Goal: Task Accomplishment & Management: Complete application form

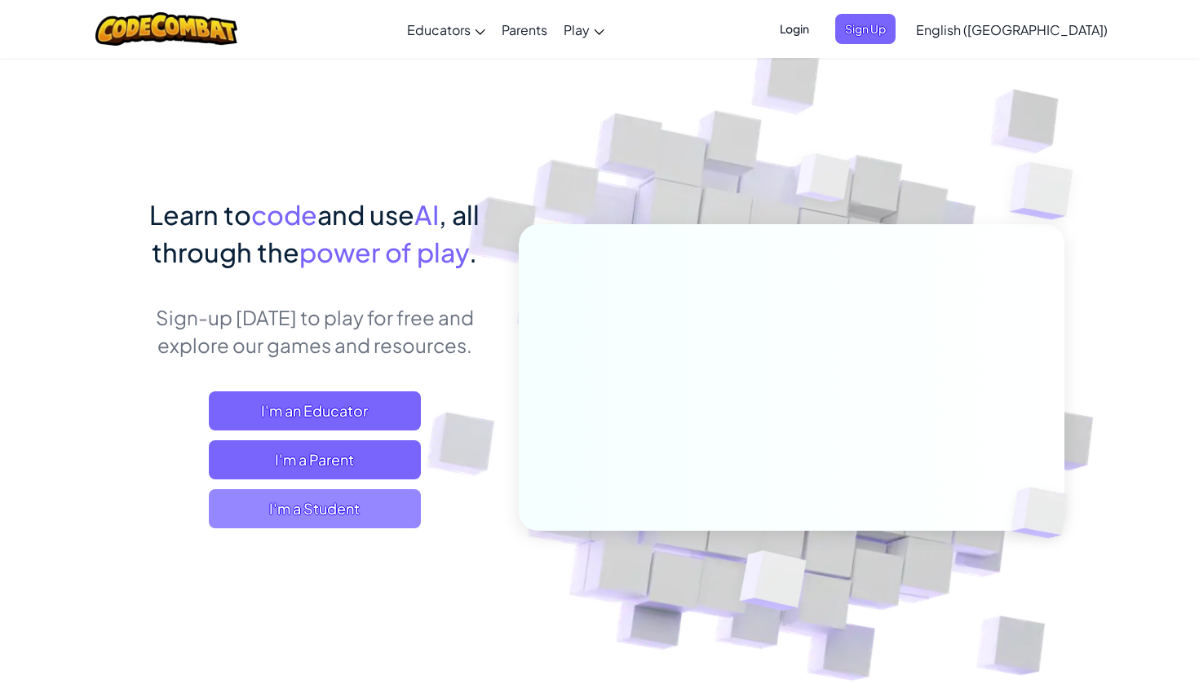
click at [326, 503] on span "I'm a Student" at bounding box center [315, 508] width 212 height 39
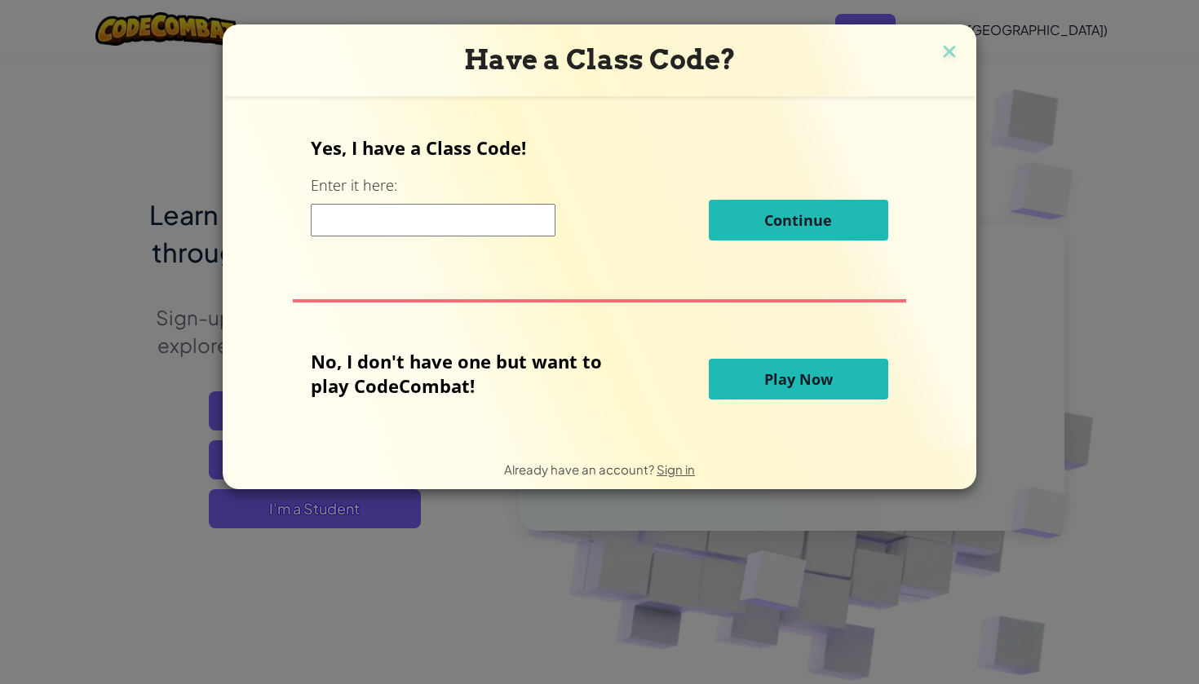
click at [741, 382] on button "Play Now" at bounding box center [798, 379] width 179 height 41
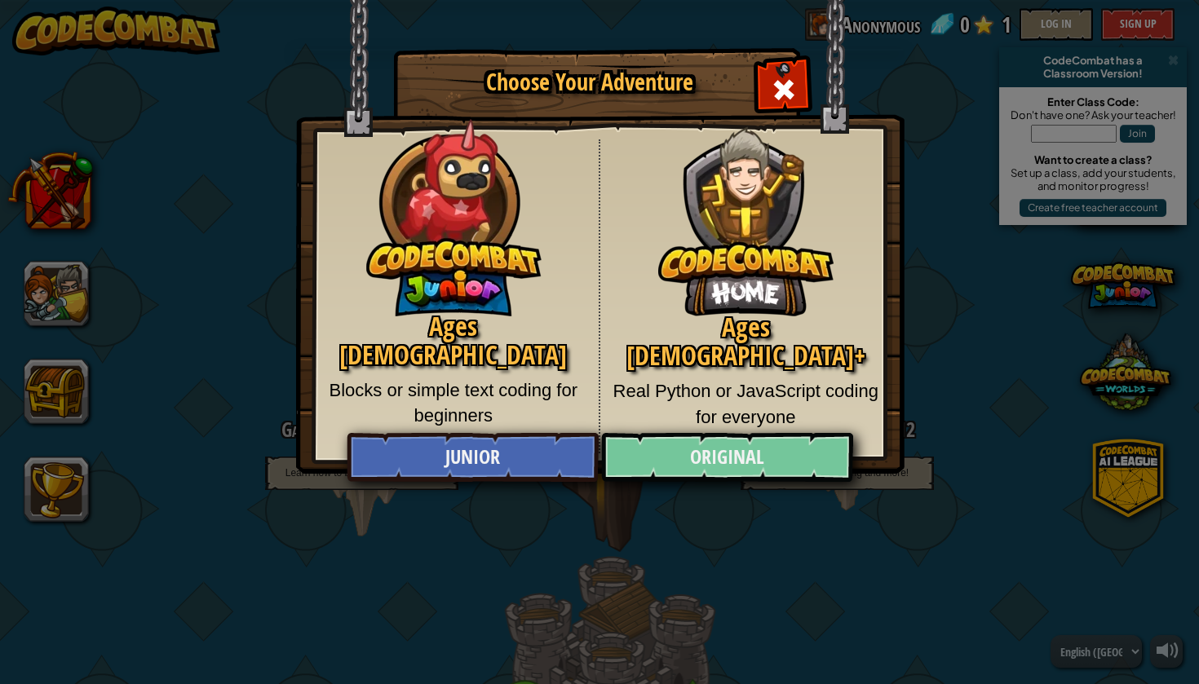
click at [761, 455] on link "Original" at bounding box center [726, 457] width 251 height 49
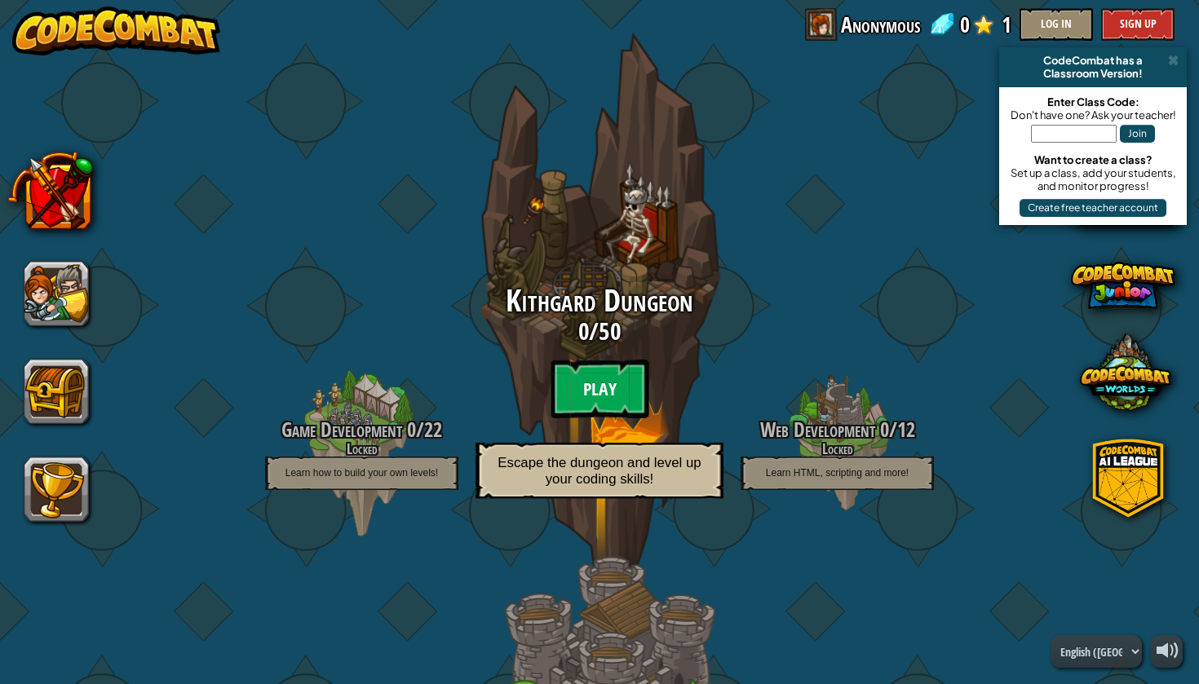
click at [586, 375] on btn "Play" at bounding box center [600, 389] width 98 height 59
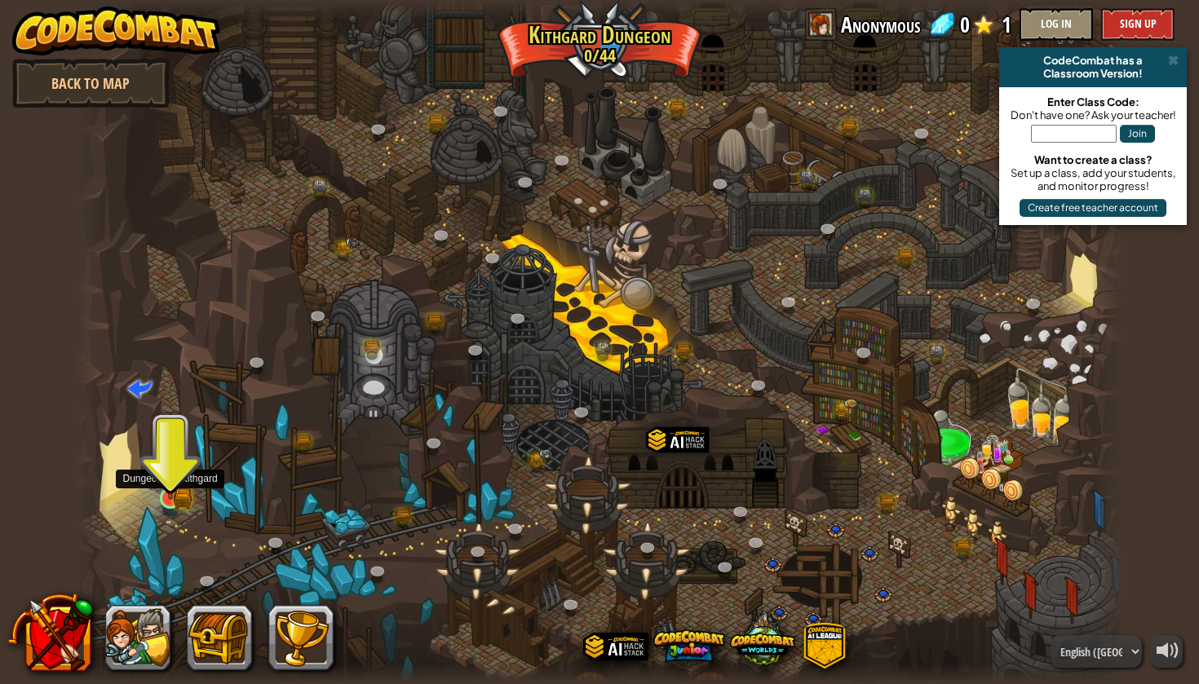
click at [169, 498] on img at bounding box center [170, 470] width 27 height 60
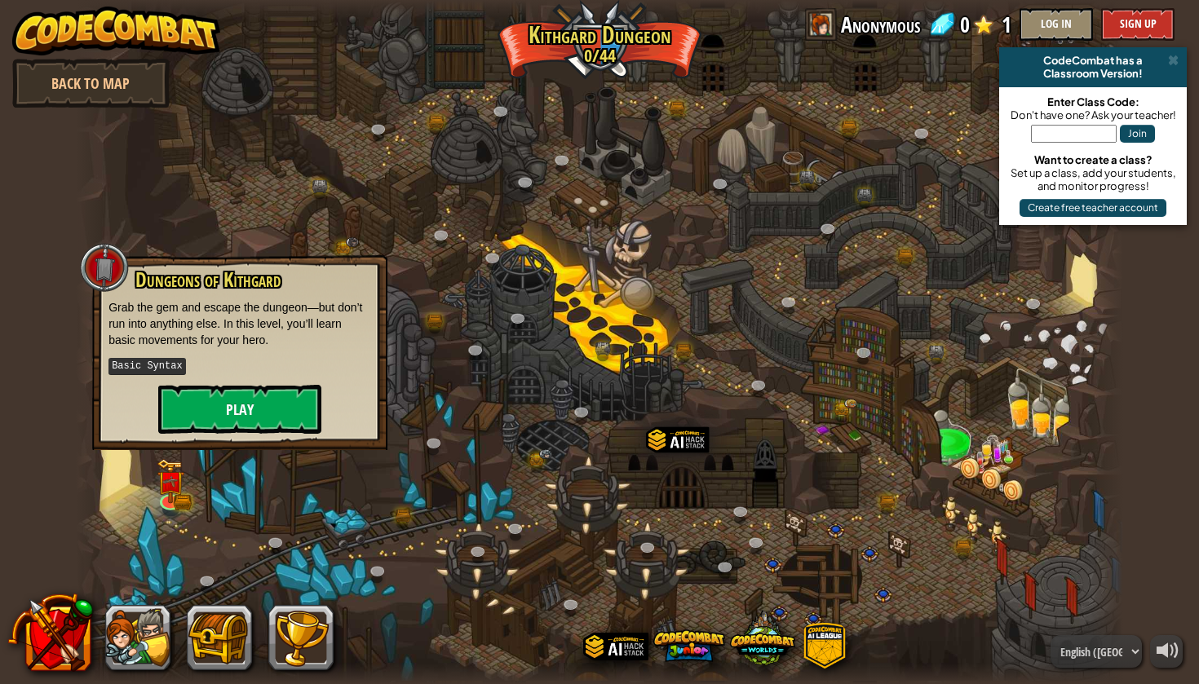
click at [230, 414] on button "Play" at bounding box center [239, 409] width 163 height 49
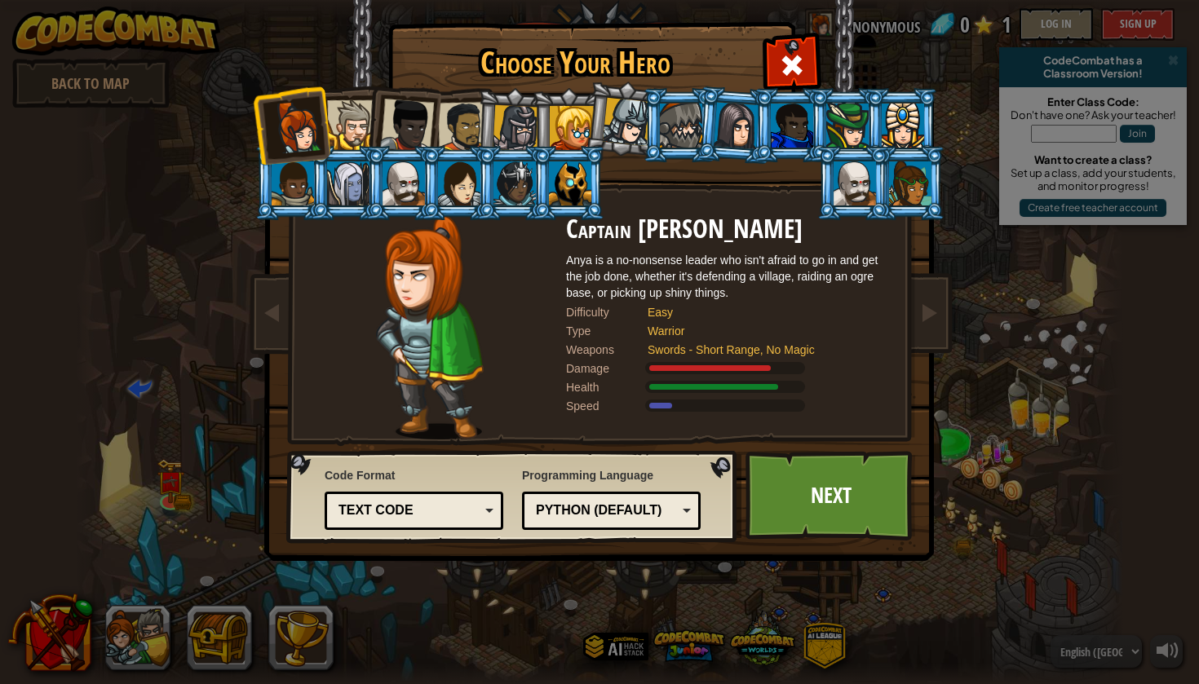
click at [437, 520] on div "Text code" at bounding box center [413, 510] width 157 height 25
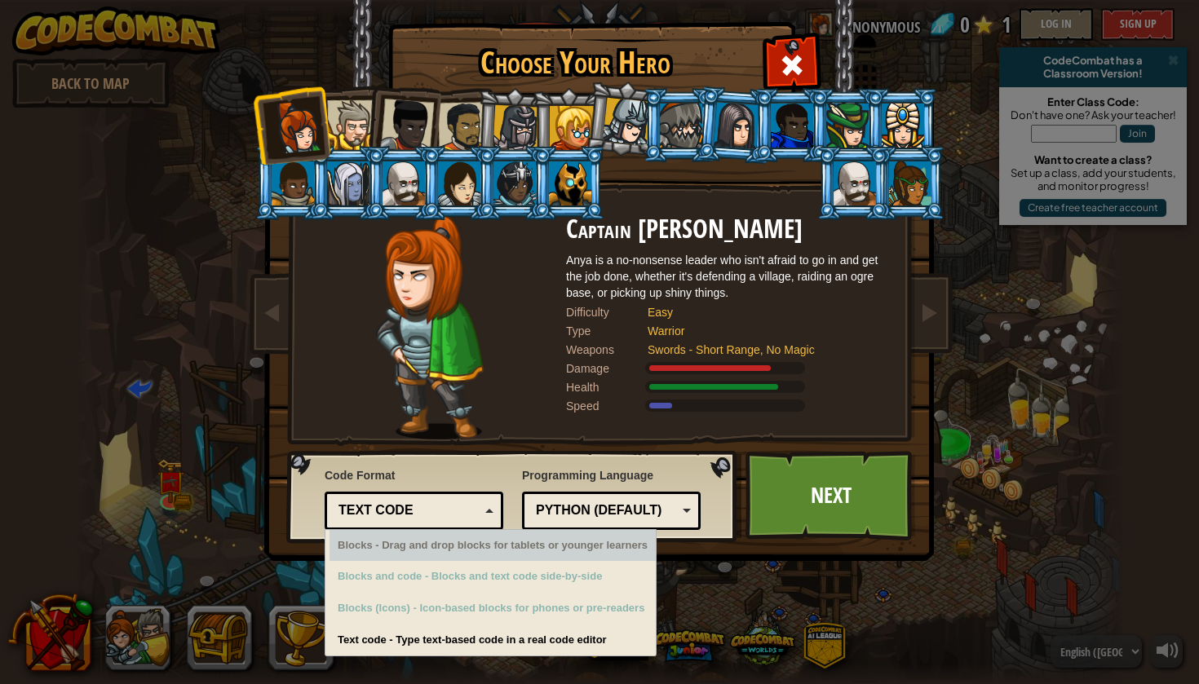
click at [455, 496] on div "Text code Blocks and code Blocks Blocks (Icons) Text code" at bounding box center [414, 511] width 179 height 38
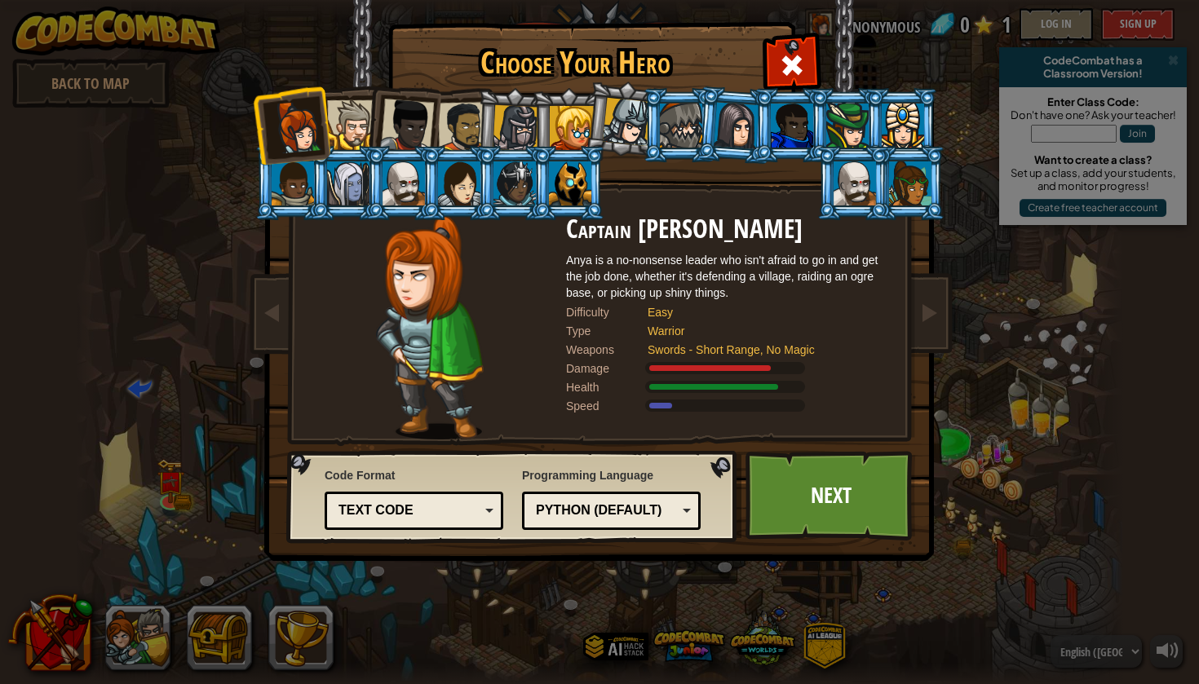
click at [555, 511] on div "Python (Default)" at bounding box center [606, 511] width 141 height 19
click at [565, 672] on div "Choose Your Hero 0 Captain [PERSON_NAME] is a no-nonsense leader who isn't afra…" at bounding box center [599, 342] width 1199 height 684
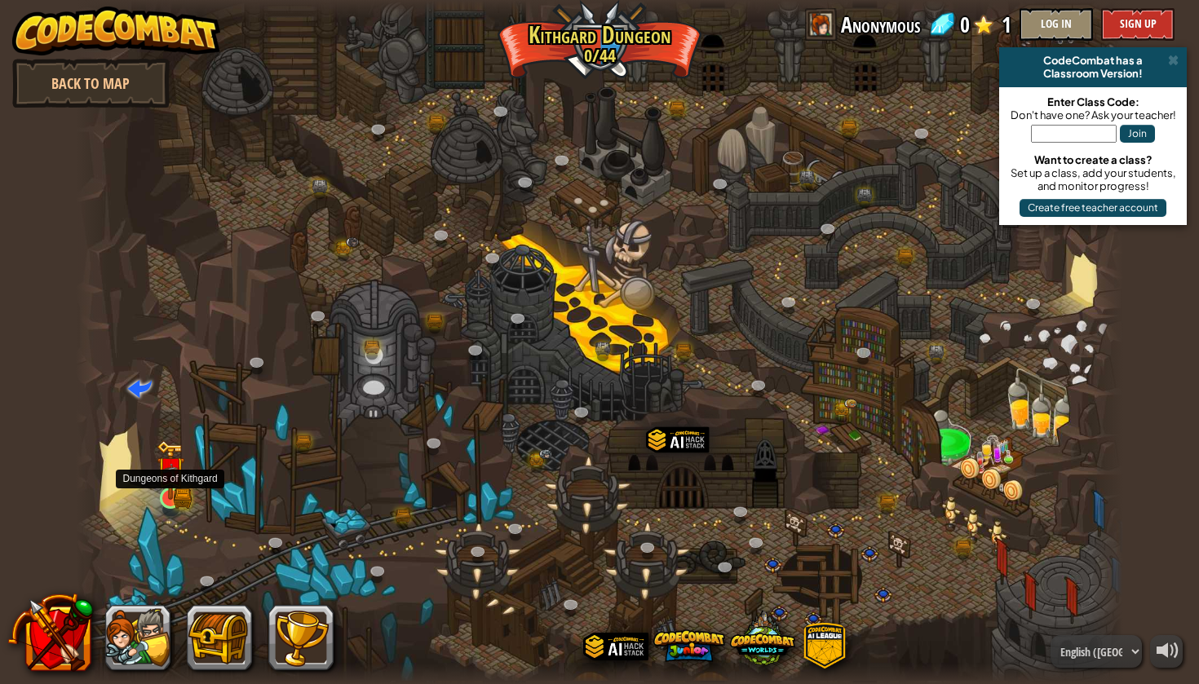
click at [181, 500] on img at bounding box center [170, 470] width 27 height 60
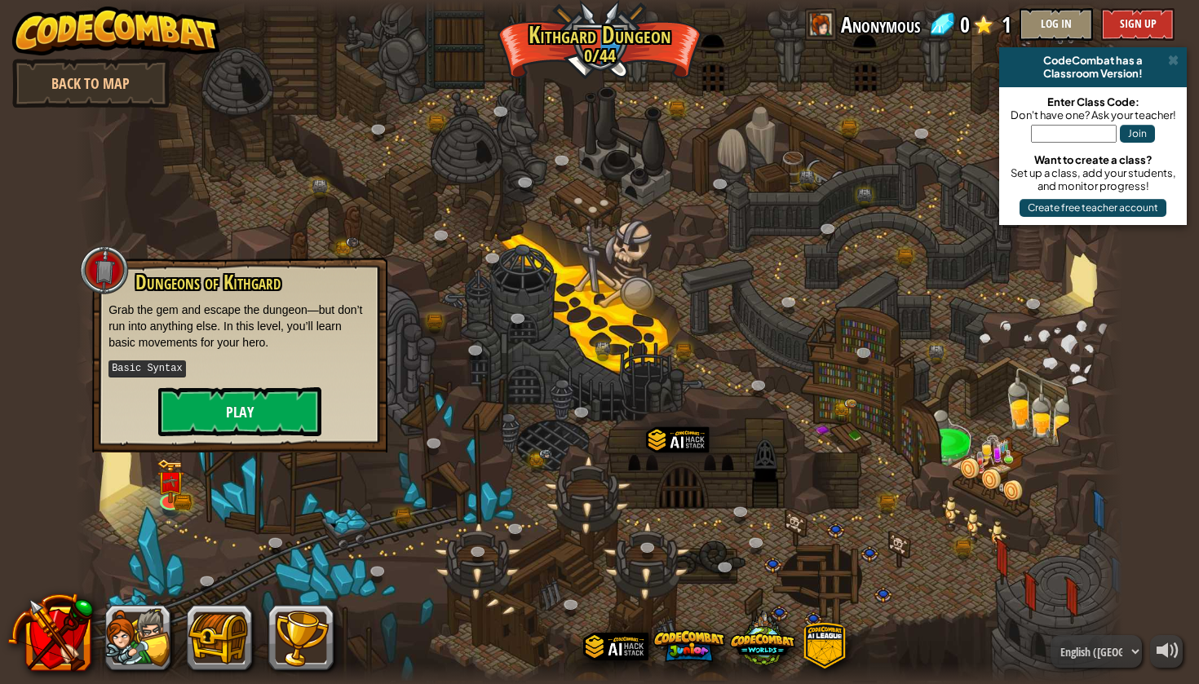
click at [254, 408] on button "Play" at bounding box center [239, 411] width 163 height 49
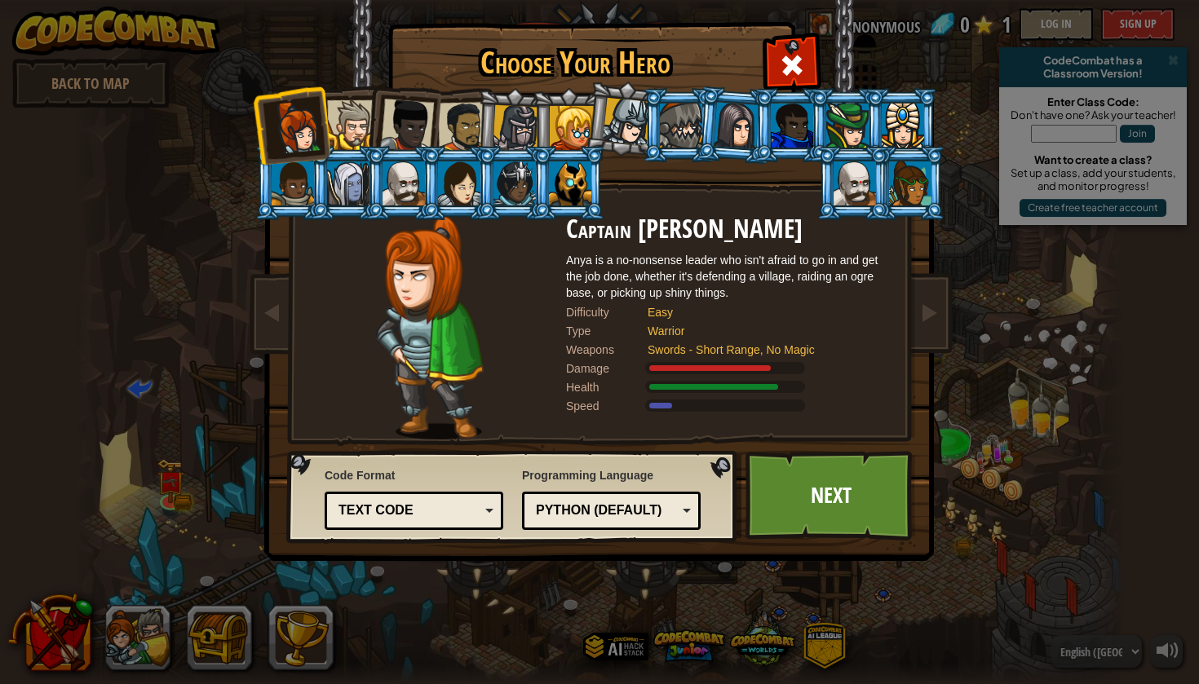
click at [351, 117] on div at bounding box center [352, 125] width 50 height 50
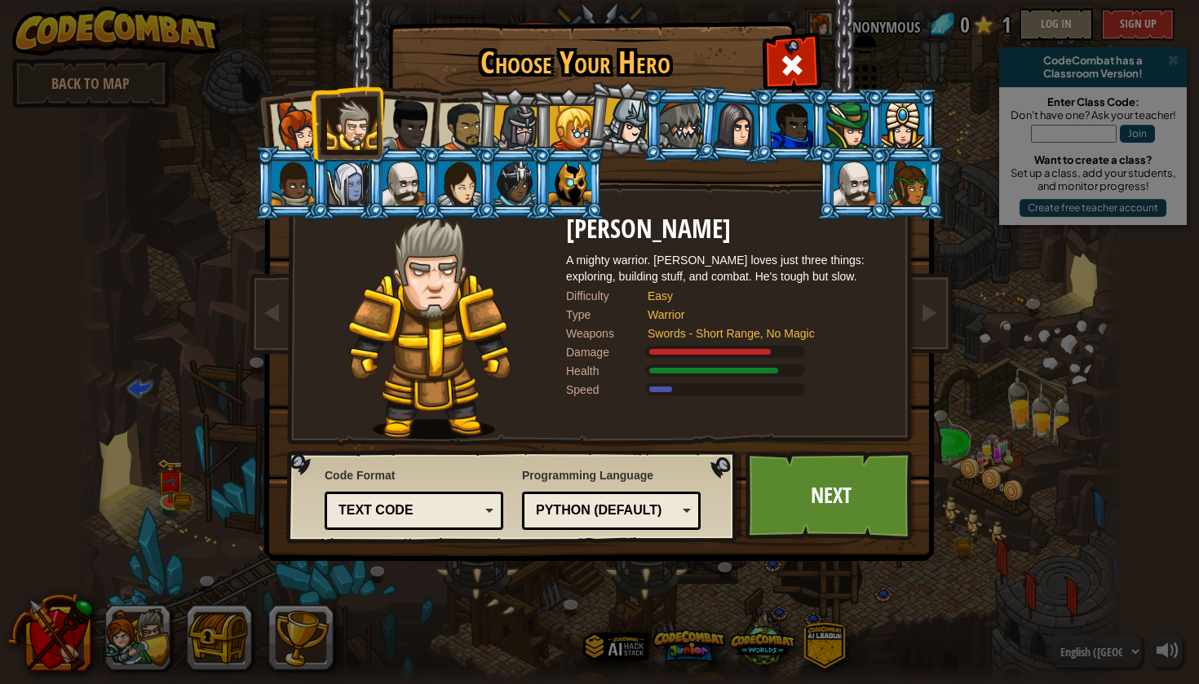
click at [400, 113] on div at bounding box center [407, 126] width 54 height 54
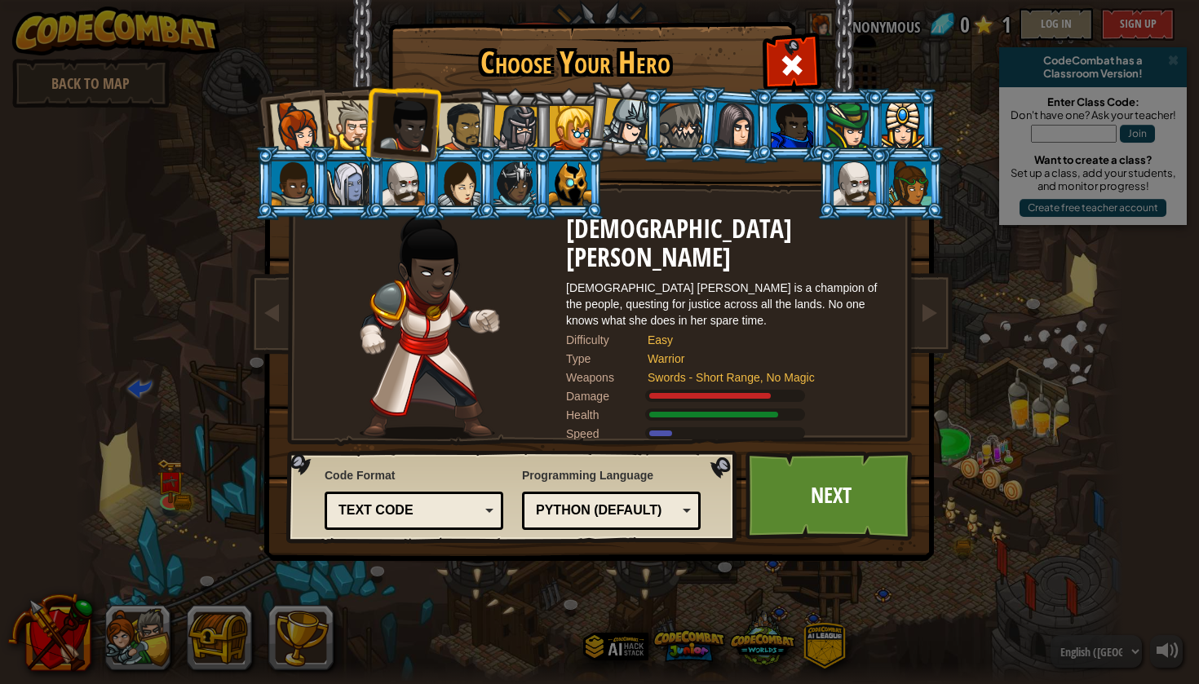
click at [555, 117] on div at bounding box center [572, 128] width 44 height 44
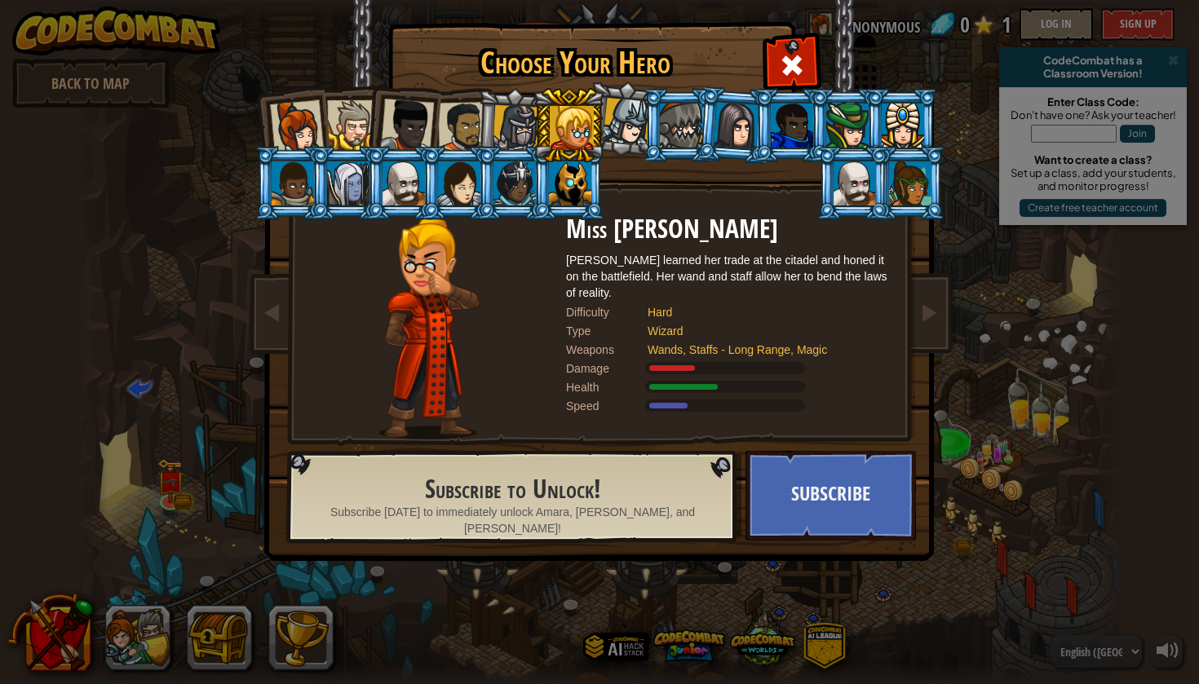
click at [498, 130] on div at bounding box center [516, 128] width 46 height 46
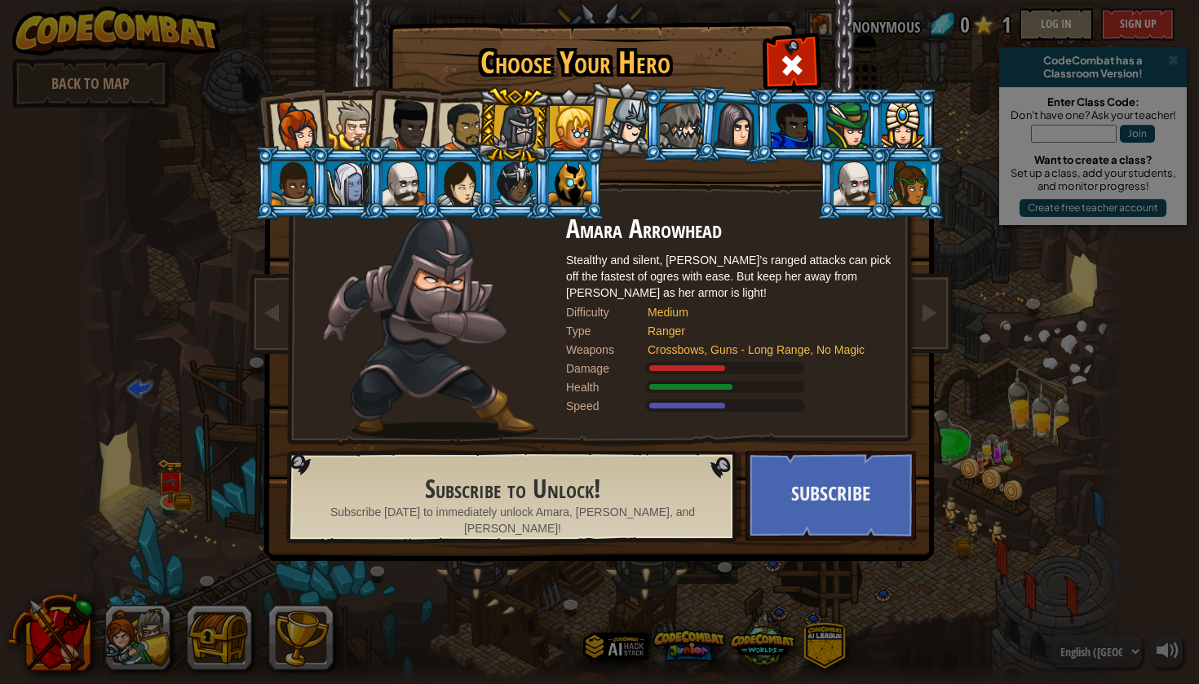
click at [477, 126] on li at bounding box center [513, 125] width 77 height 78
click at [463, 119] on div at bounding box center [463, 127] width 51 height 51
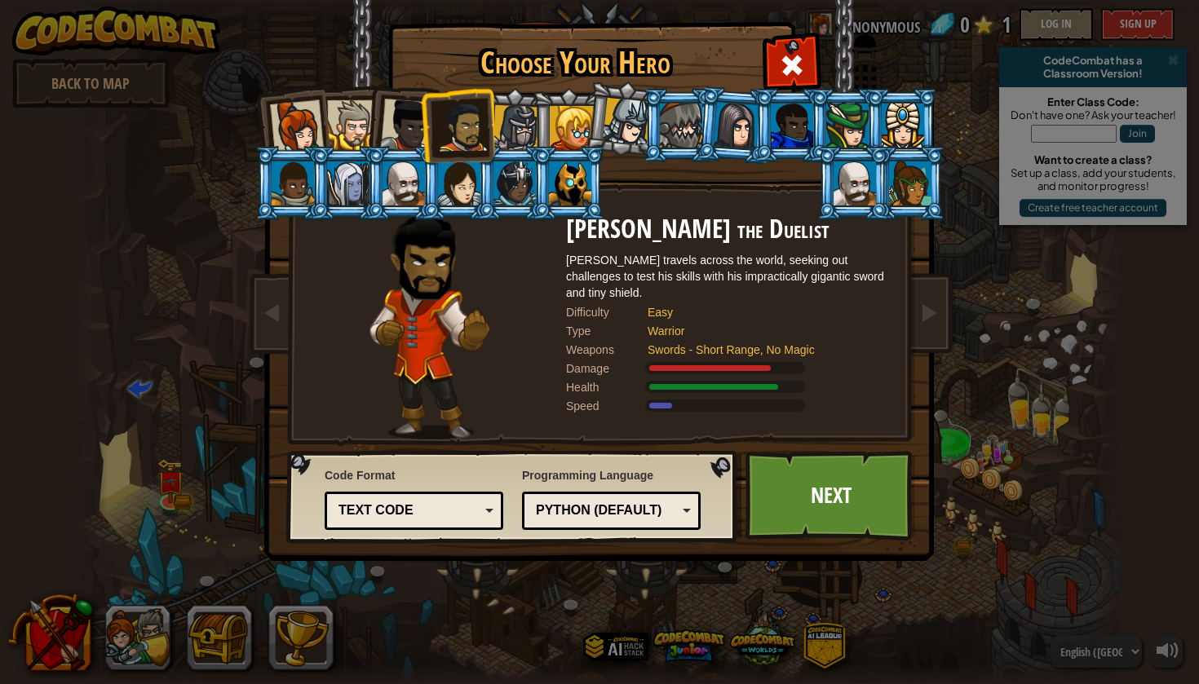
click at [876, 206] on div at bounding box center [855, 184] width 42 height 44
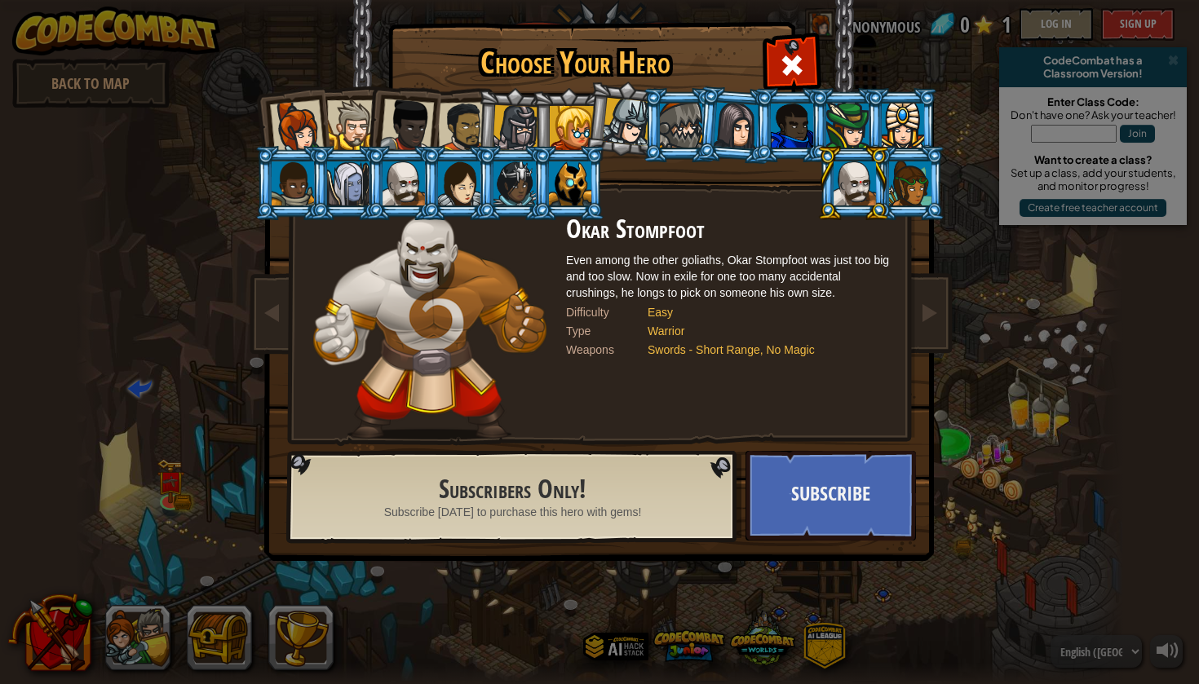
click at [556, 178] on div at bounding box center [570, 184] width 42 height 44
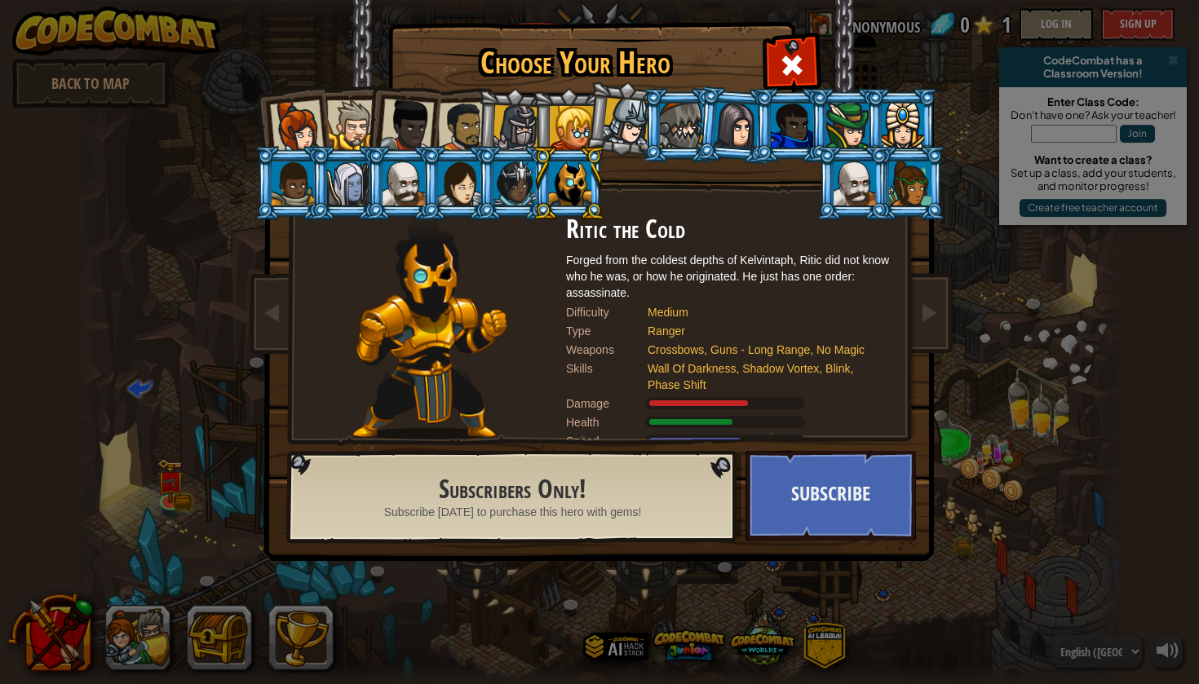
click at [520, 178] on div at bounding box center [514, 184] width 42 height 44
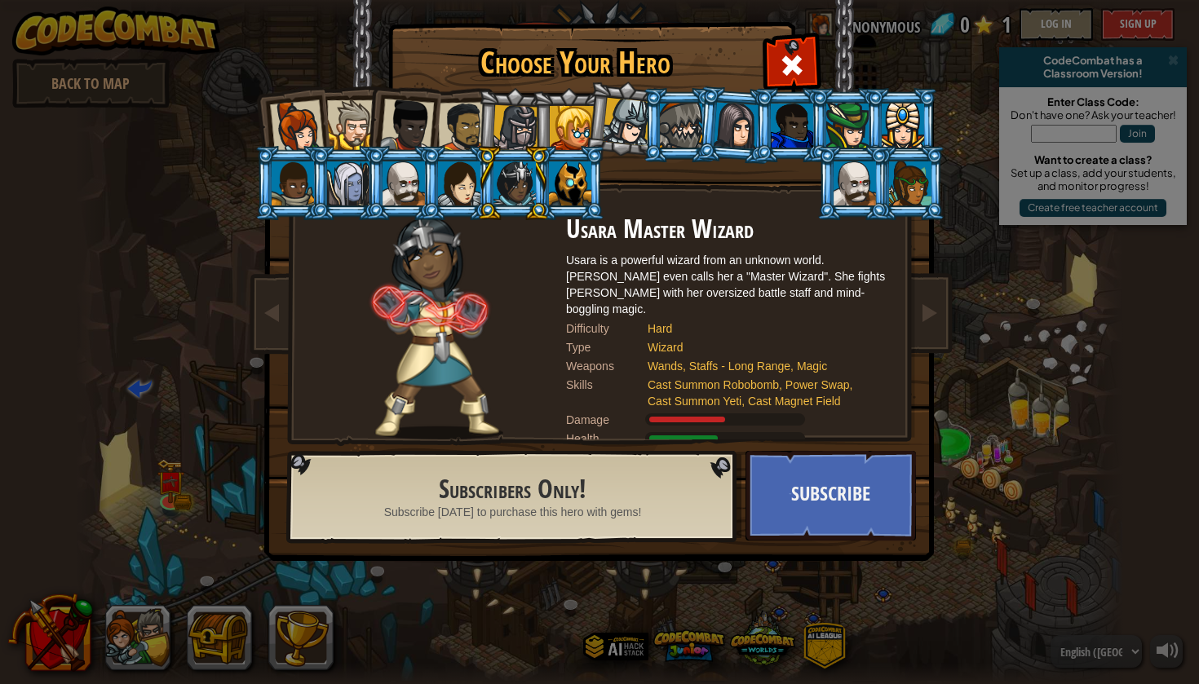
click at [456, 175] on div at bounding box center [459, 184] width 42 height 44
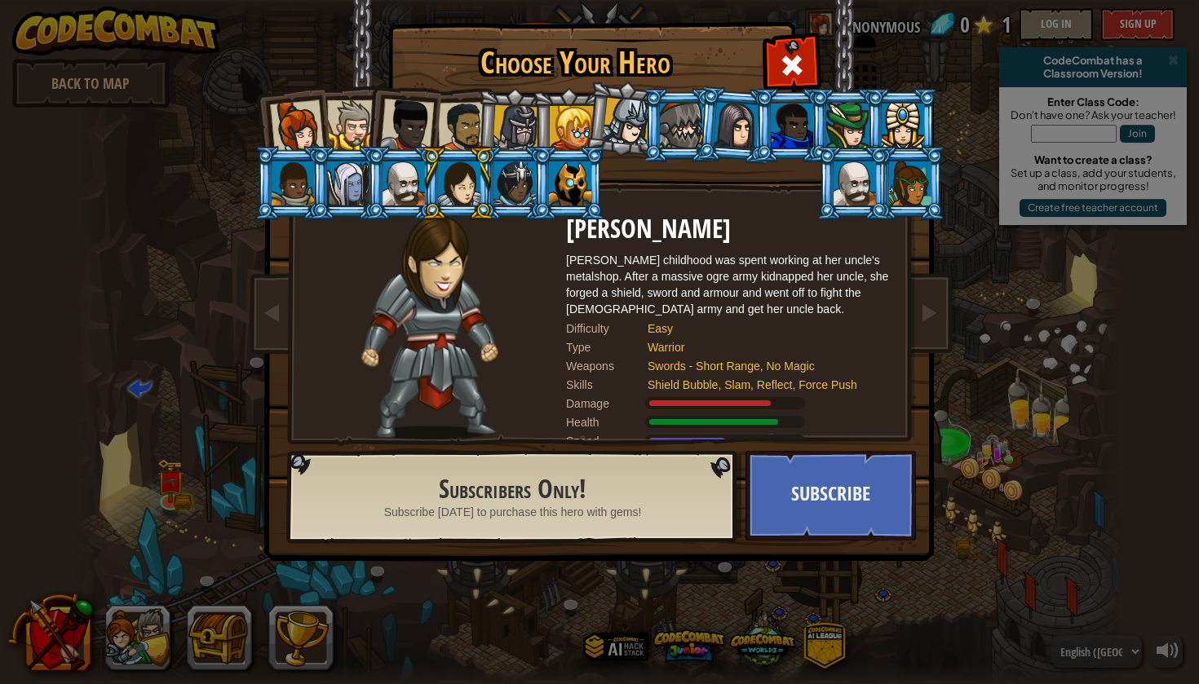
click at [315, 126] on div at bounding box center [297, 127] width 54 height 54
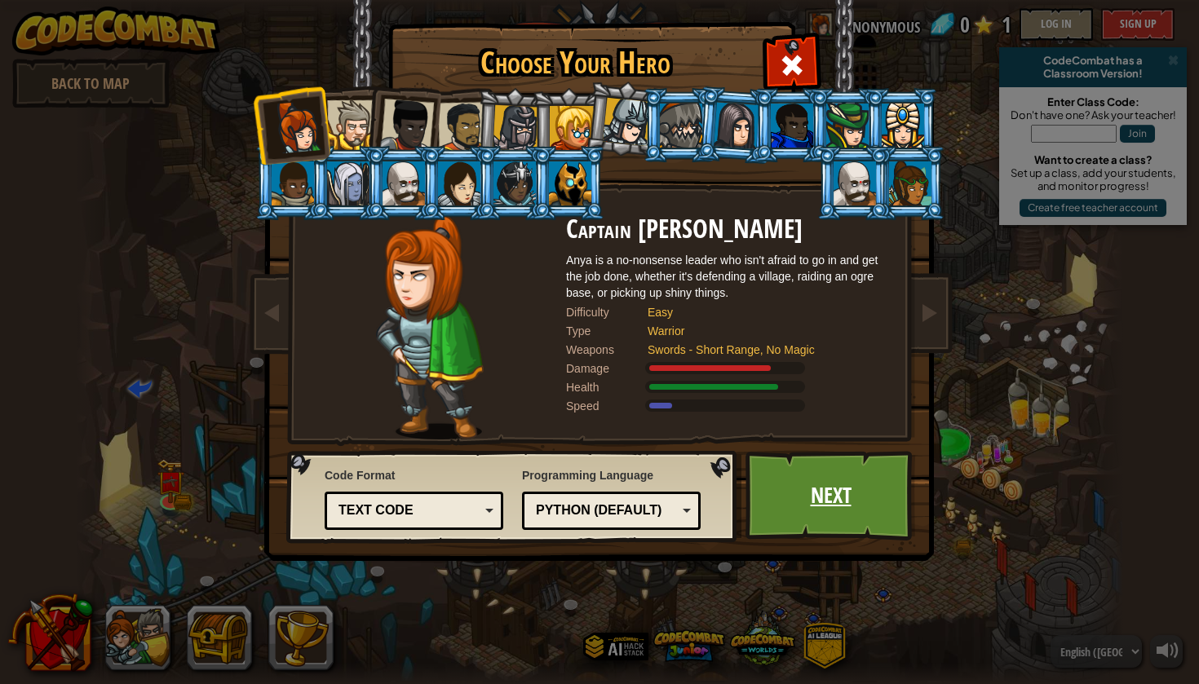
click at [781, 465] on link "Next" at bounding box center [831, 496] width 170 height 90
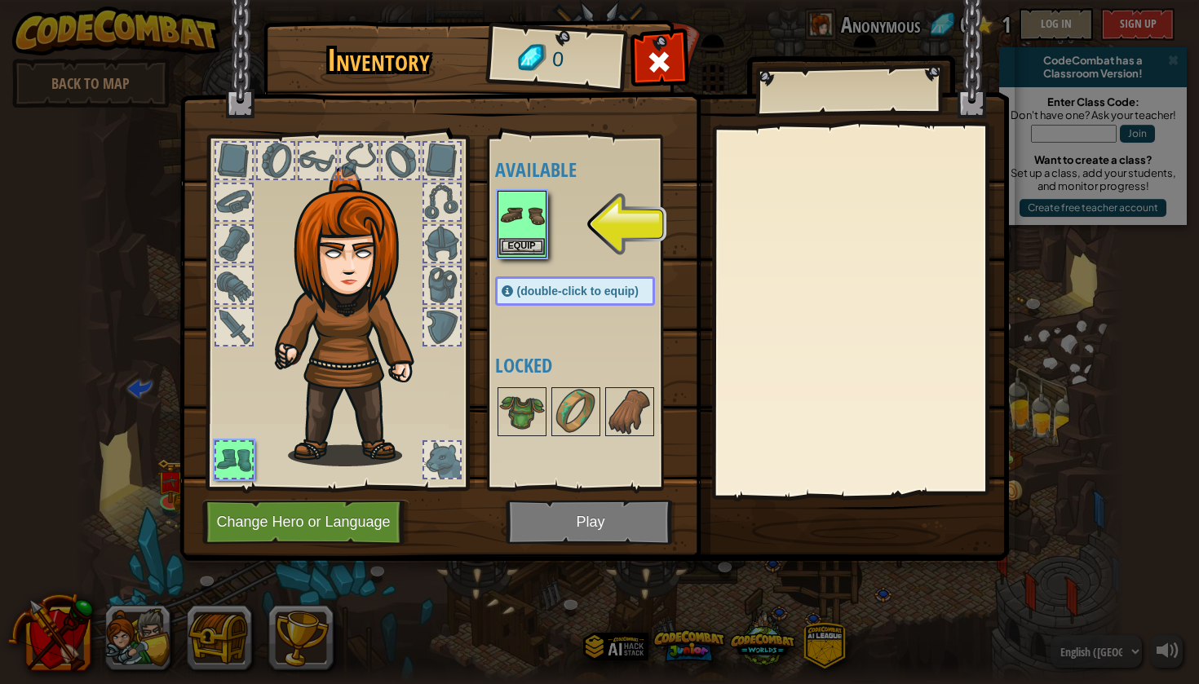
click at [534, 241] on button "Equip" at bounding box center [522, 246] width 46 height 17
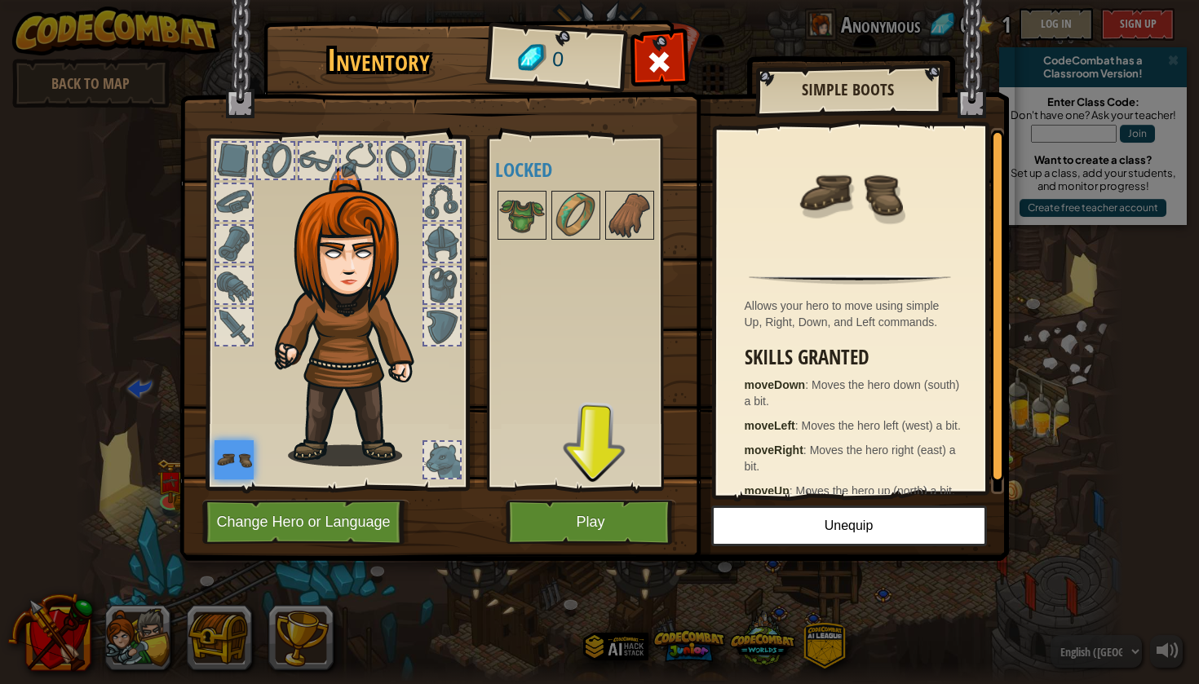
click at [578, 515] on button "Play" at bounding box center [591, 522] width 170 height 45
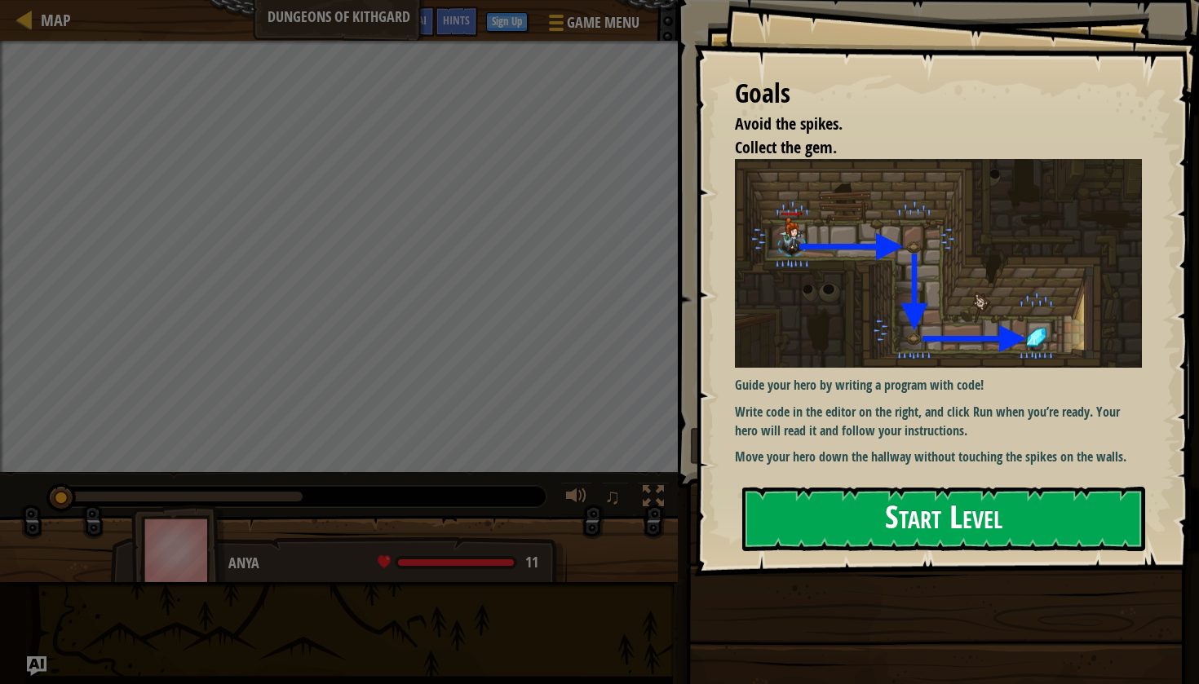
click at [861, 530] on button "Start Level" at bounding box center [943, 519] width 403 height 64
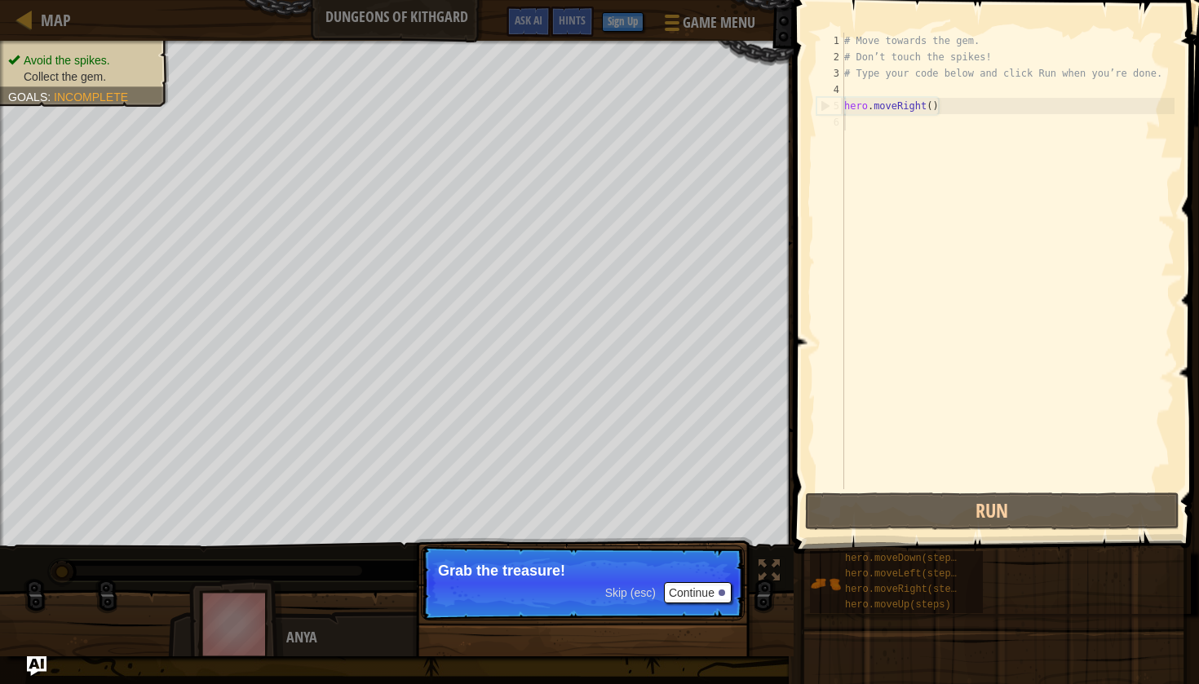
click at [704, 597] on button "Continue" at bounding box center [698, 592] width 68 height 21
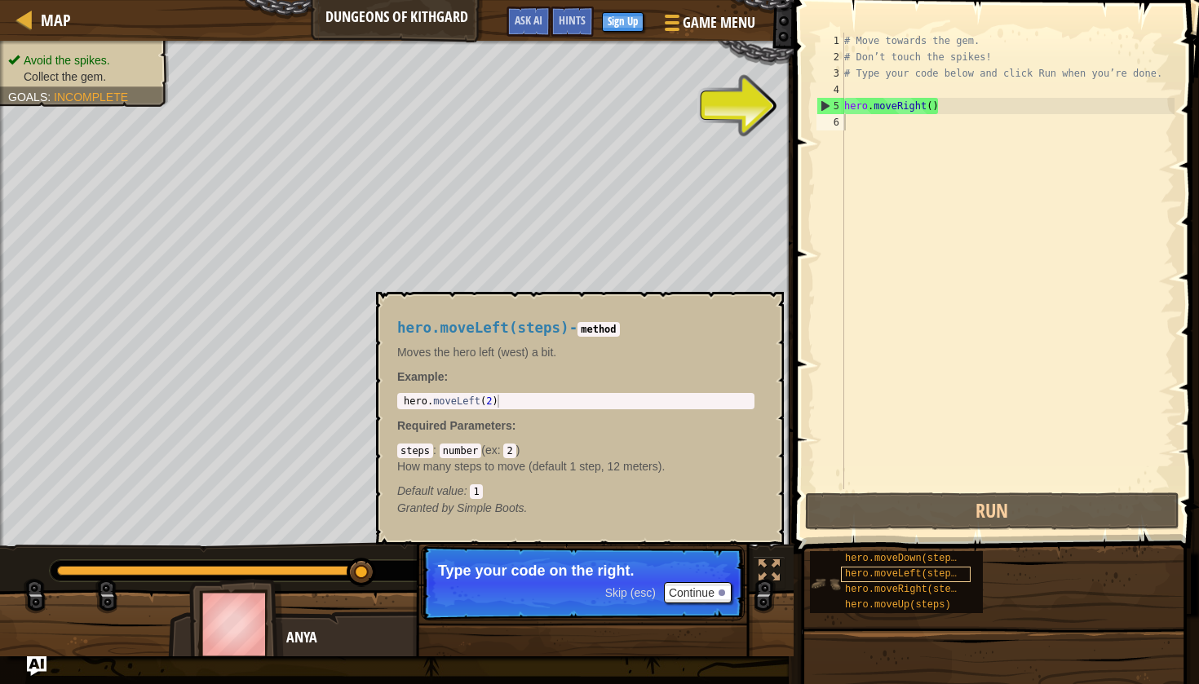
click at [870, 580] on div "hero.moveLeft(steps)" at bounding box center [906, 574] width 130 height 15
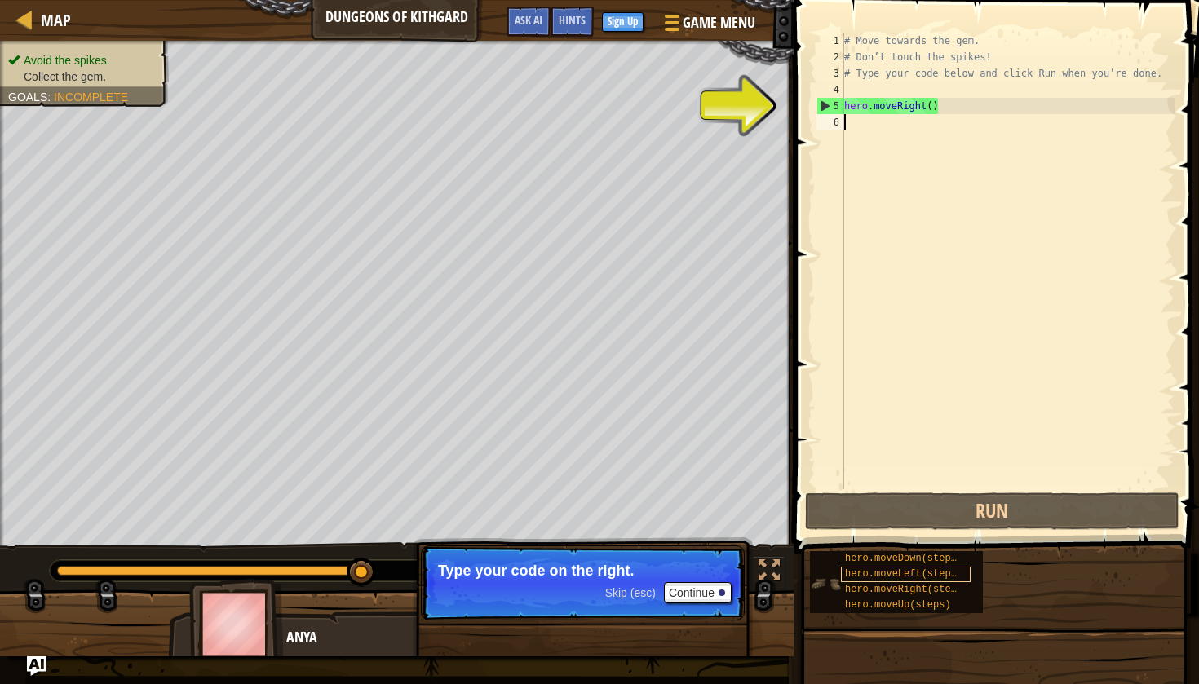
click at [870, 580] on div "hero.moveLeft(steps)" at bounding box center [906, 574] width 130 height 15
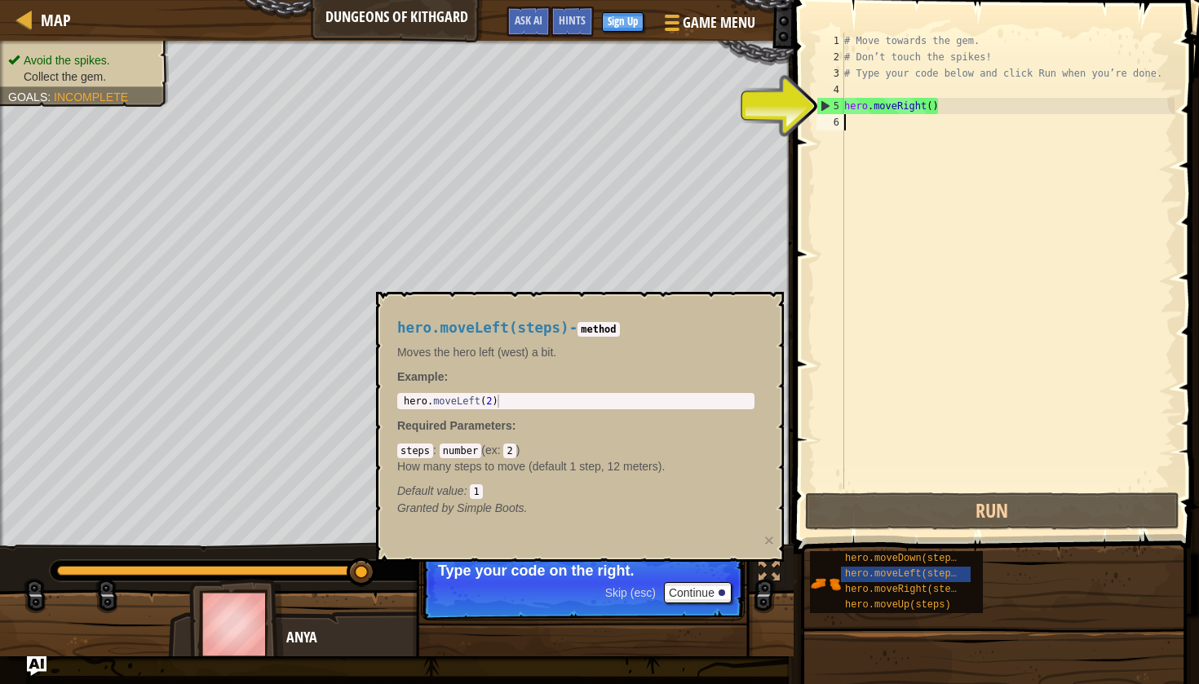
click at [866, 114] on div "# Move towards the gem. # Don’t touch the spikes! # Type your code below and cl…" at bounding box center [1008, 277] width 334 height 489
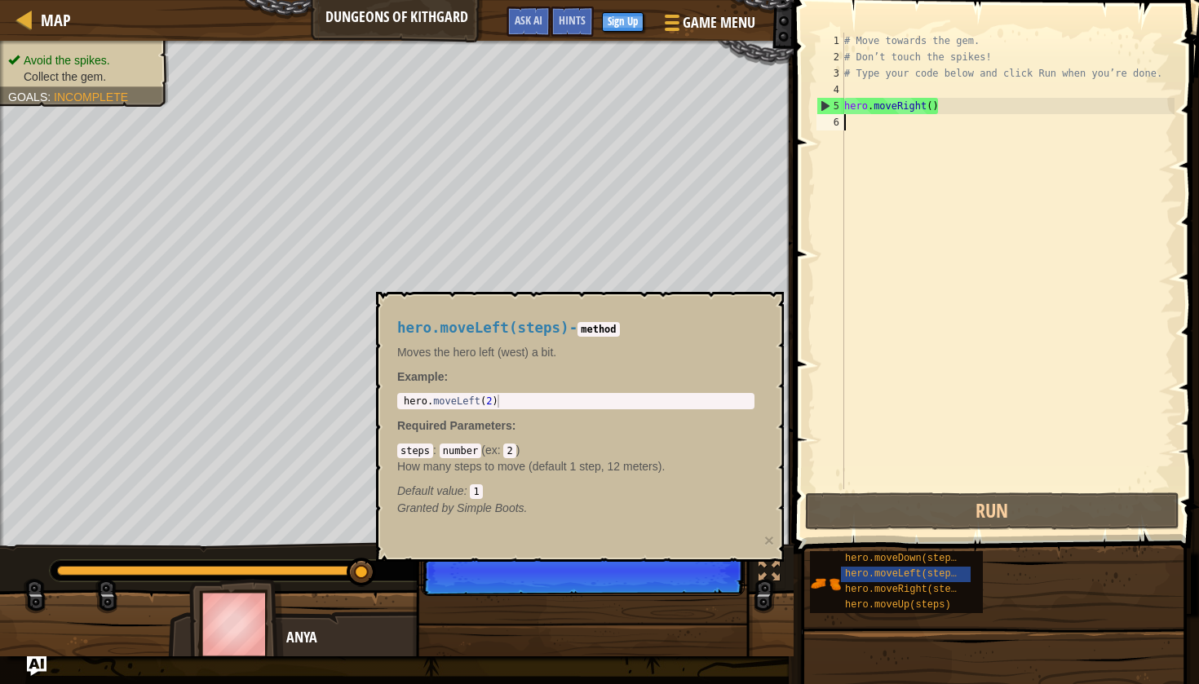
scroll to position [7, 0]
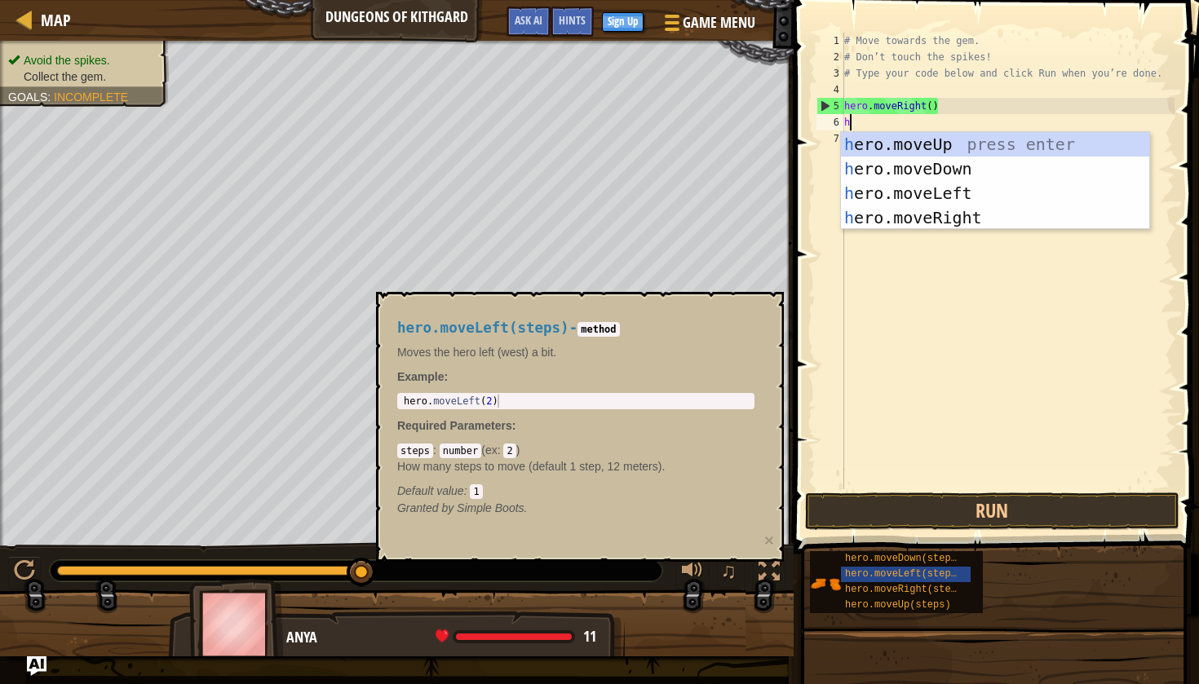
type textarea "hr"
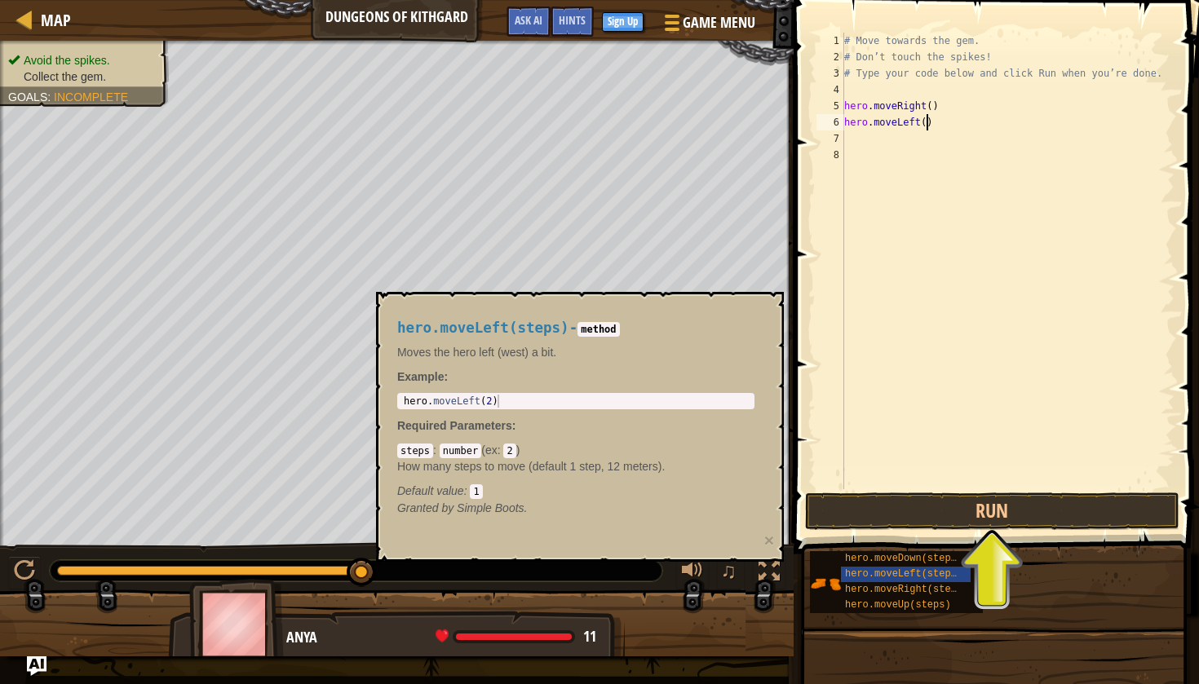
click at [928, 122] on div "# Move towards the gem. # Don’t touch the spikes! # Type your code below and cl…" at bounding box center [1008, 277] width 334 height 489
click at [923, 122] on div "# Move towards the gem. # Don’t touch the spikes! # Type your code below and cl…" at bounding box center [1008, 277] width 334 height 489
type textarea "hero.moveDown()"
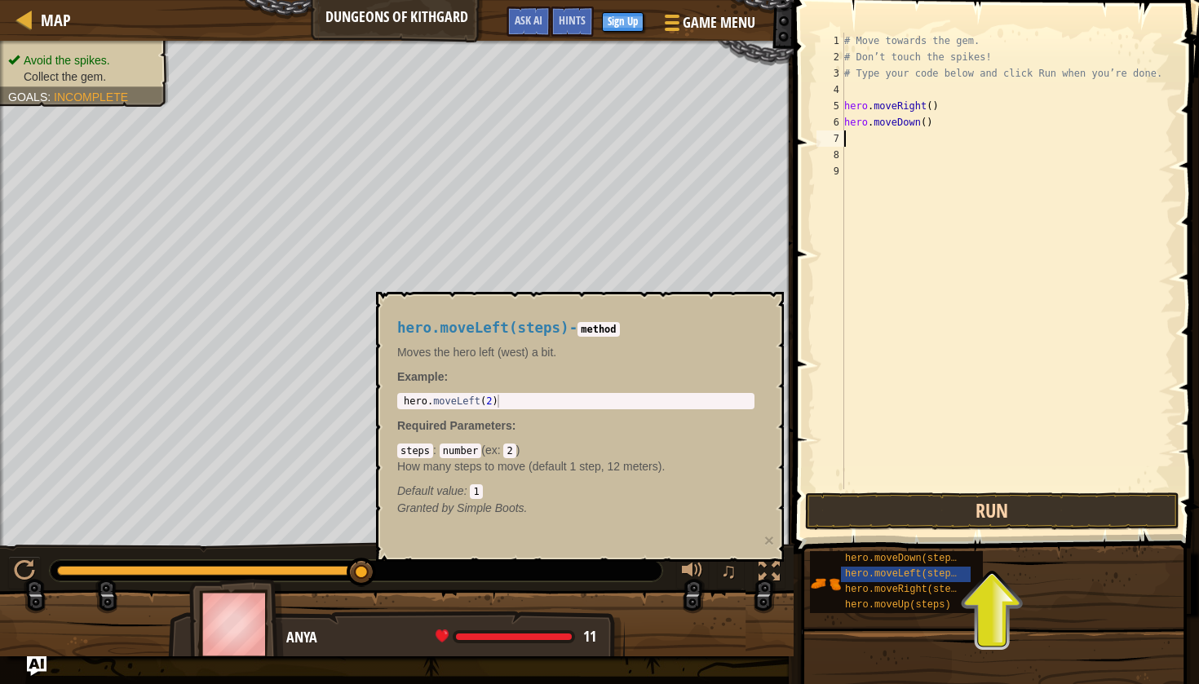
click at [1064, 517] on button "Run" at bounding box center [992, 512] width 374 height 38
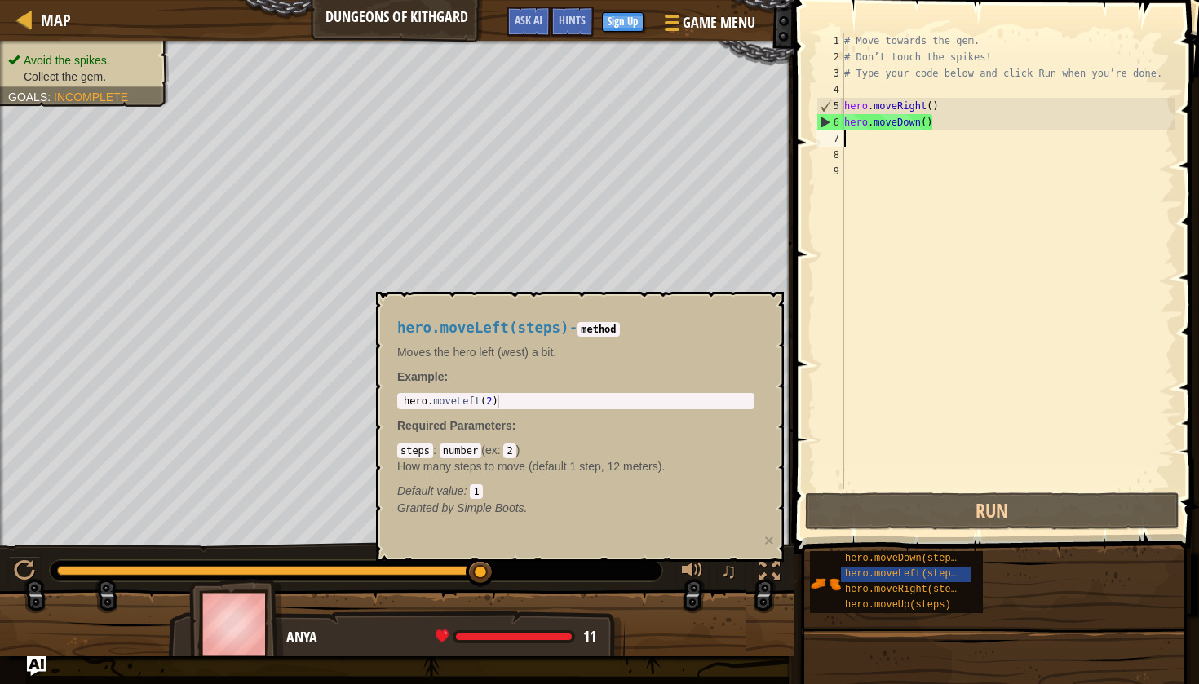
click at [891, 141] on div "# Move towards the gem. # Don’t touch the spikes! # Type your code below and cl…" at bounding box center [1008, 277] width 334 height 489
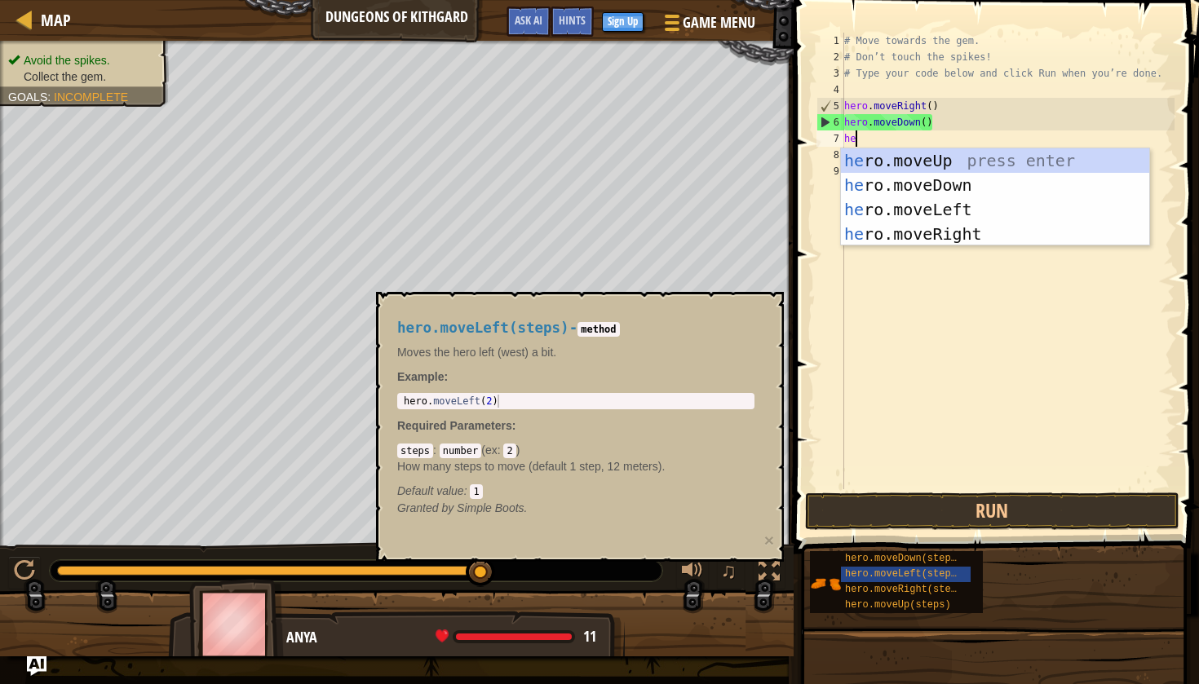
type textarea "her"
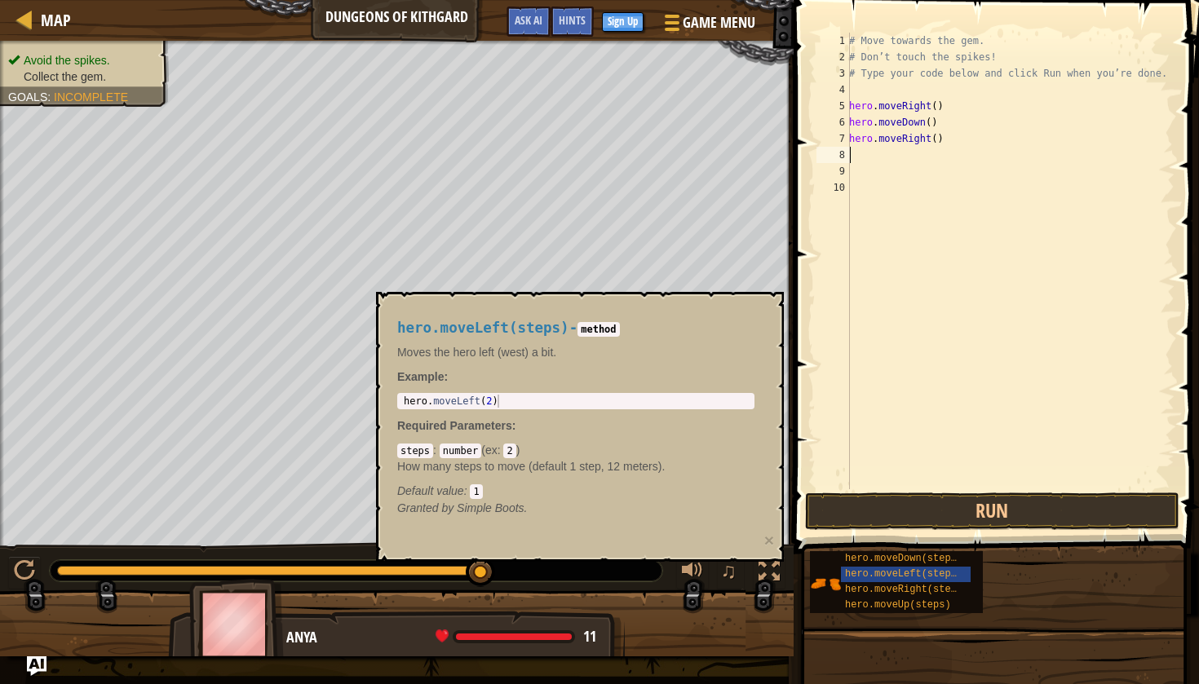
click at [972, 286] on div "# Move towards the gem. # Don’t touch the spikes! # Type your code below and cl…" at bounding box center [1010, 277] width 329 height 489
click at [892, 608] on span "hero.moveUp(steps)" at bounding box center [898, 605] width 106 height 11
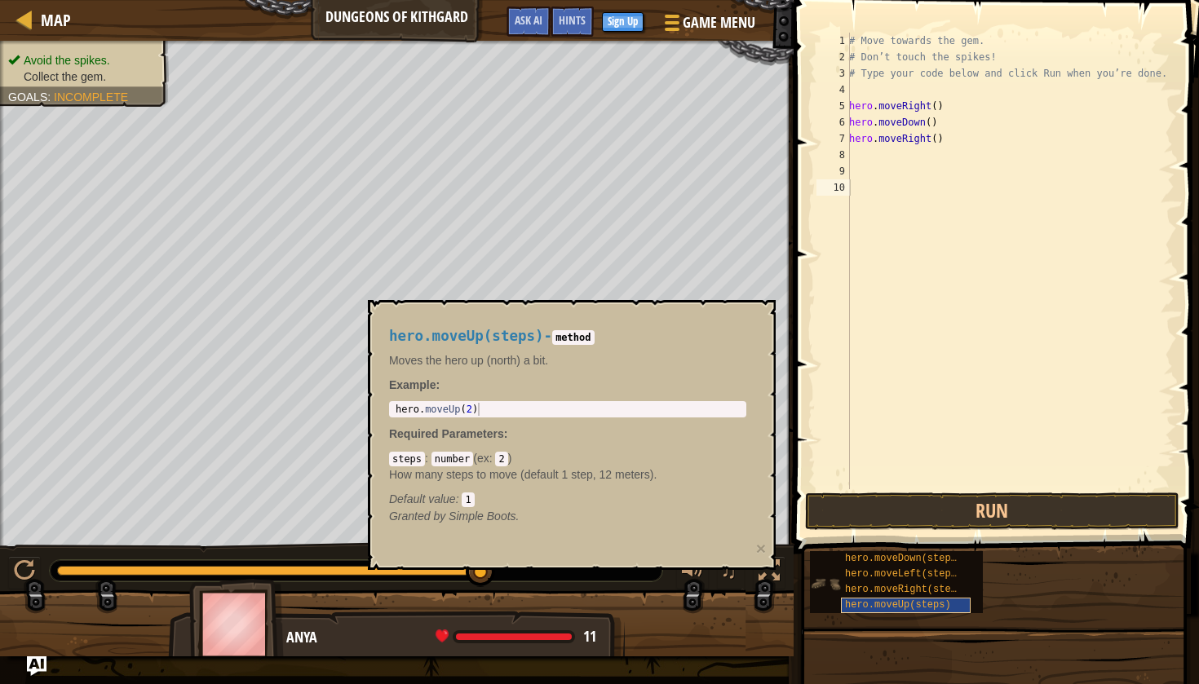
click at [892, 608] on span "hero.moveUp(steps)" at bounding box center [898, 605] width 106 height 11
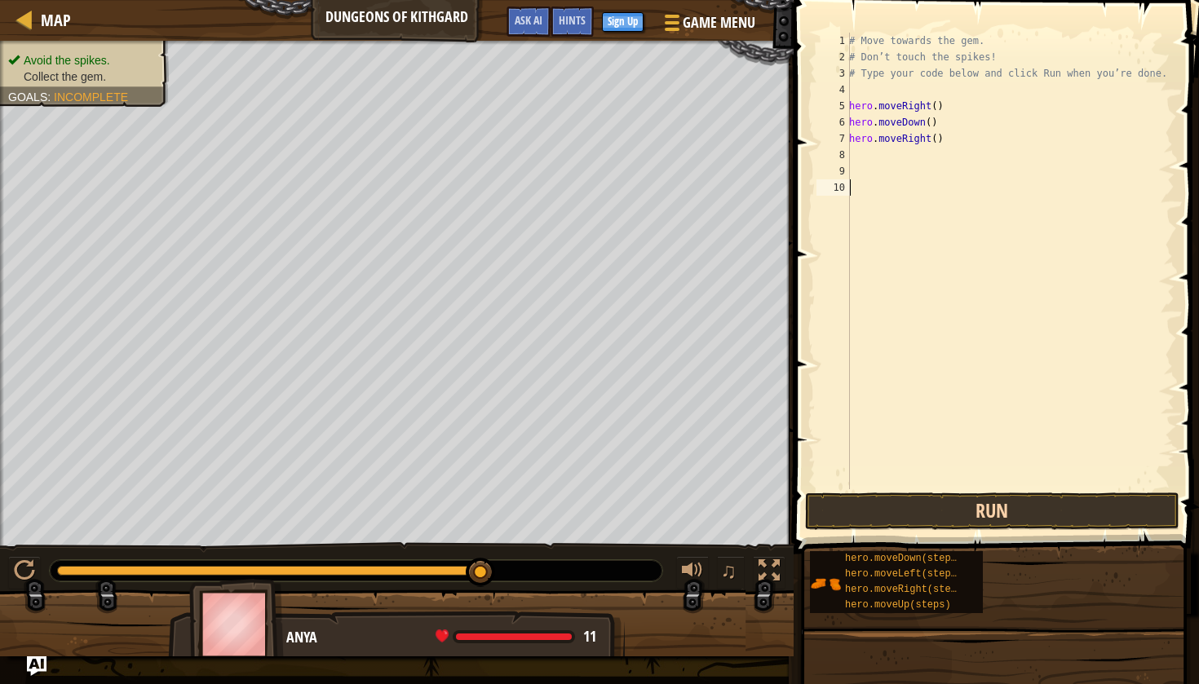
click at [948, 520] on button "Run" at bounding box center [992, 512] width 374 height 38
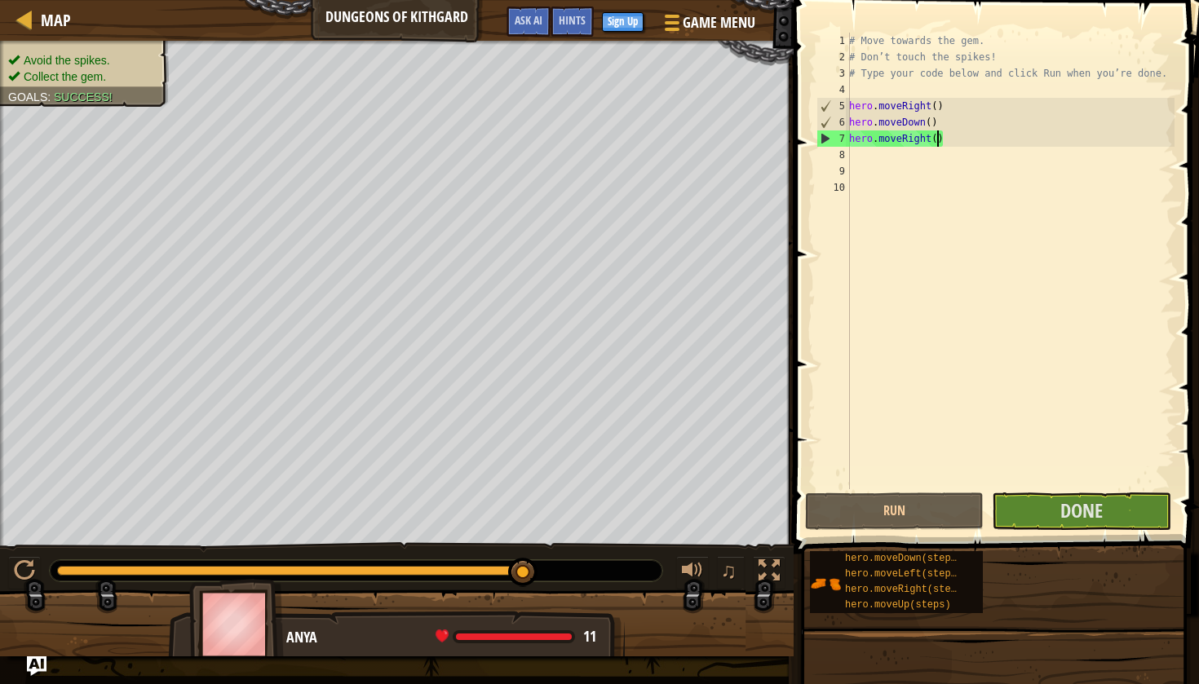
click at [936, 143] on div "# Move towards the gem. # Don’t touch the spikes! # Type your code below and cl…" at bounding box center [1010, 277] width 329 height 489
type textarea "hero.moveRight()"
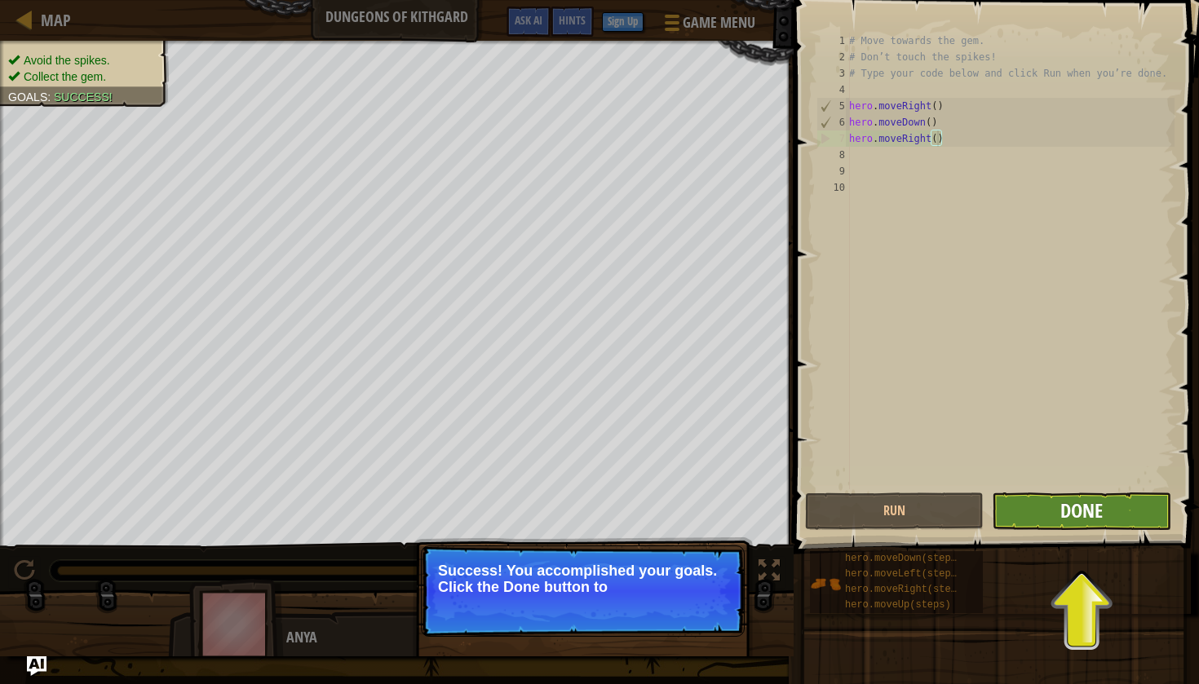
click at [1082, 519] on span "Done" at bounding box center [1081, 511] width 42 height 26
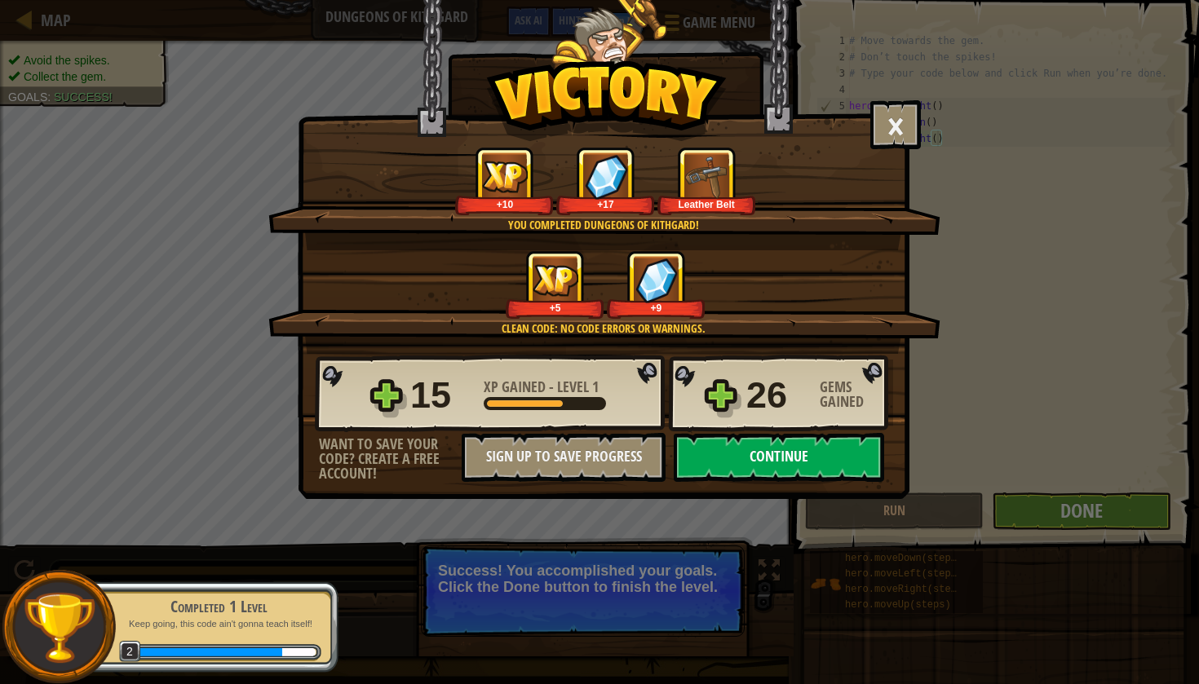
click at [750, 458] on button "Continue" at bounding box center [779, 457] width 210 height 49
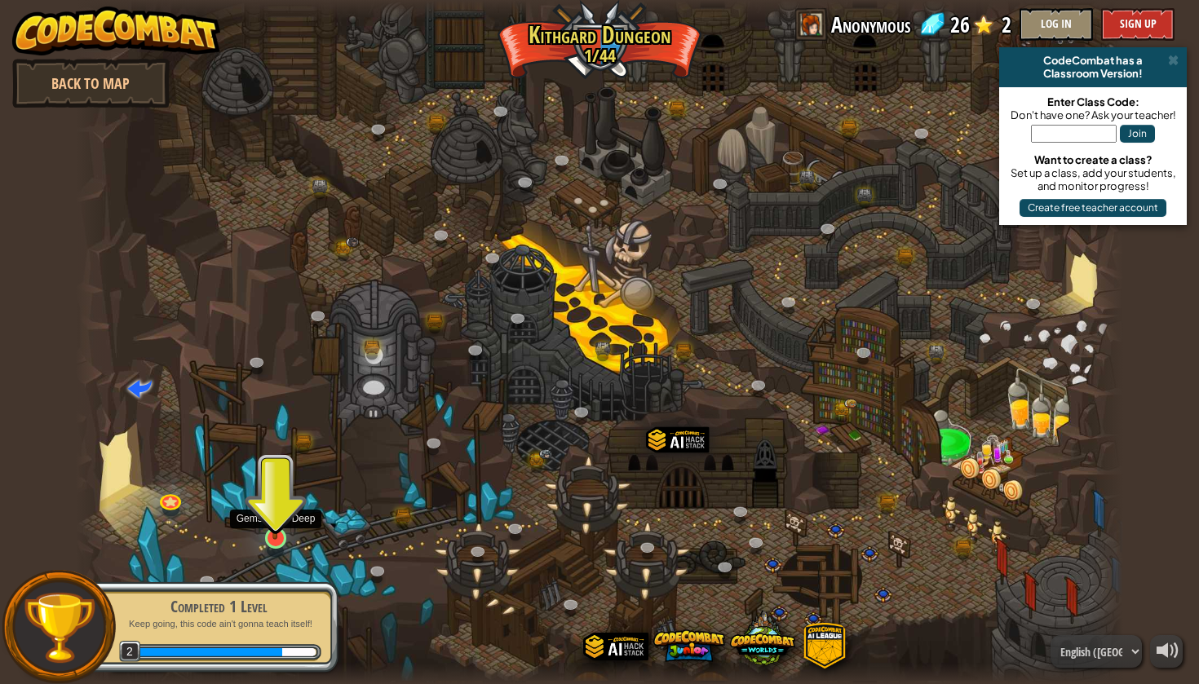
click at [272, 544] on link at bounding box center [275, 538] width 33 height 33
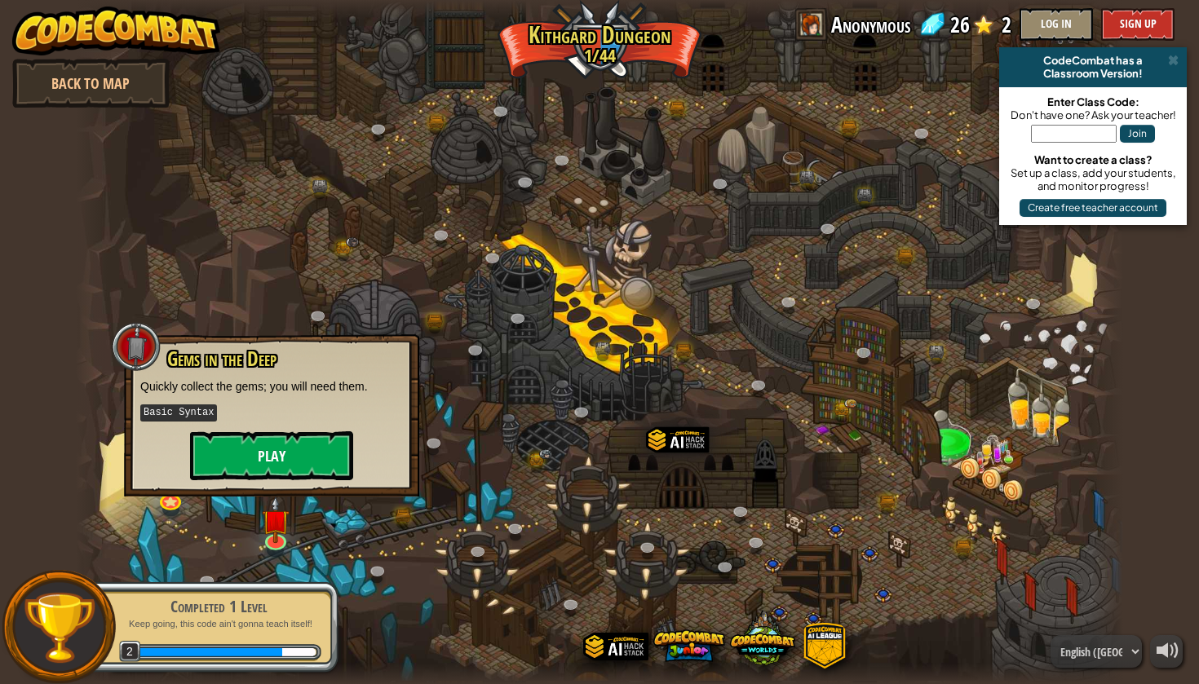
click at [290, 454] on button "Play" at bounding box center [271, 455] width 163 height 49
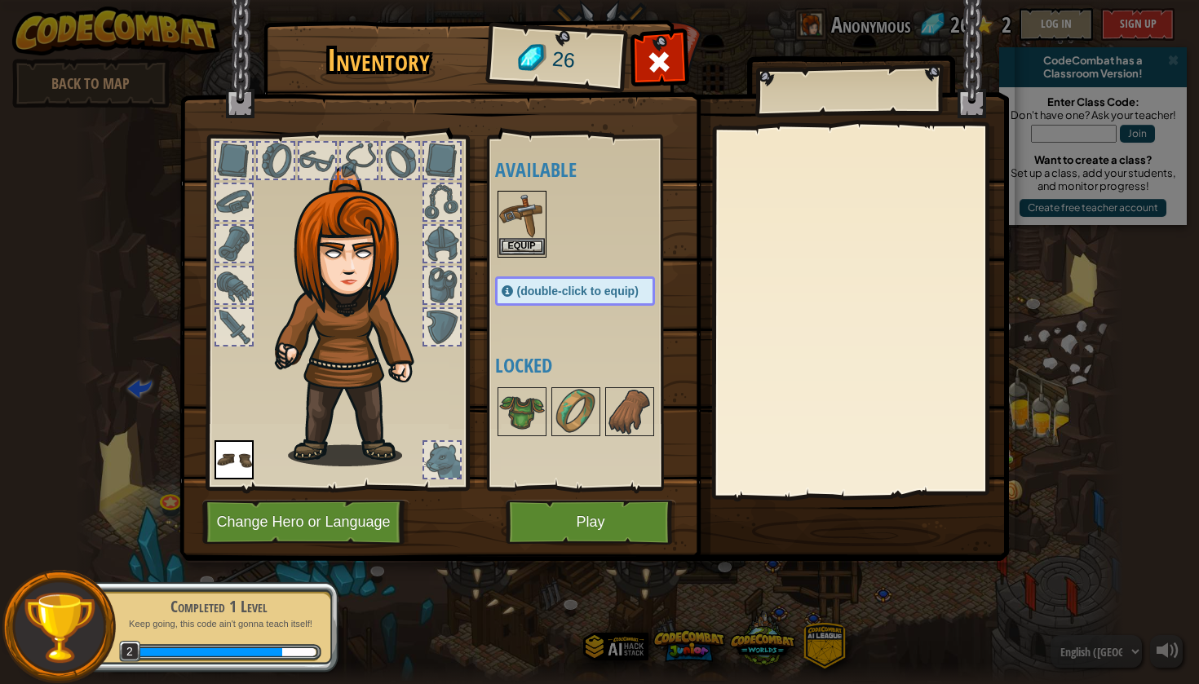
click at [523, 224] on img at bounding box center [522, 215] width 46 height 46
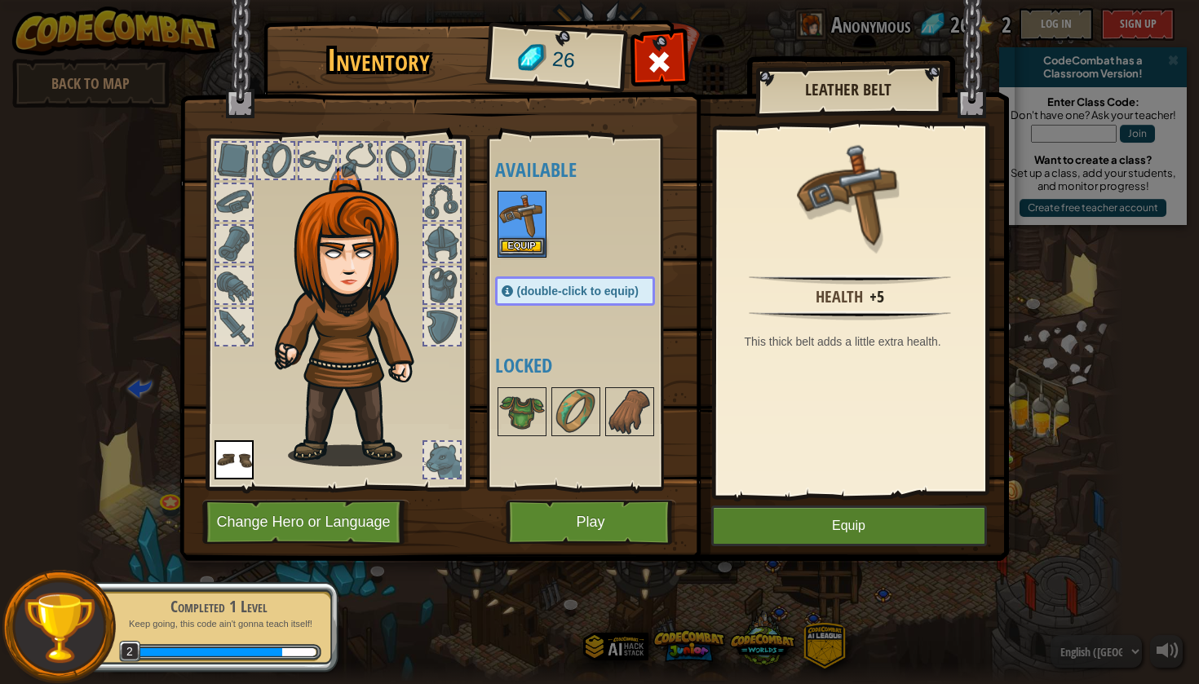
click at [529, 250] on button "Equip" at bounding box center [522, 246] width 46 height 17
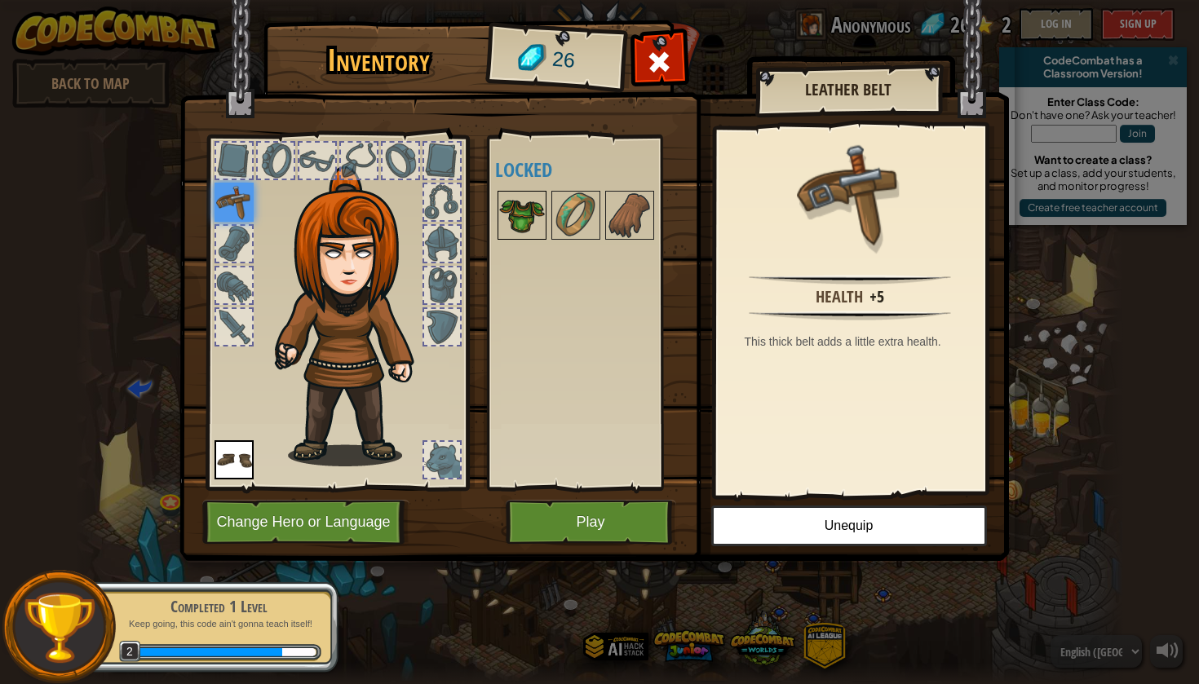
click at [528, 222] on img at bounding box center [522, 215] width 46 height 46
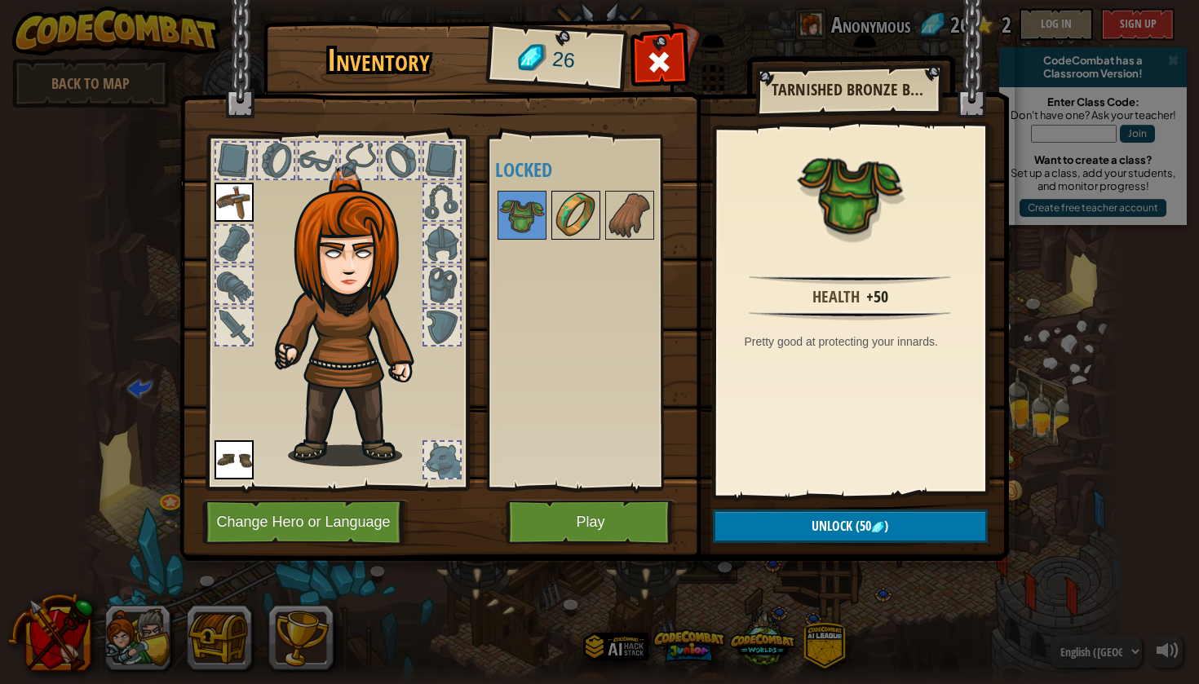
click at [573, 223] on img at bounding box center [576, 215] width 46 height 46
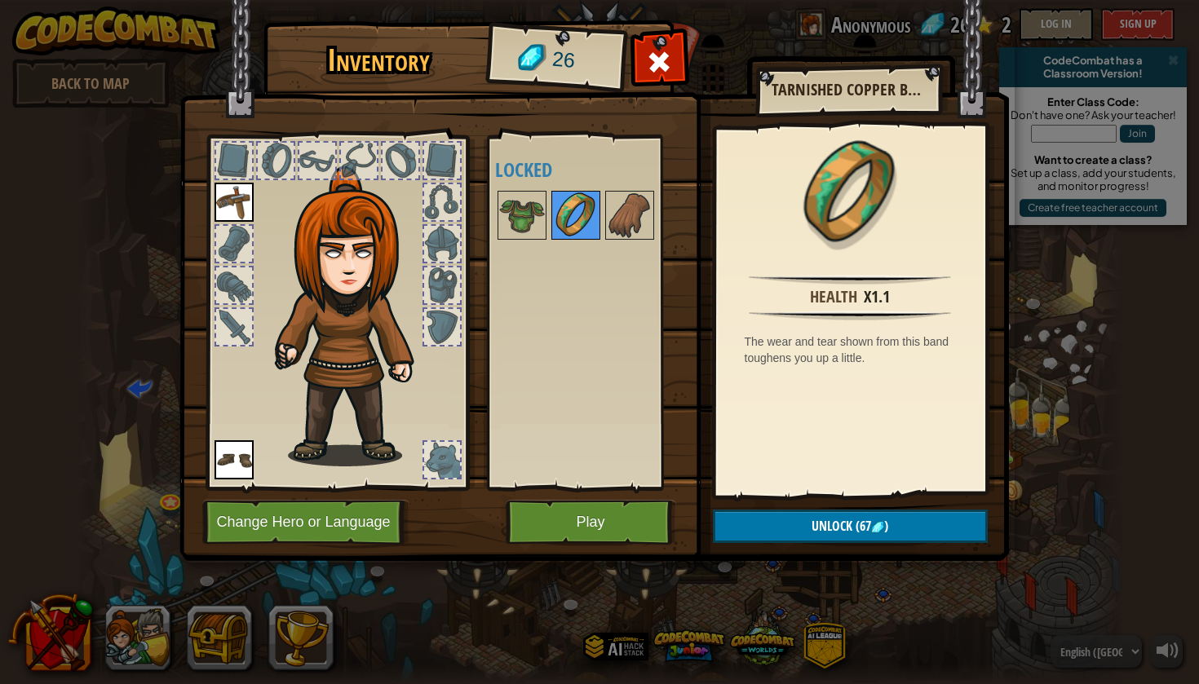
click at [594, 223] on img at bounding box center [576, 215] width 46 height 46
click at [607, 216] on img at bounding box center [630, 215] width 46 height 46
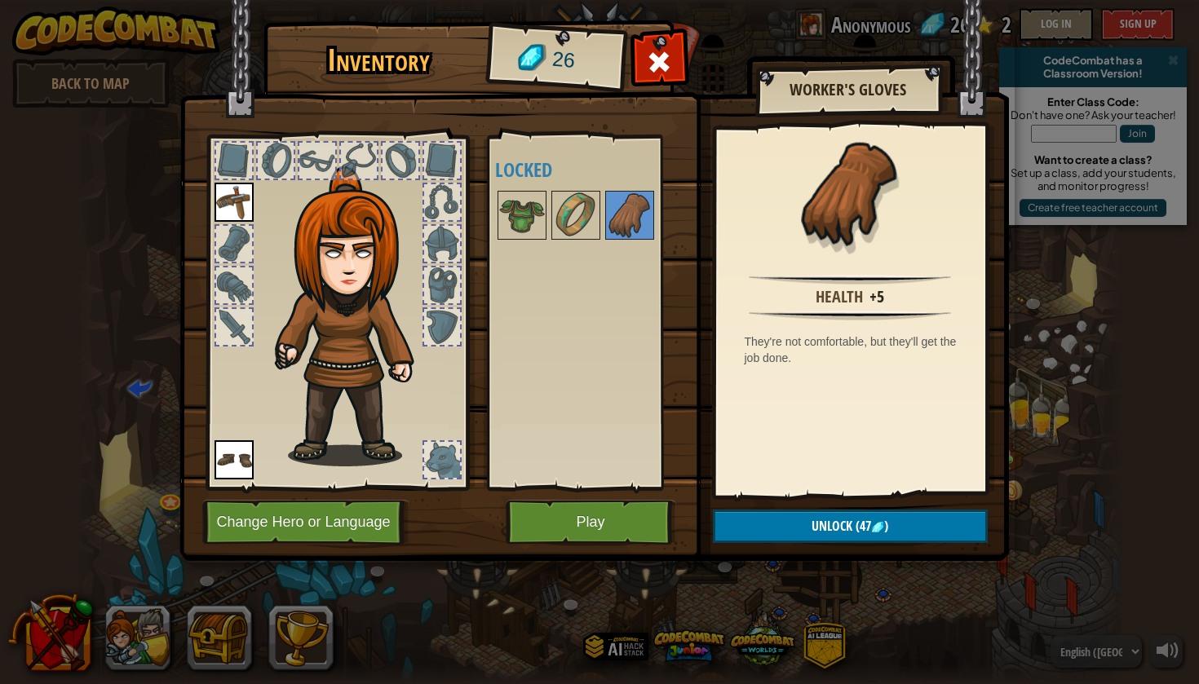
click at [585, 532] on button "Play" at bounding box center [591, 522] width 170 height 45
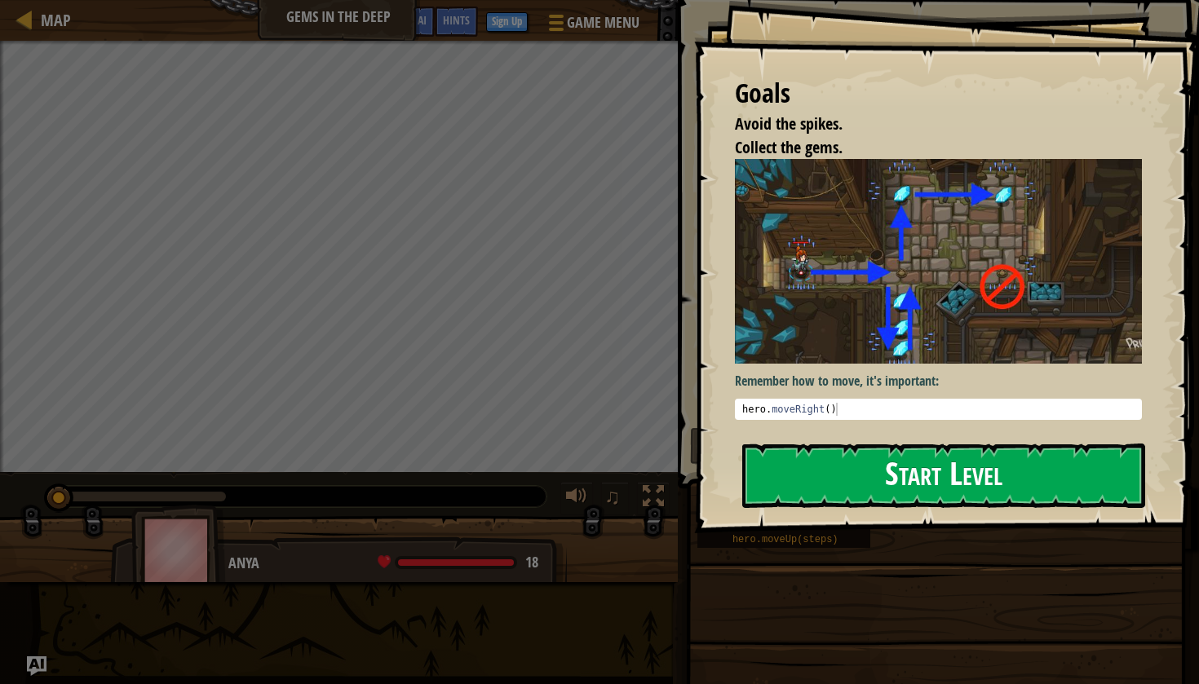
click at [819, 485] on button "Start Level" at bounding box center [943, 476] width 403 height 64
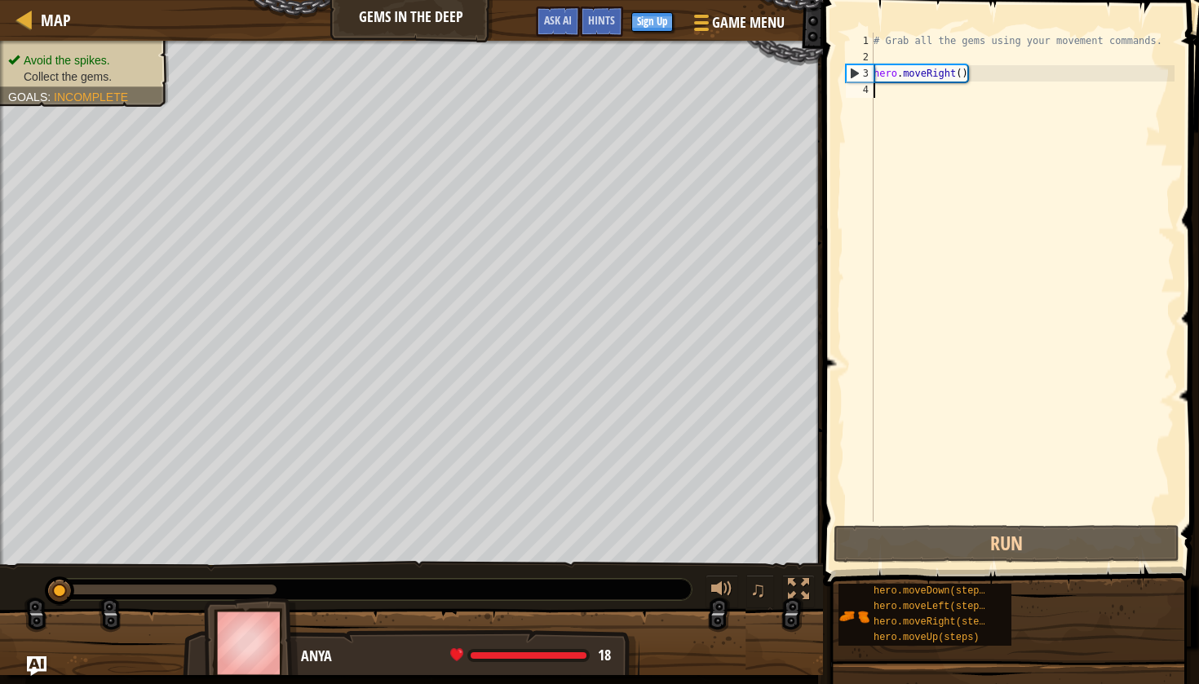
click at [902, 94] on div "# Grab all the gems using your movement commands. hero . moveRight ( )" at bounding box center [1022, 294] width 304 height 522
type textarea "h"
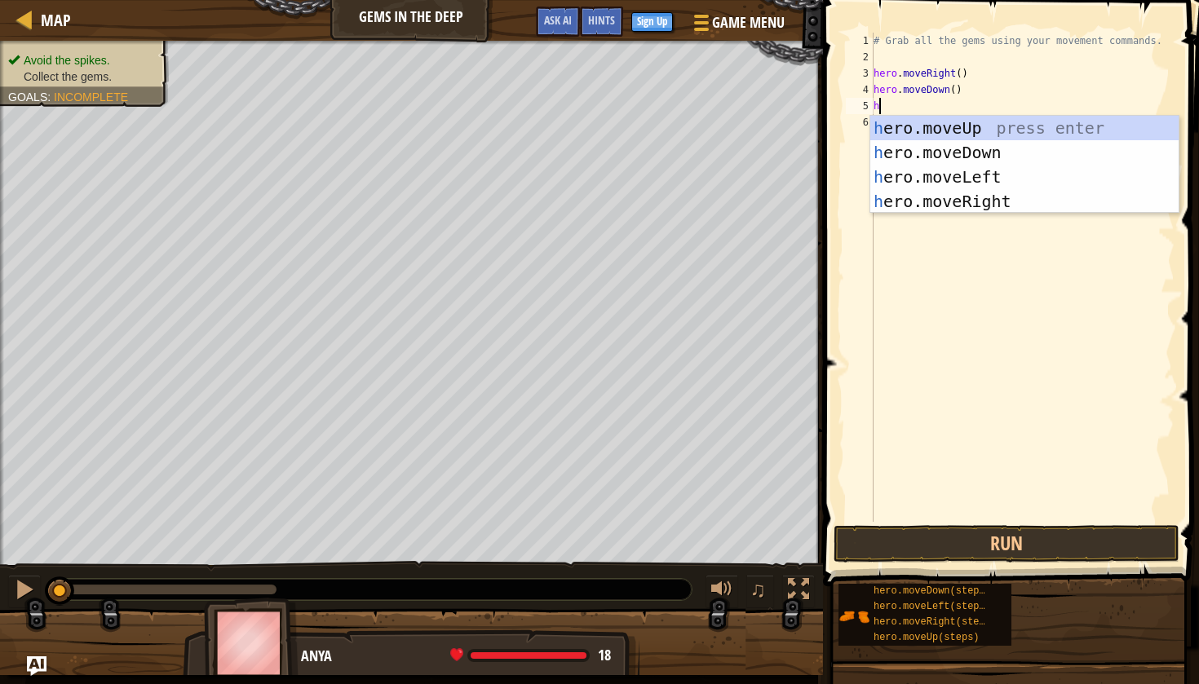
type textarea "he"
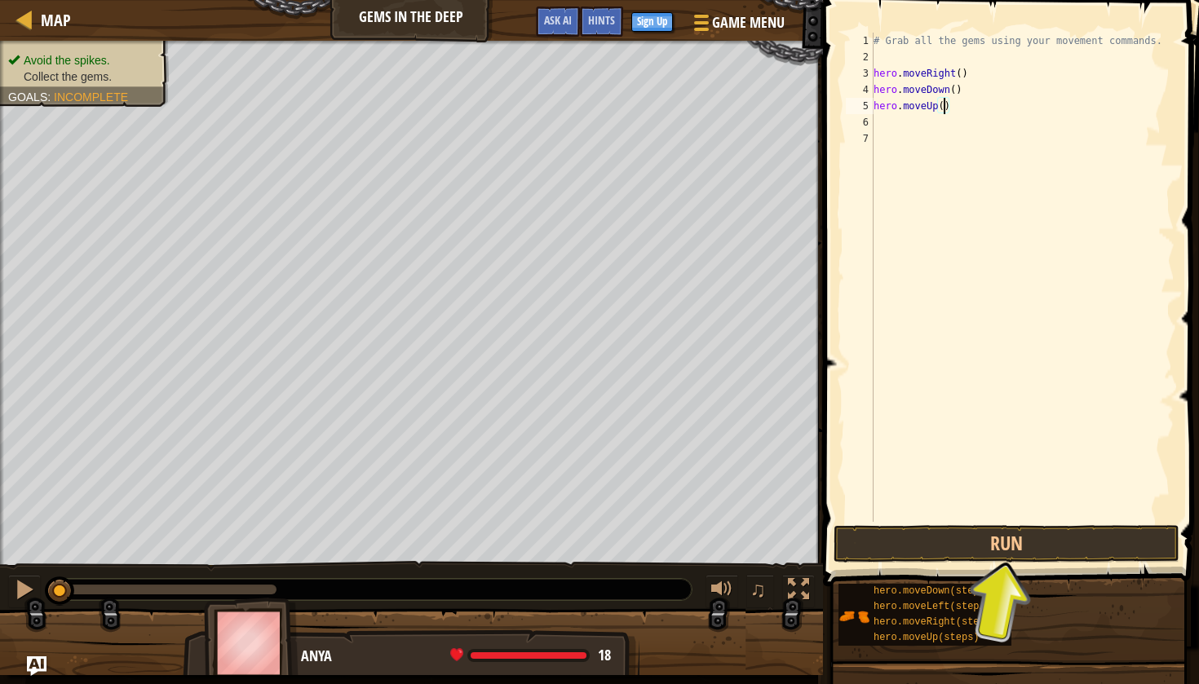
type textarea "hero.moveUp(4)"
type textarea "h"
click at [993, 537] on button "Run" at bounding box center [1007, 544] width 346 height 38
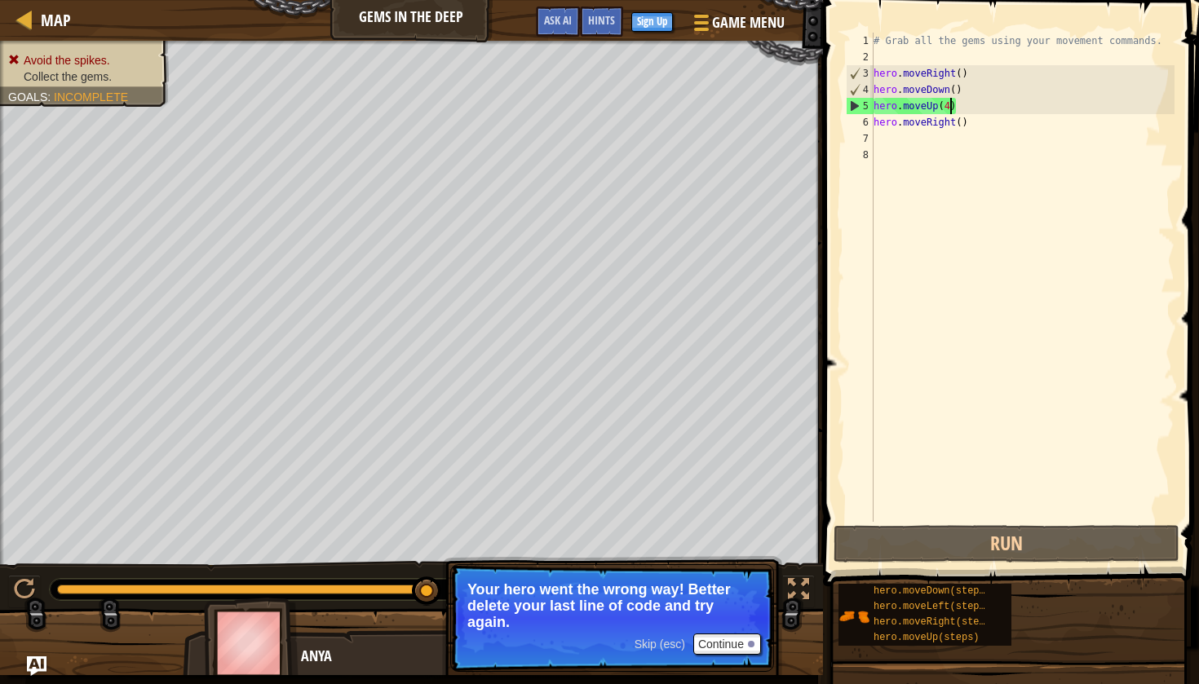
click at [950, 113] on div "# Grab all the gems using your movement commands. hero . moveRight ( ) hero . m…" at bounding box center [1022, 294] width 304 height 522
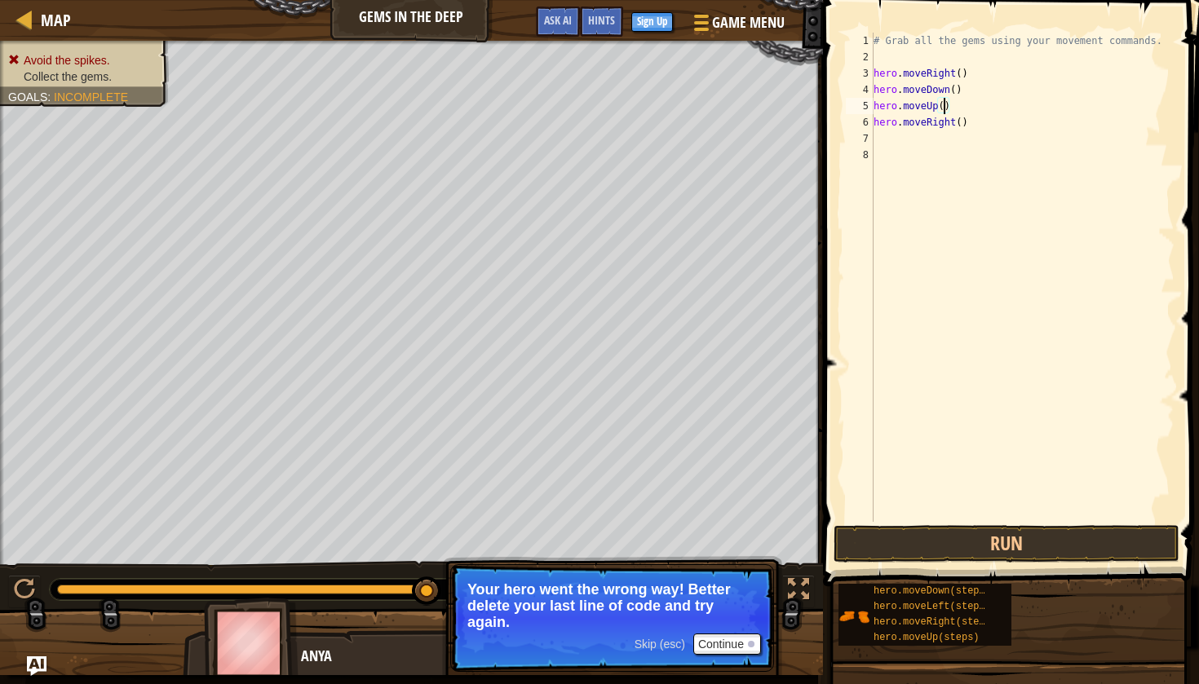
scroll to position [7, 6]
type textarea "hero.moveUp(2)"
click at [1003, 564] on span at bounding box center [1012, 270] width 389 height 635
click at [1016, 551] on button "Run" at bounding box center [1007, 544] width 346 height 38
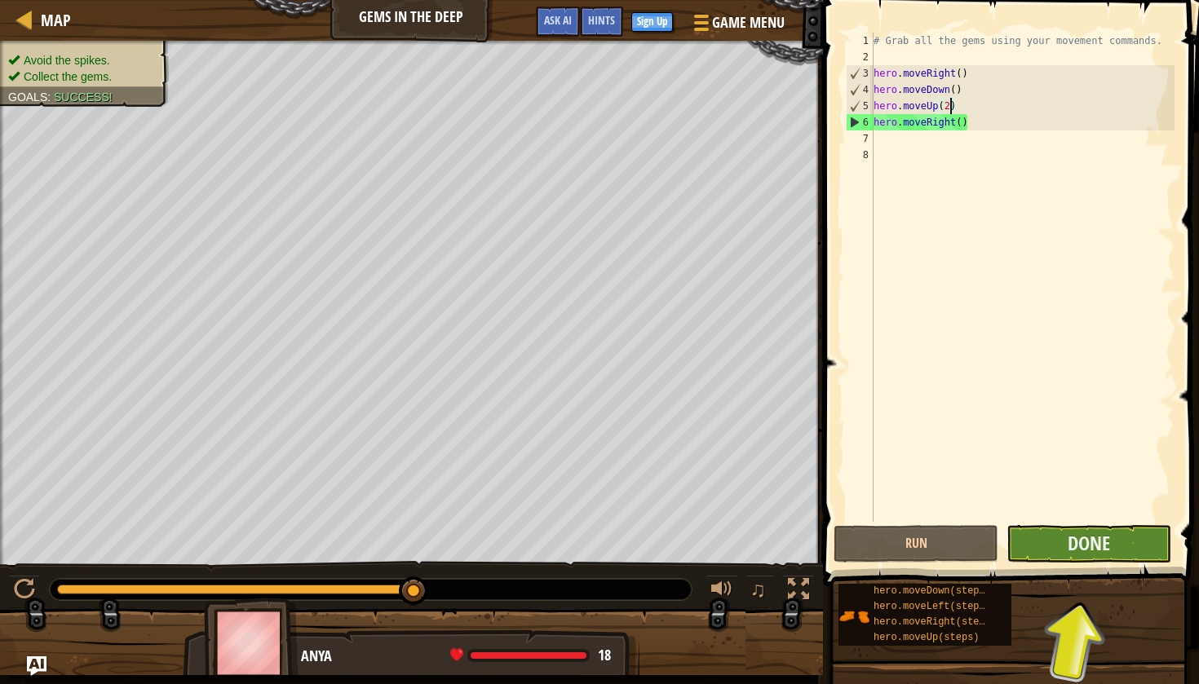
click at [1040, 553] on button "Done" at bounding box center [1089, 544] width 165 height 38
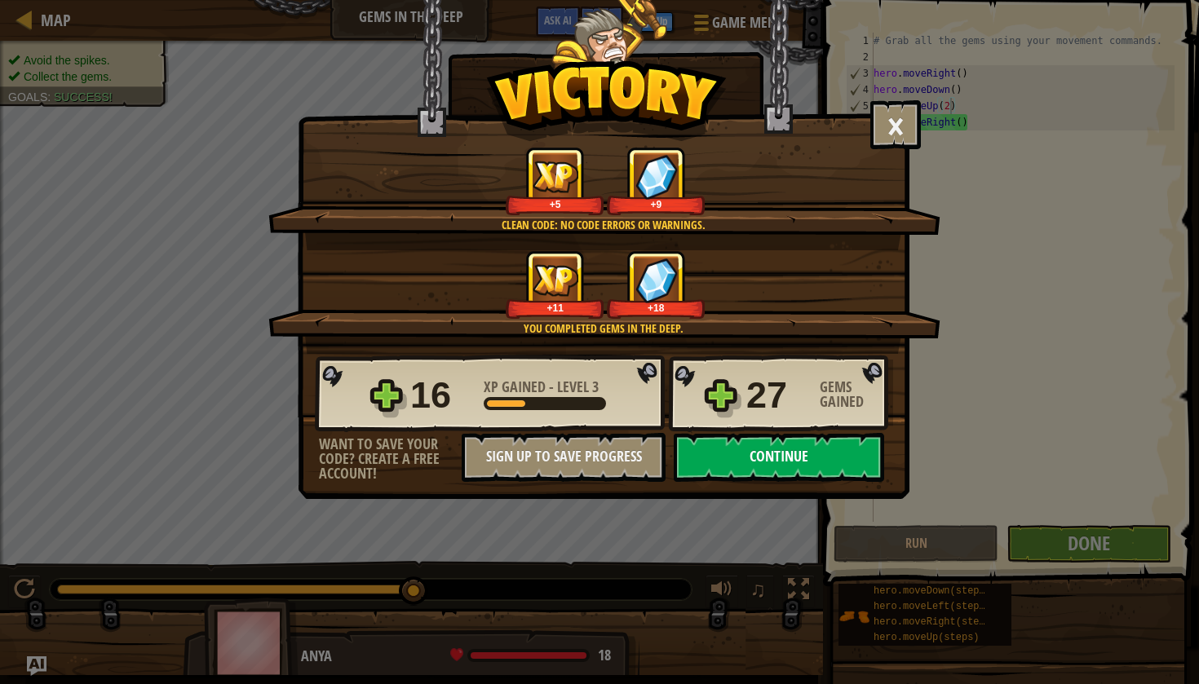
click at [833, 468] on button "Continue" at bounding box center [779, 457] width 210 height 49
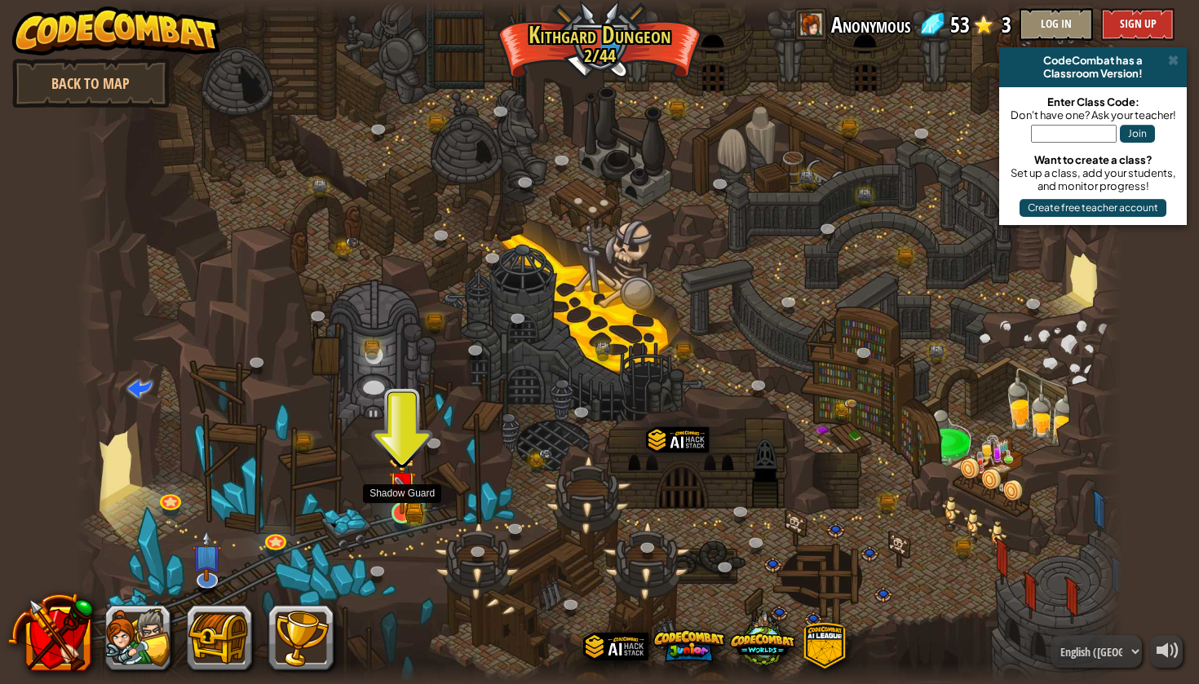
click at [414, 514] on img at bounding box center [401, 485] width 27 height 60
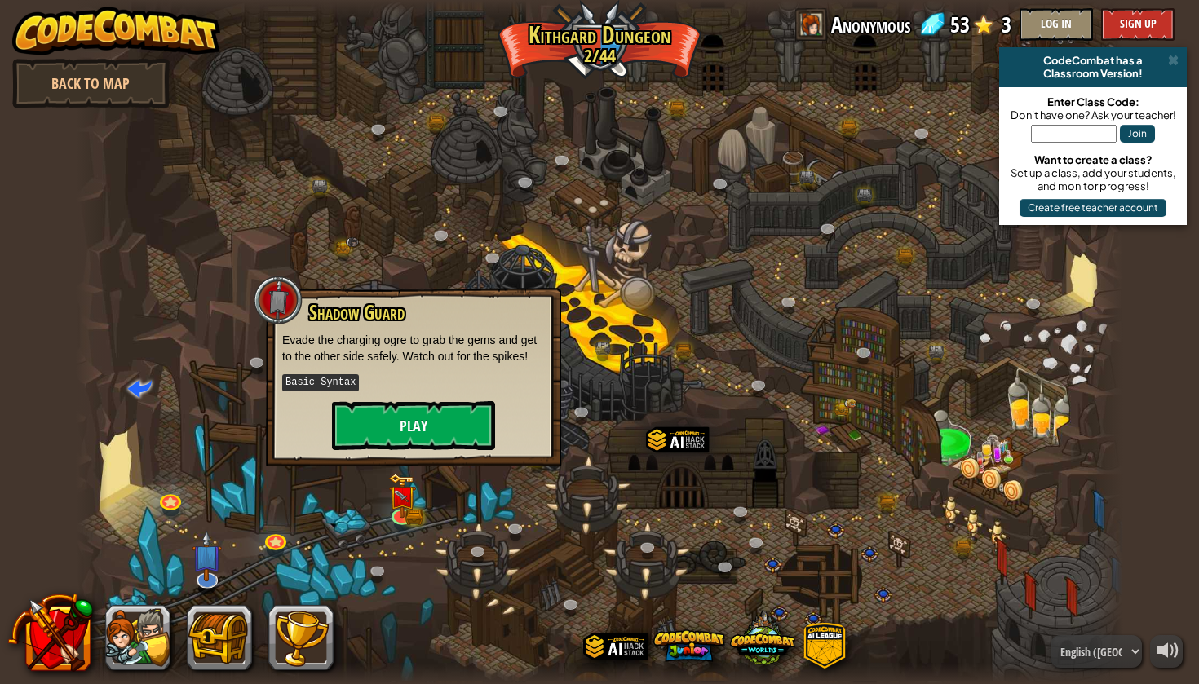
click at [425, 438] on button "Play" at bounding box center [413, 425] width 163 height 49
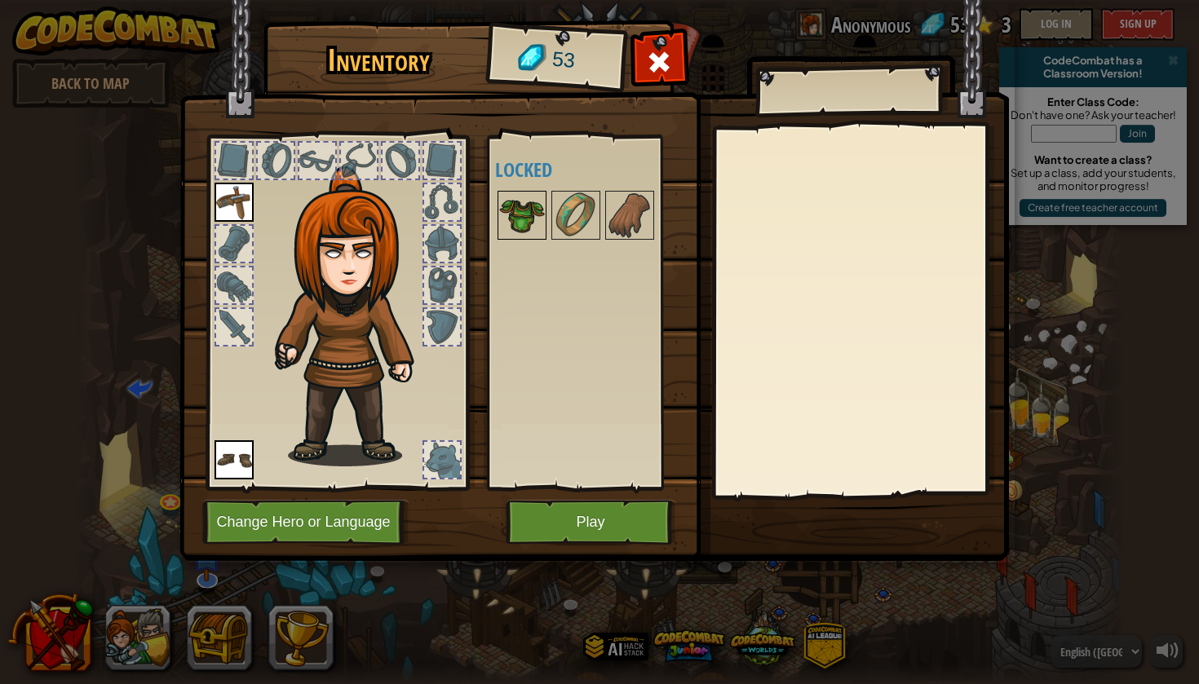
click at [516, 208] on img at bounding box center [522, 215] width 46 height 46
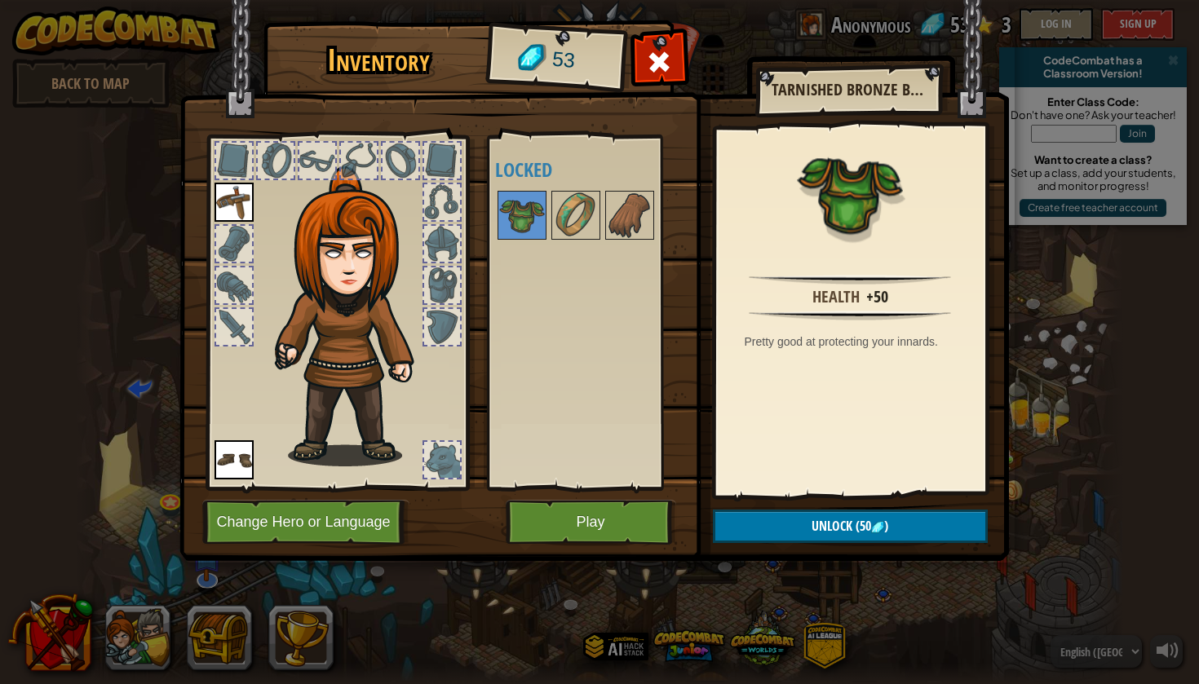
click at [794, 532] on button "Unlock (50 )" at bounding box center [850, 526] width 275 height 33
click at [737, 529] on button "Confirm" at bounding box center [850, 526] width 275 height 33
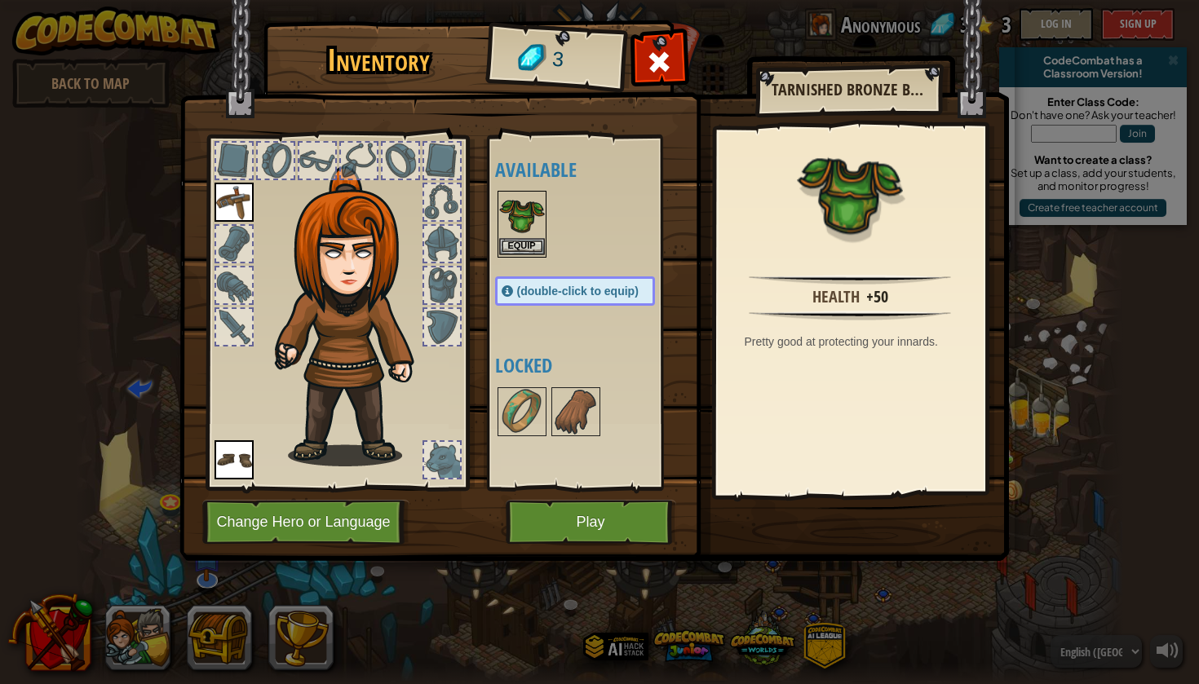
click at [517, 242] on button "Equip" at bounding box center [522, 246] width 46 height 17
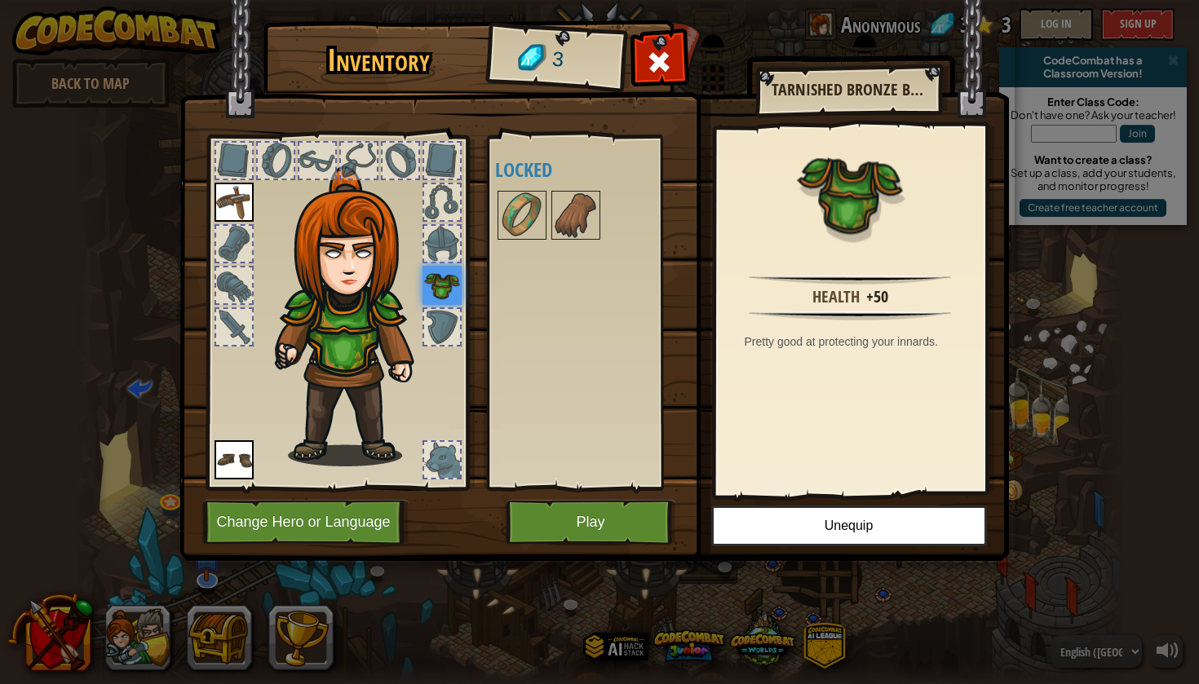
click at [564, 521] on button "Play" at bounding box center [591, 522] width 170 height 45
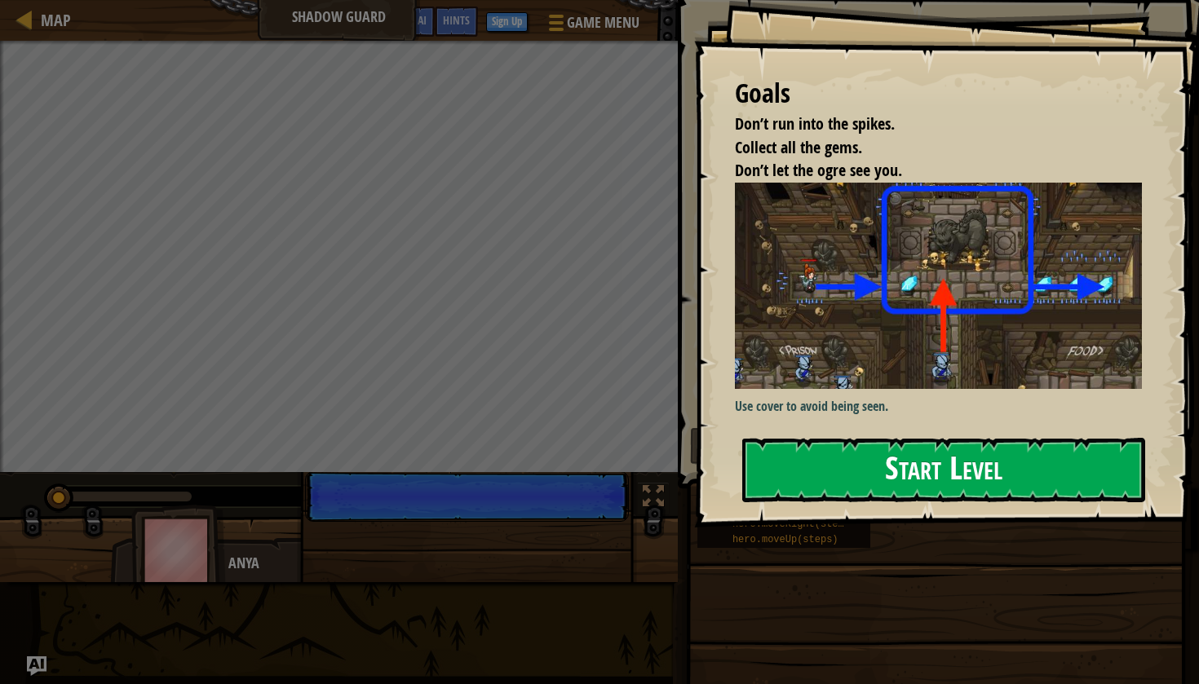
click at [866, 467] on button "Start Level" at bounding box center [943, 470] width 403 height 64
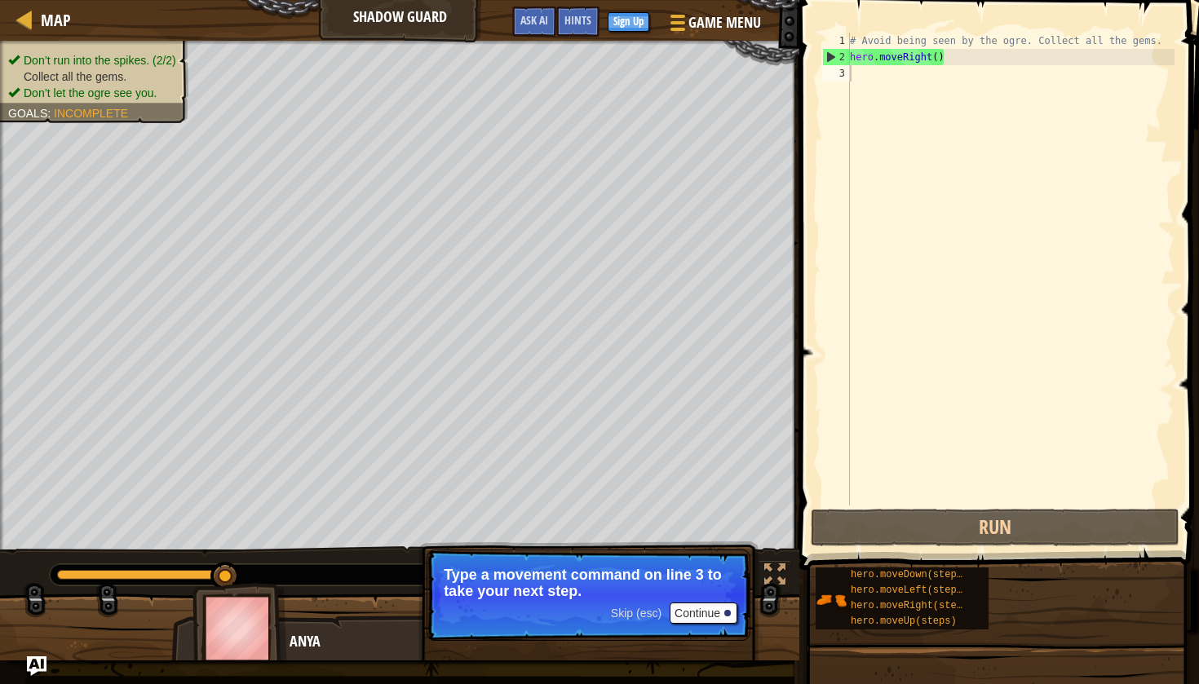
click at [725, 612] on div at bounding box center [727, 613] width 7 height 7
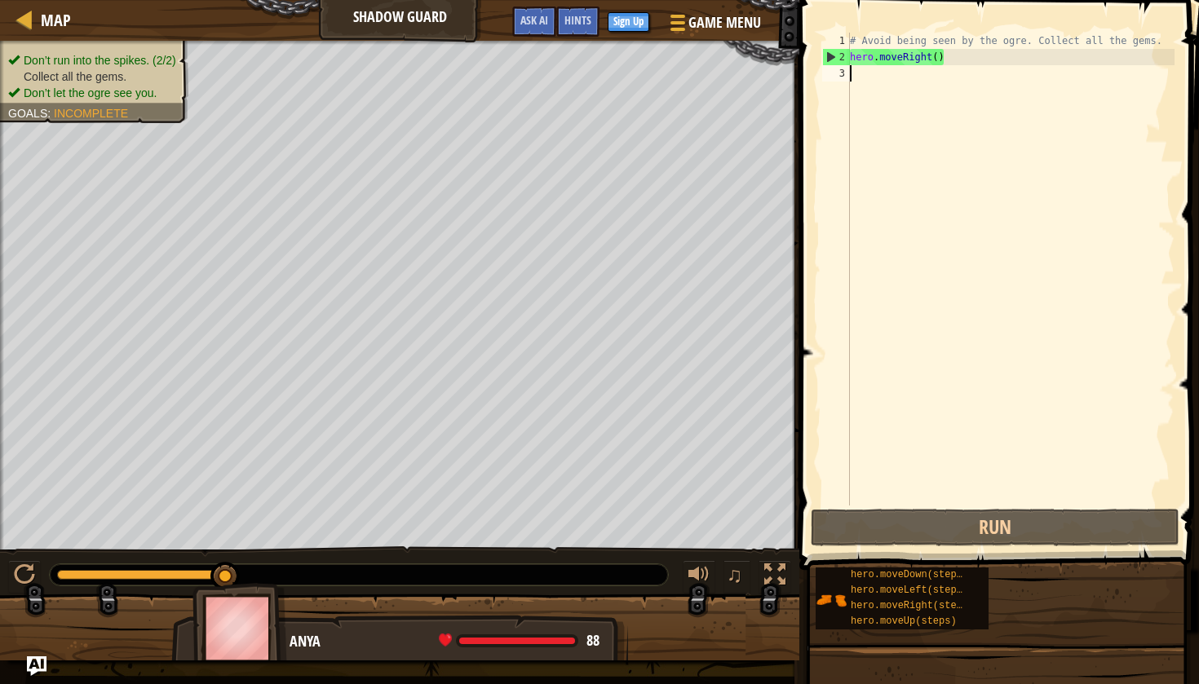
click at [942, 71] on div "# Avoid being seen by the ogre. Collect all the gems. hero . moveRight ( )" at bounding box center [1011, 286] width 328 height 506
type textarea "h"
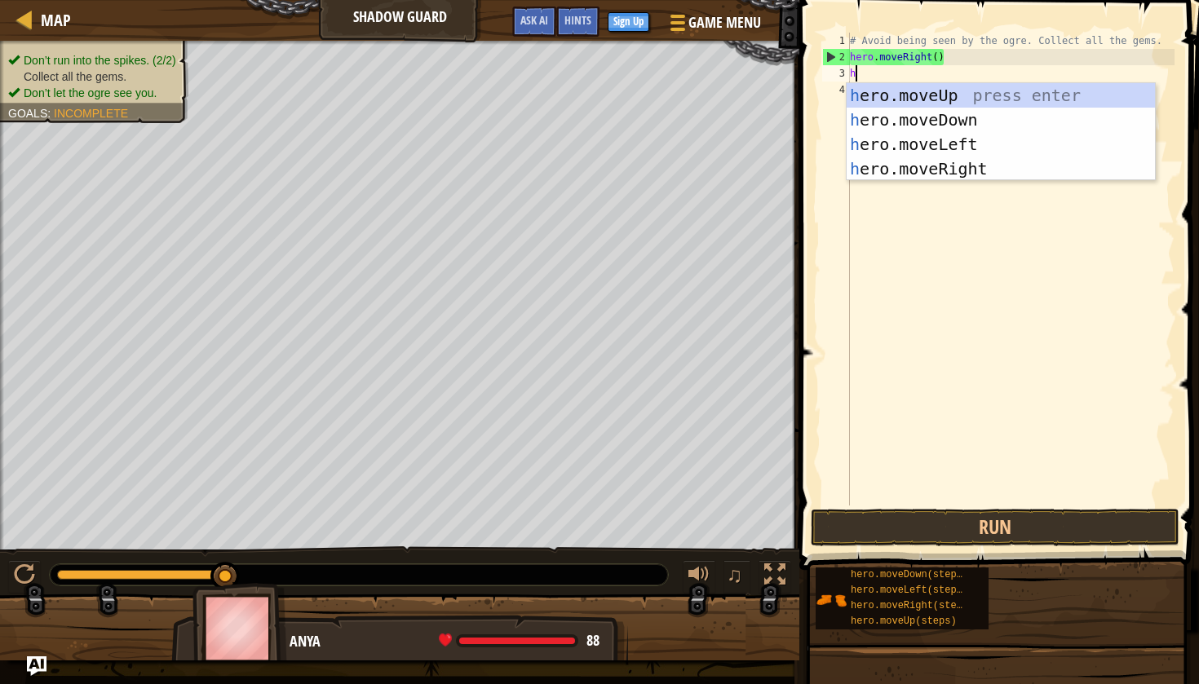
scroll to position [7, 0]
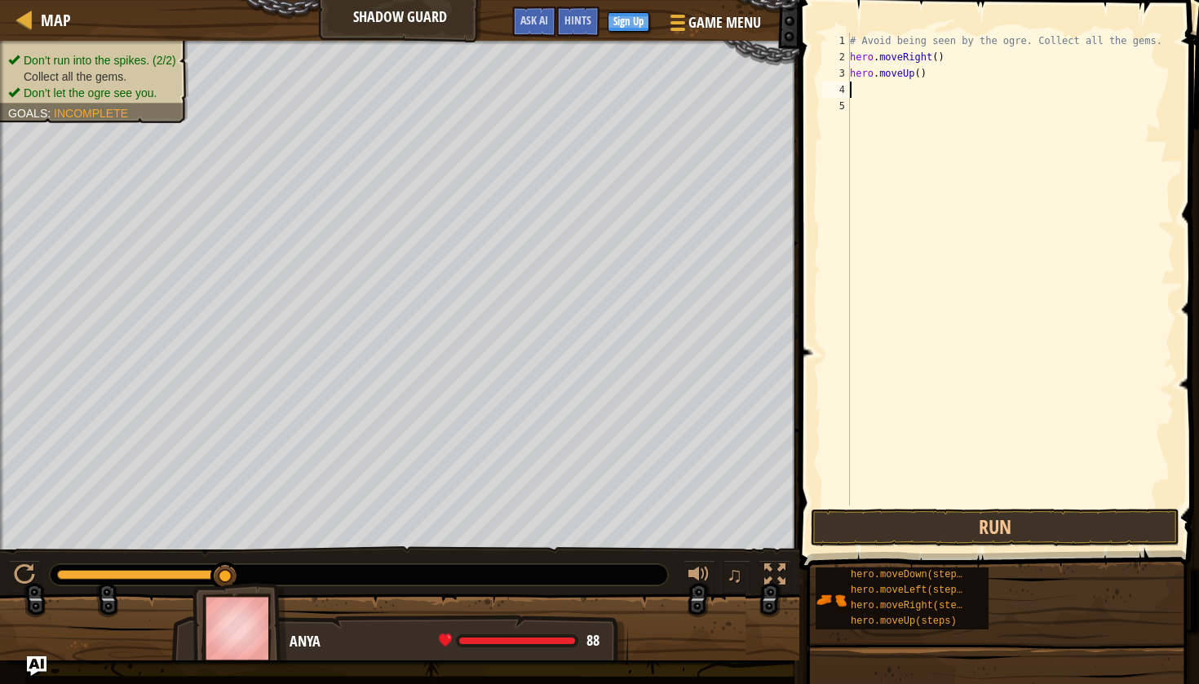
type textarea "h"
click at [1056, 524] on button "Run" at bounding box center [995, 528] width 369 height 38
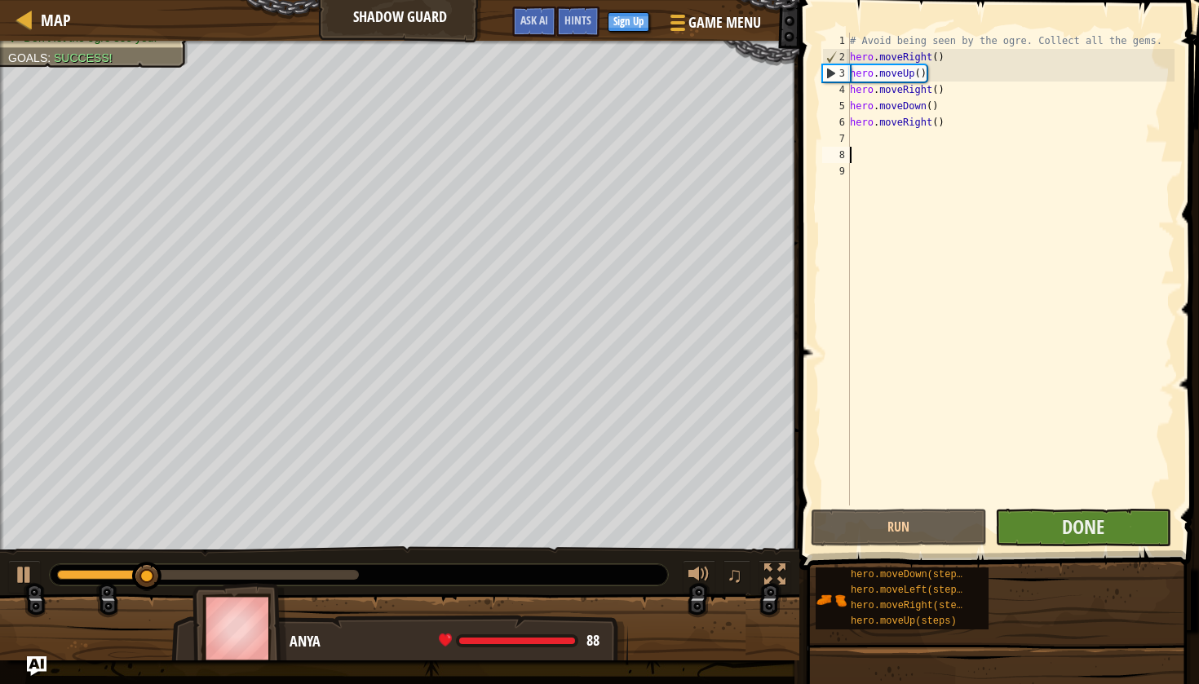
click at [1056, 524] on button "Done" at bounding box center [1083, 528] width 176 height 38
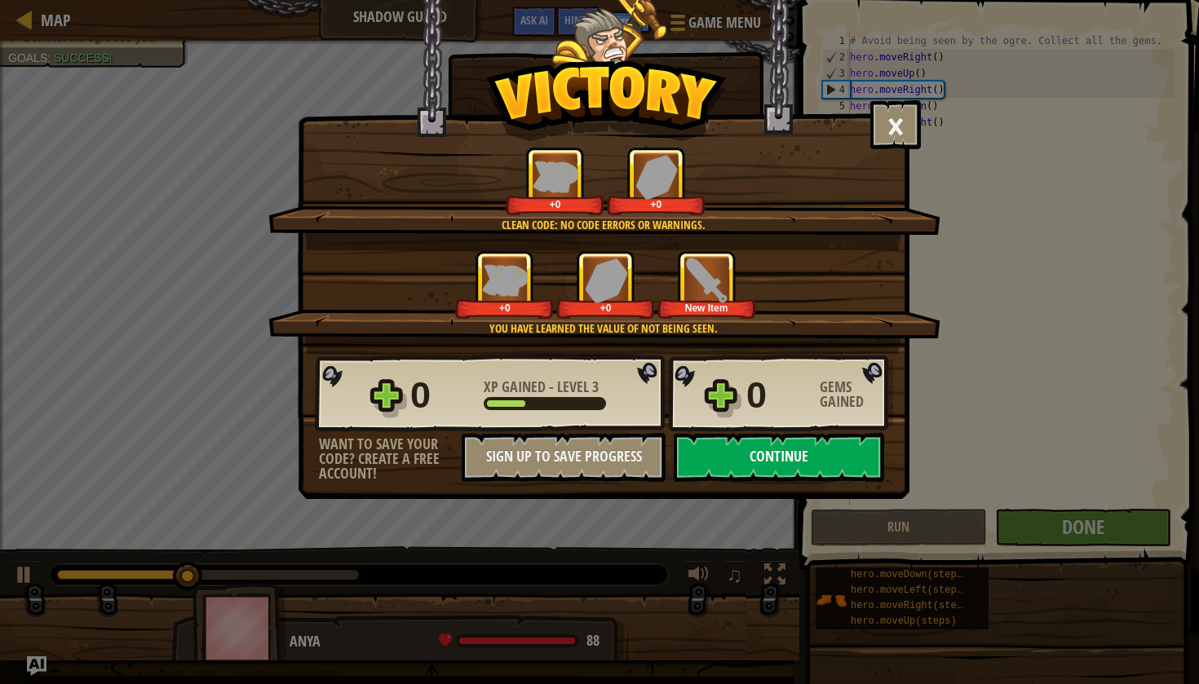
click at [812, 467] on button "Continue" at bounding box center [779, 457] width 210 height 49
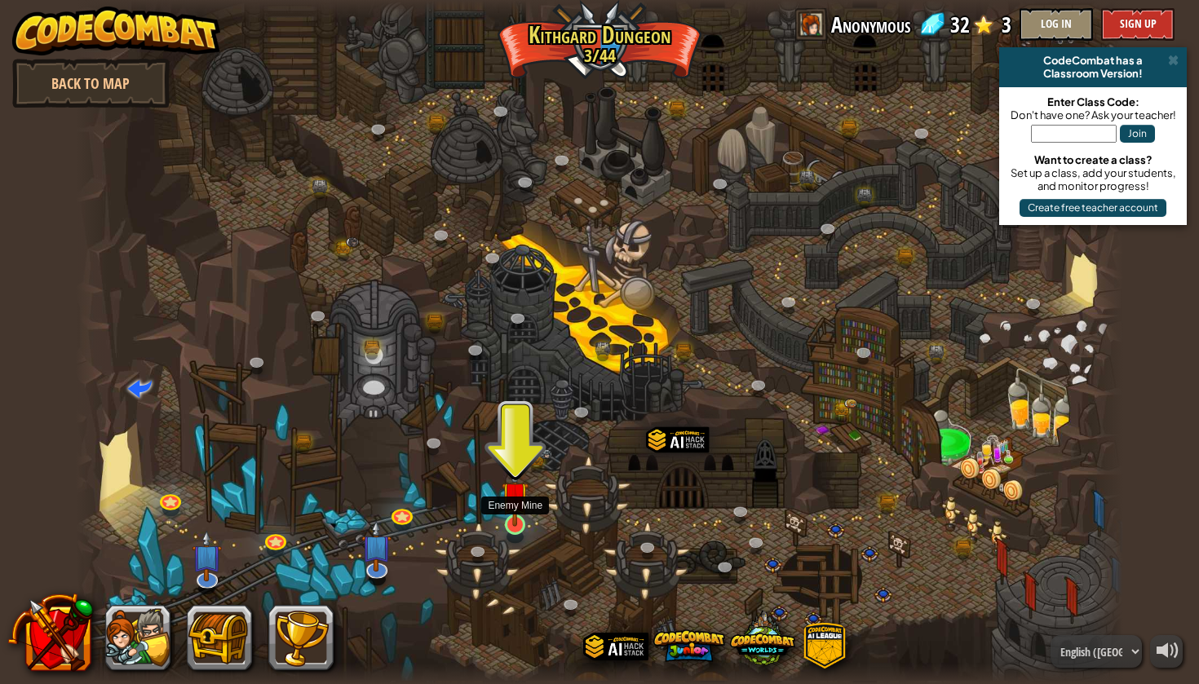
click at [509, 533] on link at bounding box center [515, 525] width 33 height 33
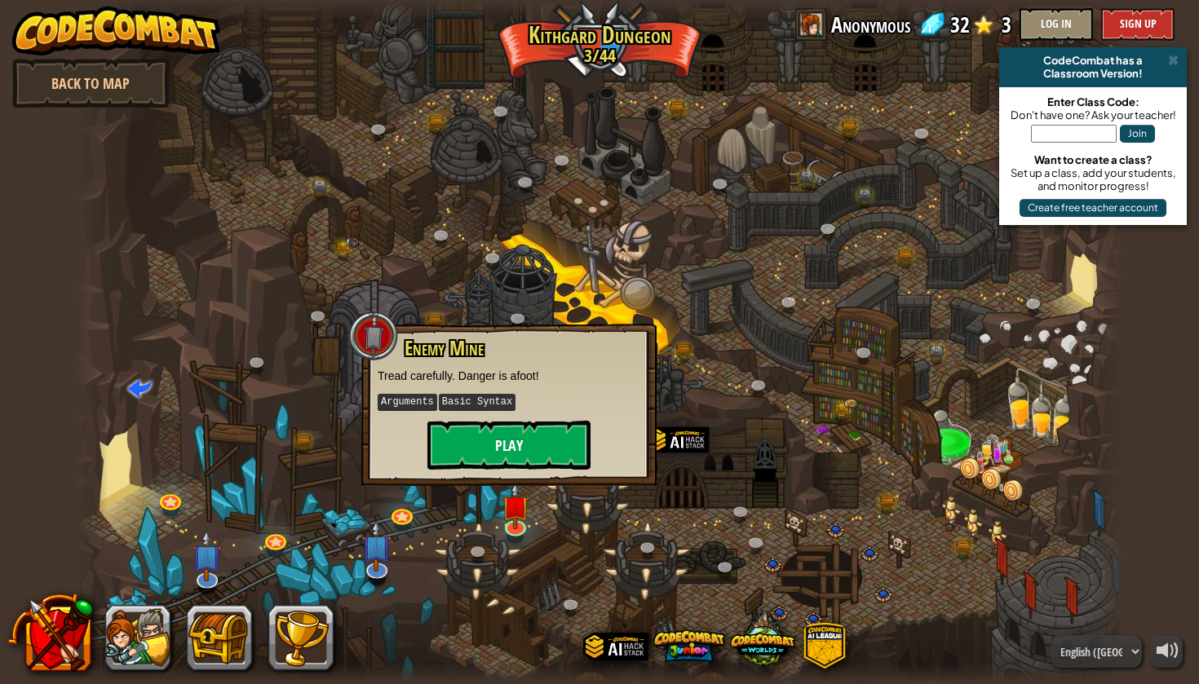
click at [539, 462] on button "Play" at bounding box center [508, 445] width 163 height 49
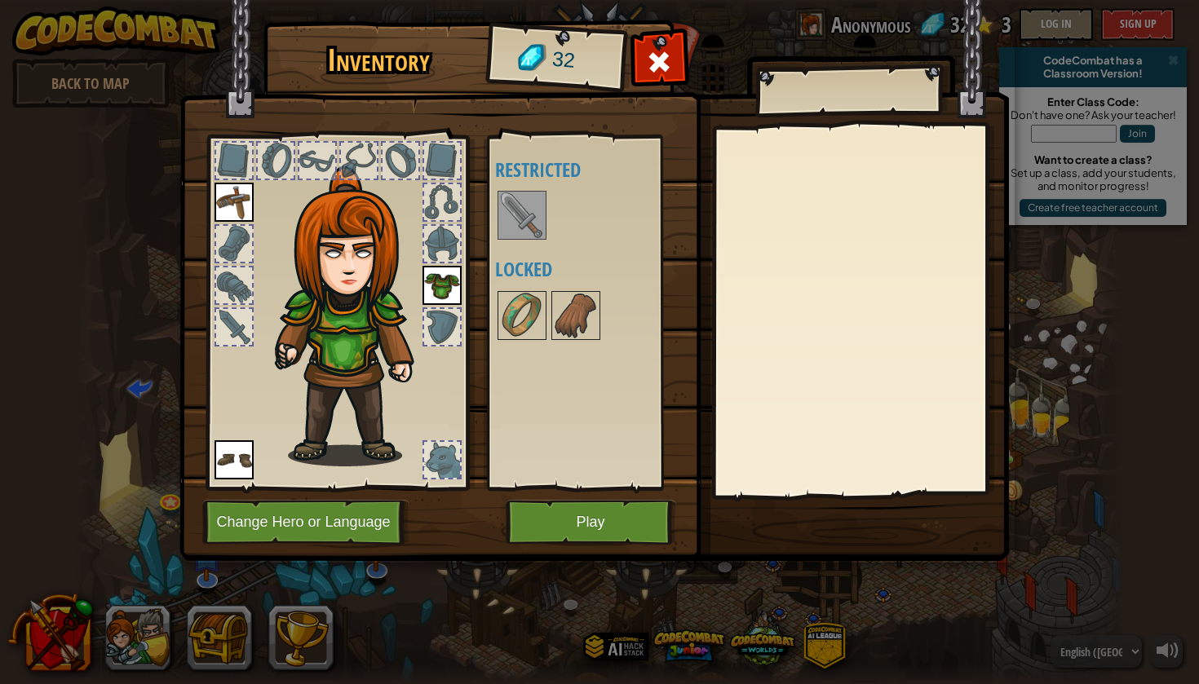
click at [512, 206] on img at bounding box center [522, 215] width 46 height 46
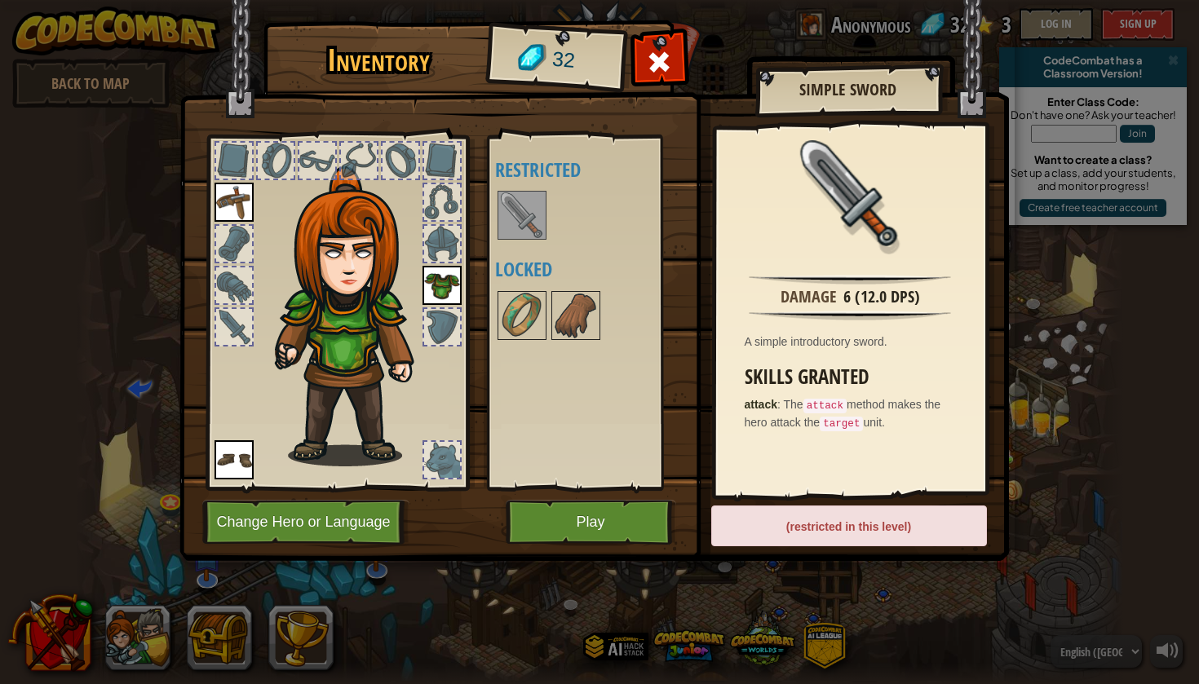
click at [632, 524] on button "Play" at bounding box center [591, 522] width 170 height 45
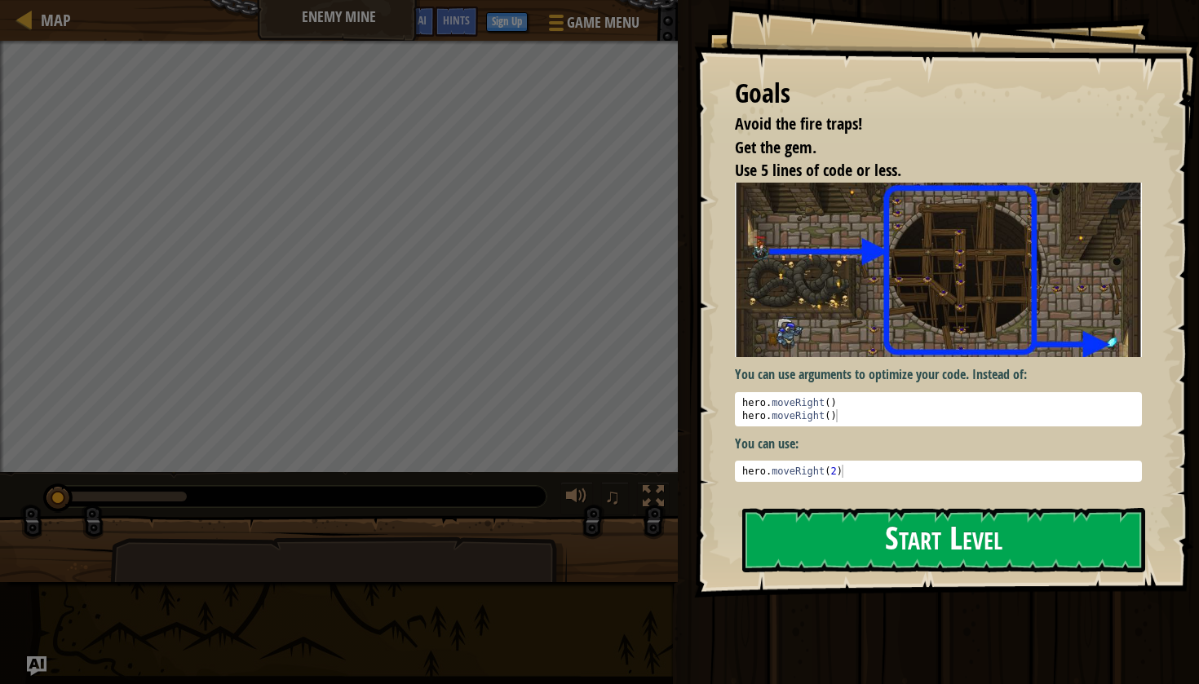
click at [836, 547] on button "Start Level" at bounding box center [943, 540] width 403 height 64
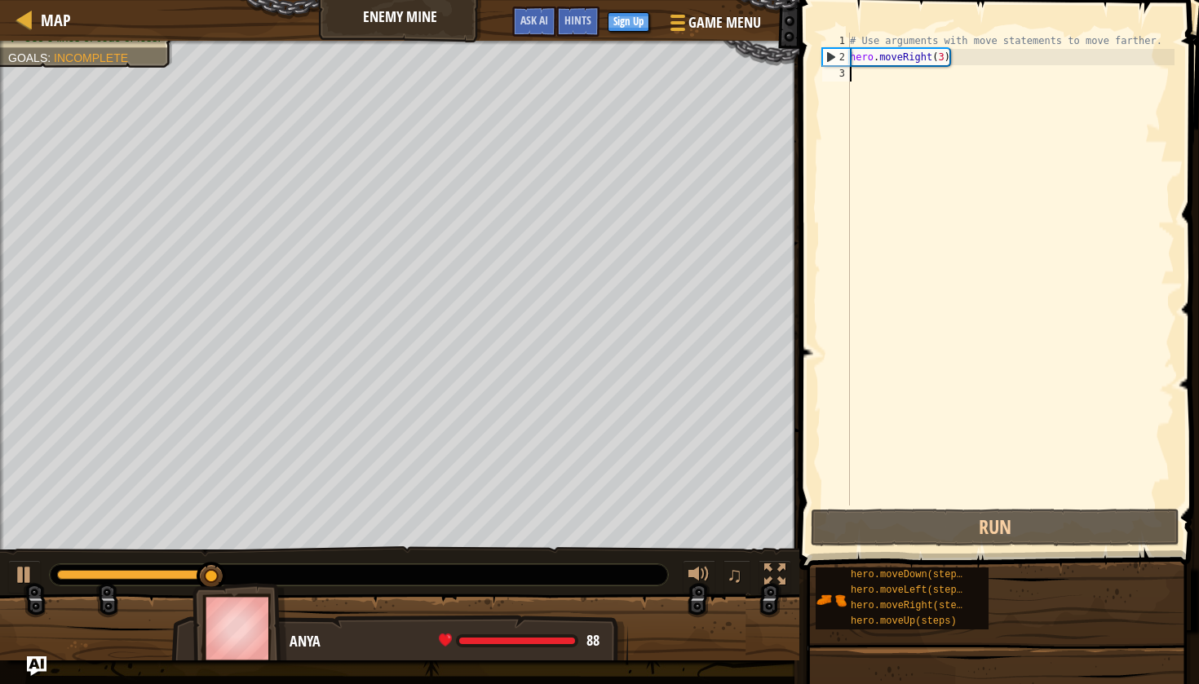
type textarea "h"
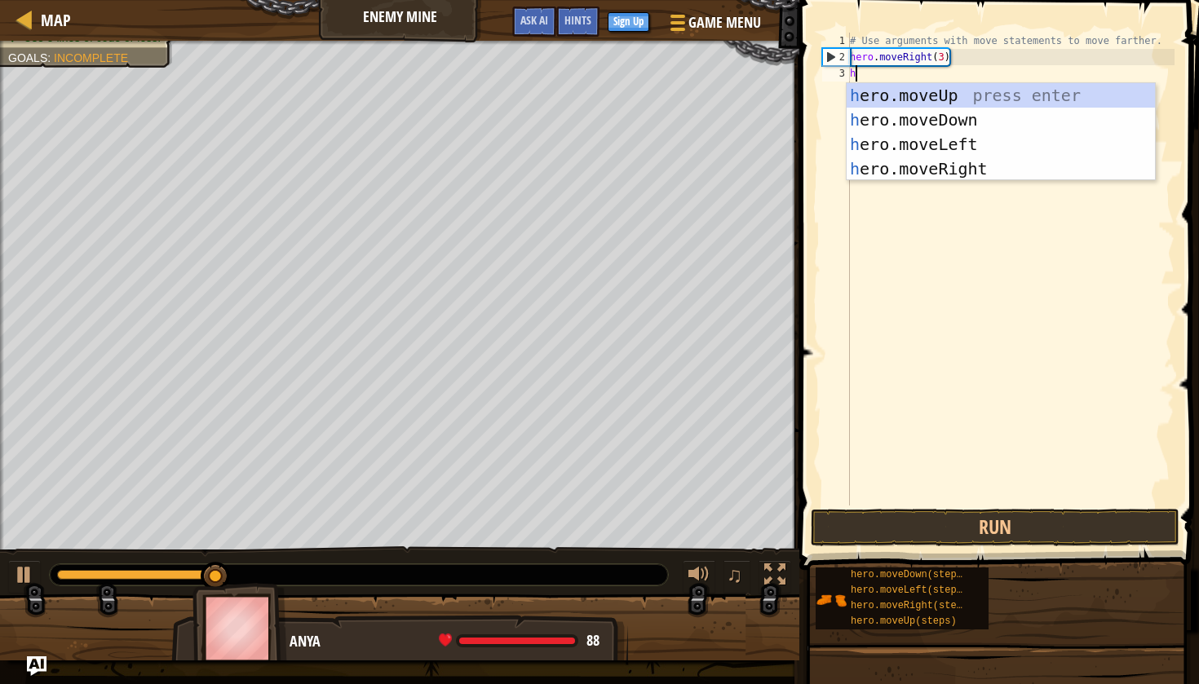
scroll to position [7, 0]
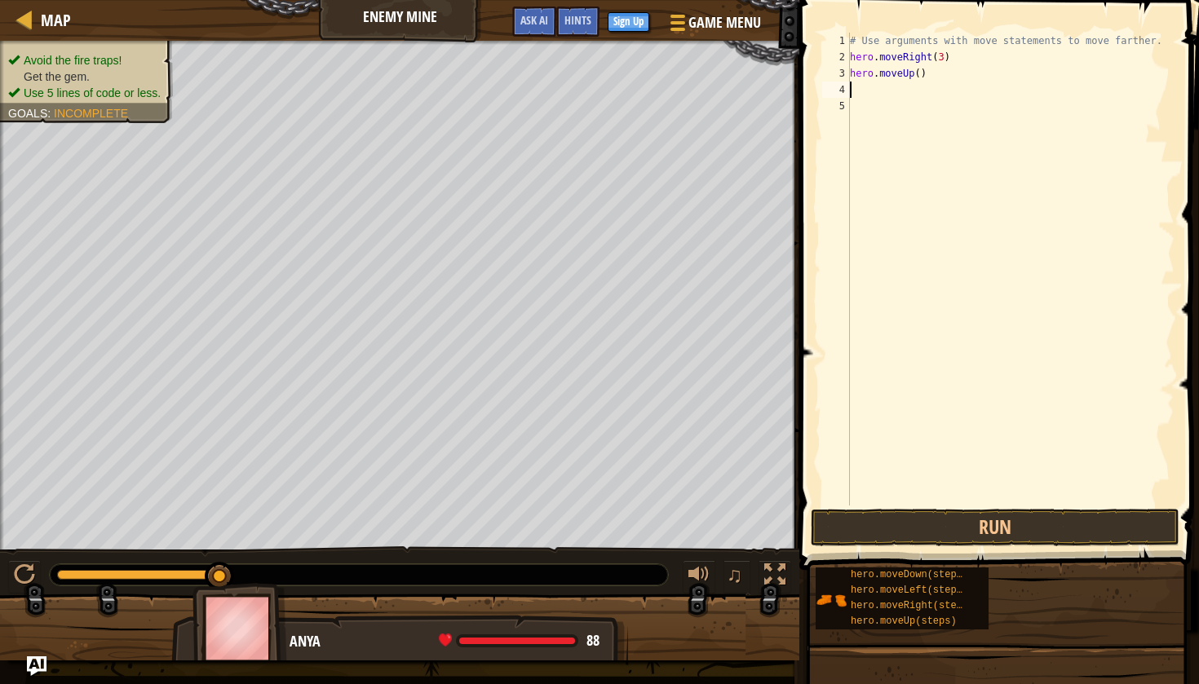
type textarea "h"
click at [932, 108] on div "# Use arguments with move statements to move farther. hero . moveRight ( 3 ) he…" at bounding box center [1011, 286] width 328 height 506
type textarea "hero.moveDown(3)"
type textarea "h"
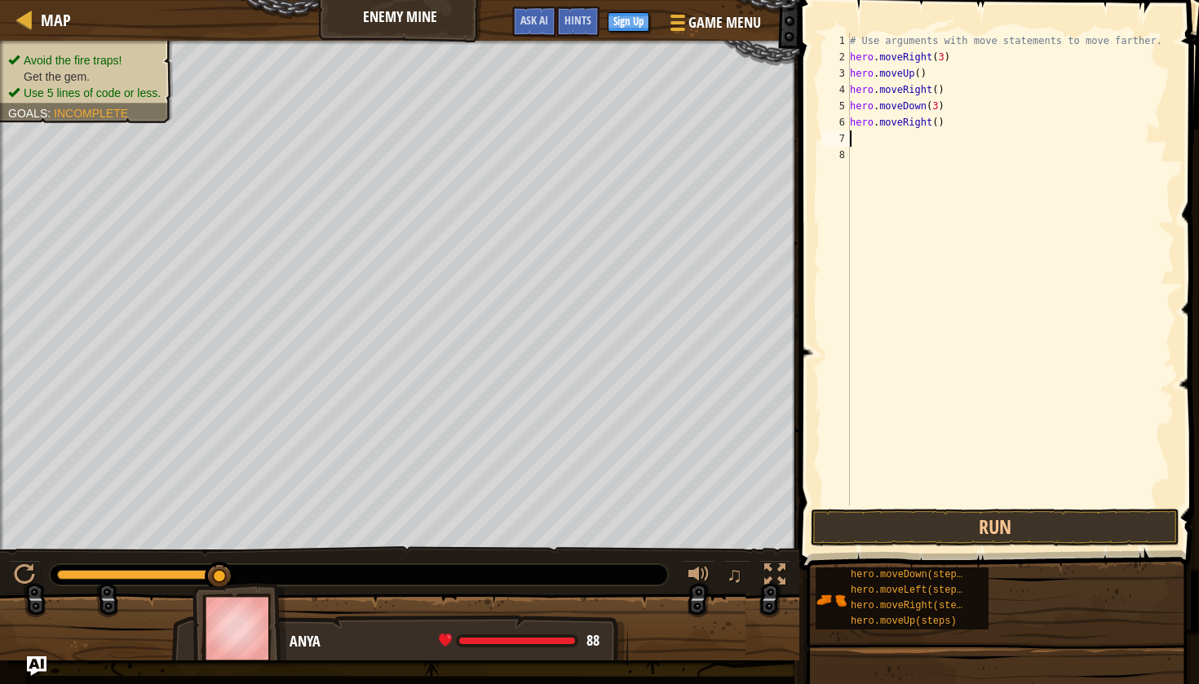
click at [939, 120] on div "# Use arguments with move statements to move farther. hero . moveRight ( 3 ) he…" at bounding box center [1011, 286] width 328 height 506
type textarea "hero.moveRight(2)"
click at [947, 220] on div "# Use arguments with move statements to move farther. hero . moveRight ( 3 ) he…" at bounding box center [1011, 286] width 328 height 506
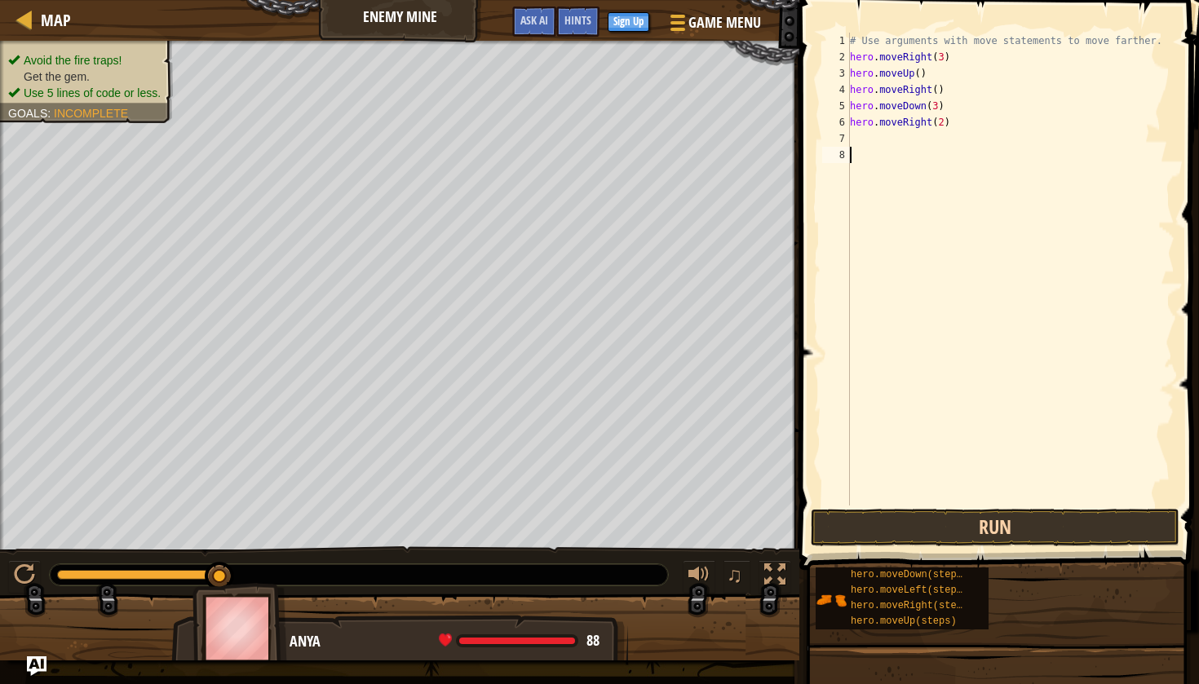
click at [958, 528] on button "Run" at bounding box center [995, 528] width 369 height 38
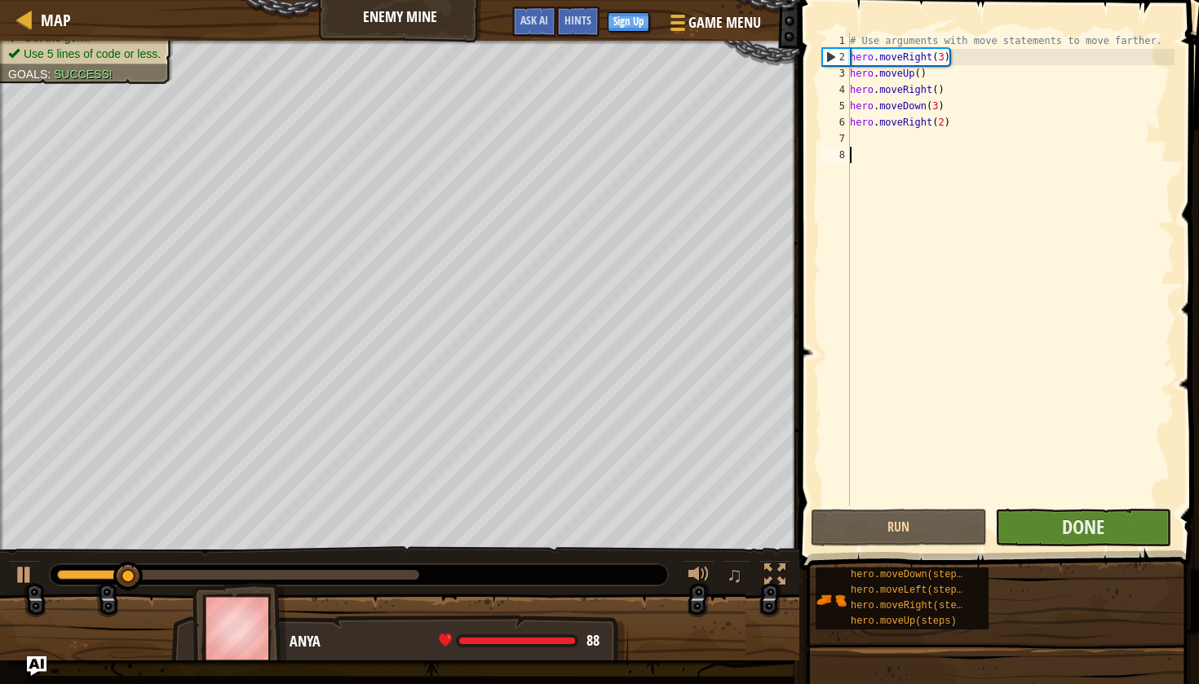
click at [1021, 524] on button "Done" at bounding box center [1083, 528] width 176 height 38
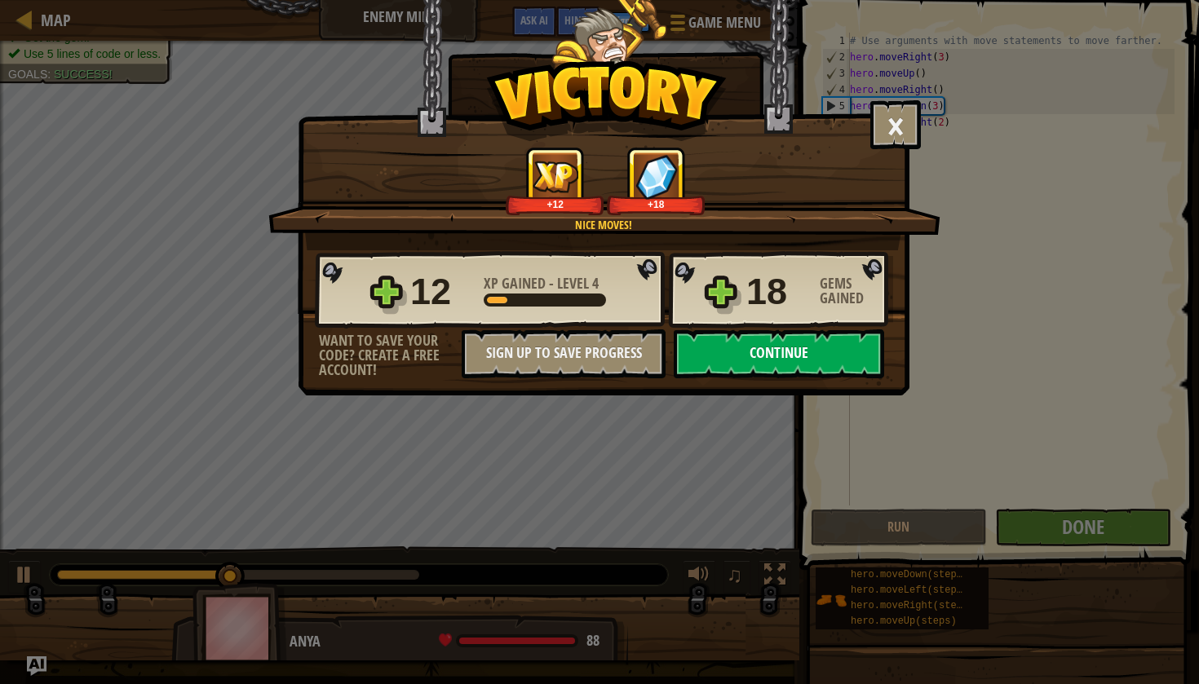
click at [757, 349] on button "Continue" at bounding box center [779, 354] width 210 height 49
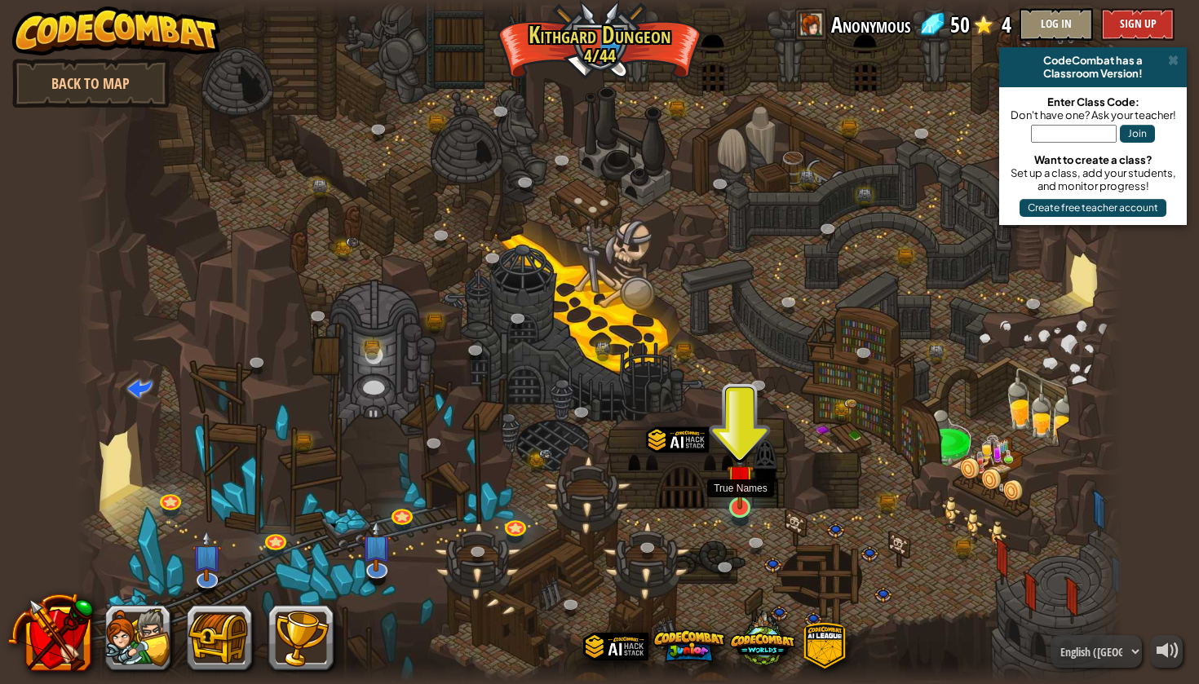
click at [745, 512] on link at bounding box center [739, 508] width 33 height 33
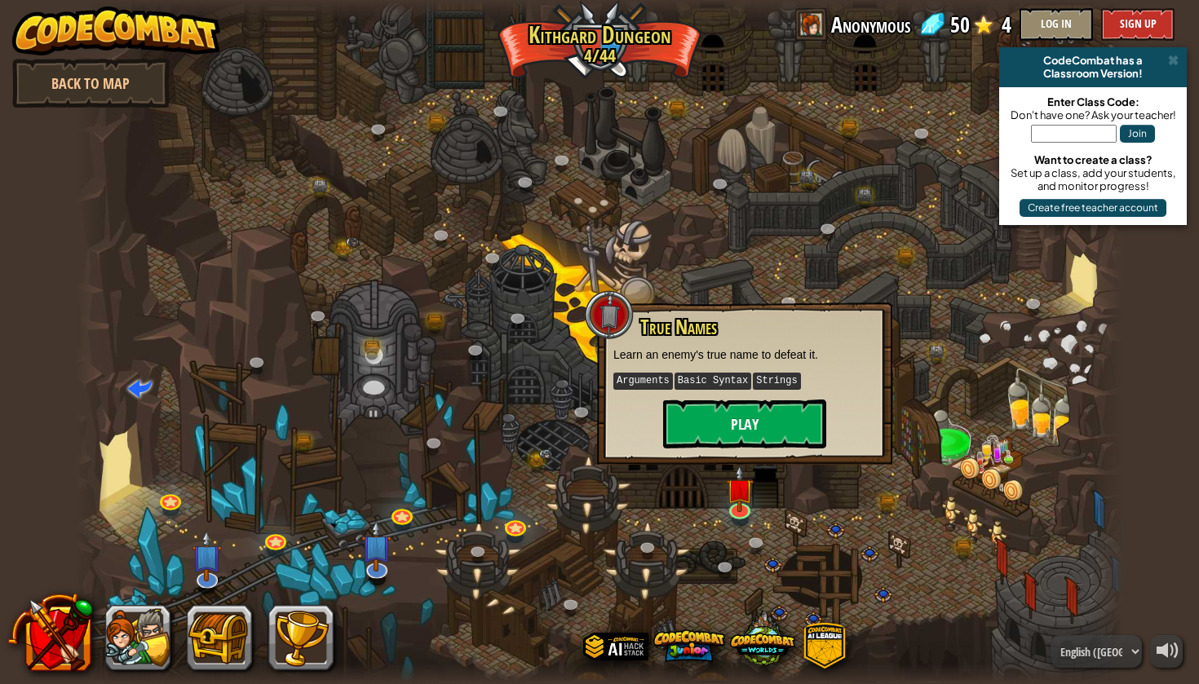
click at [758, 422] on button "Play" at bounding box center [744, 424] width 163 height 49
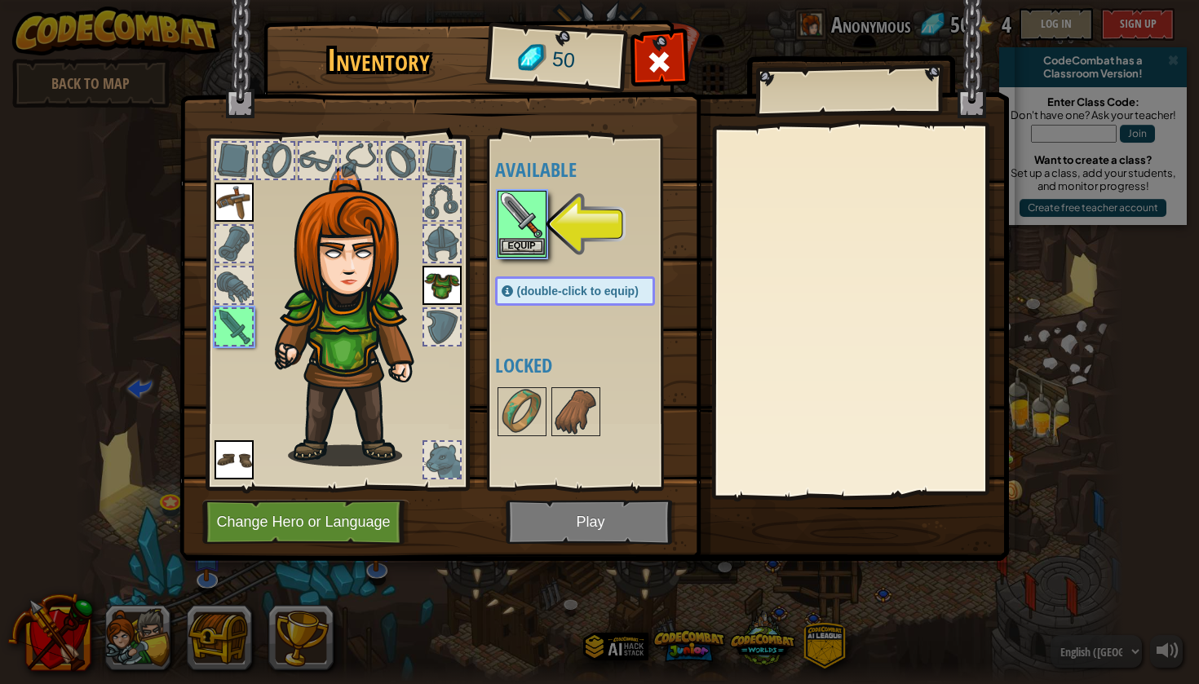
click at [524, 242] on button "Equip" at bounding box center [522, 246] width 46 height 17
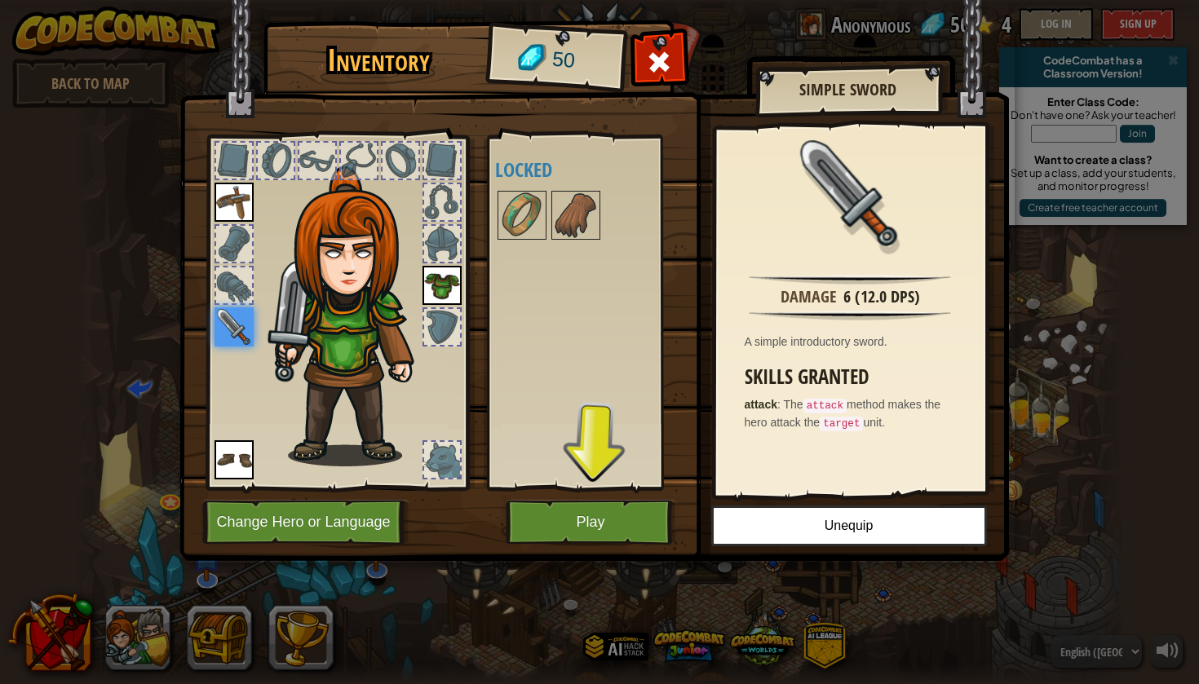
click at [603, 526] on button "Play" at bounding box center [591, 522] width 170 height 45
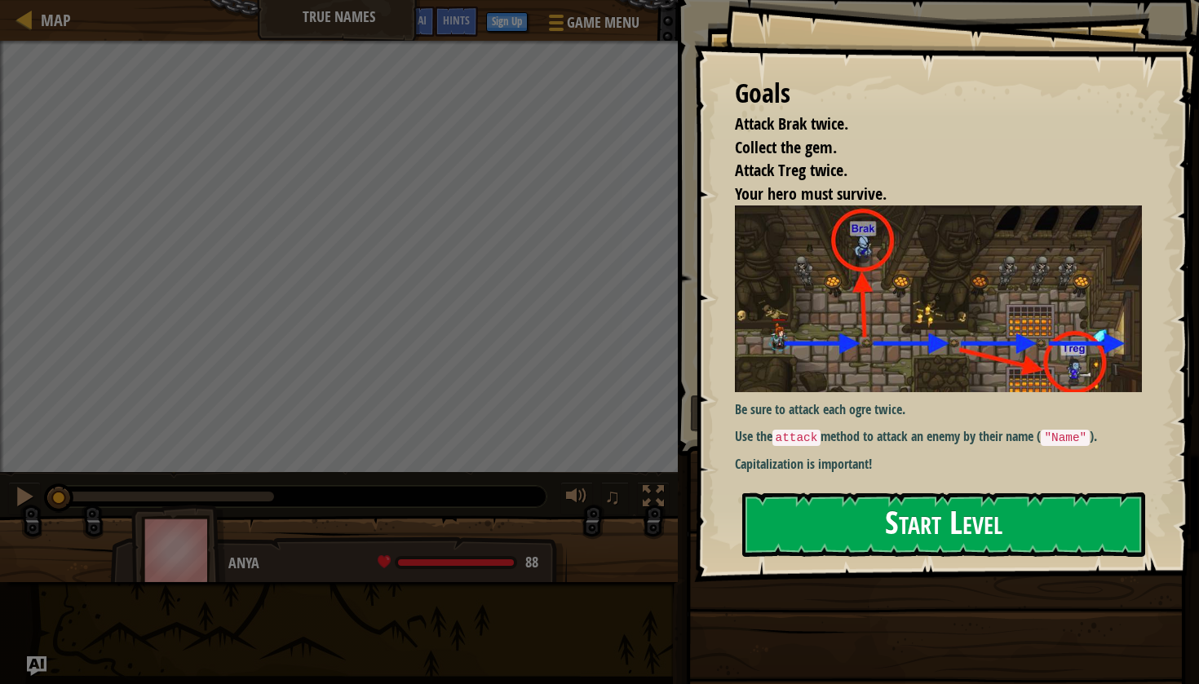
click at [830, 538] on button "Start Level" at bounding box center [943, 525] width 403 height 64
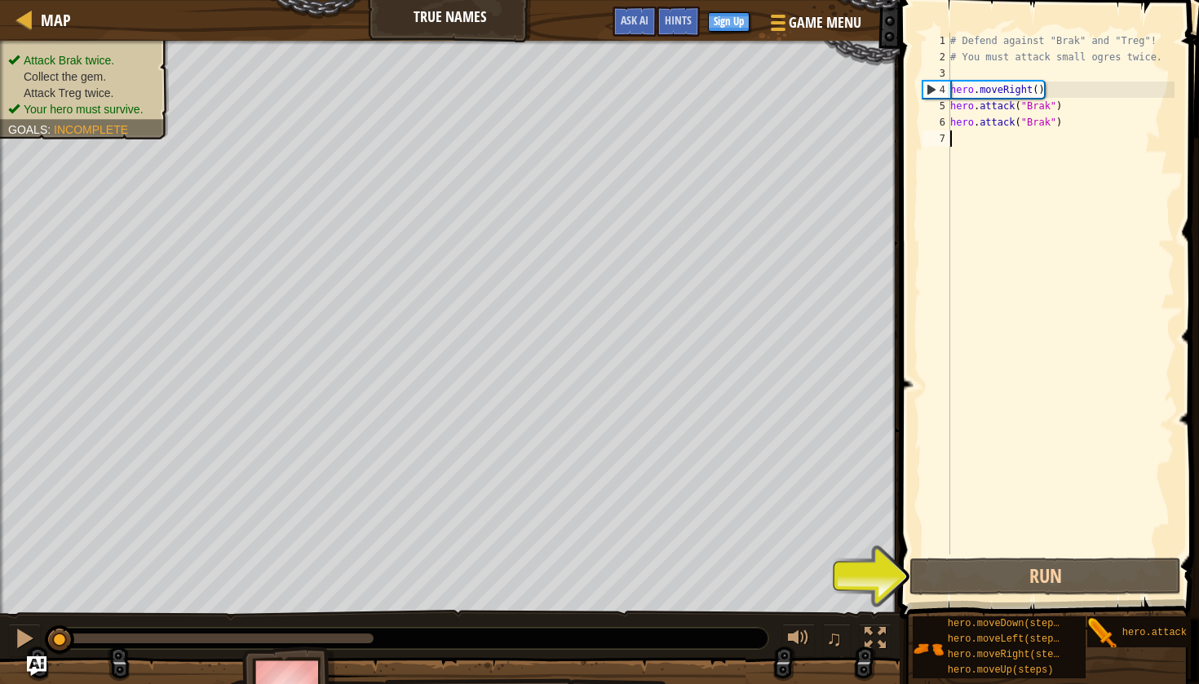
click at [1070, 92] on div "# Defend against "Brak" and "Treg"! # You must attack small ogres twice. hero .…" at bounding box center [1061, 310] width 228 height 555
type textarea "hero.moveRight()"
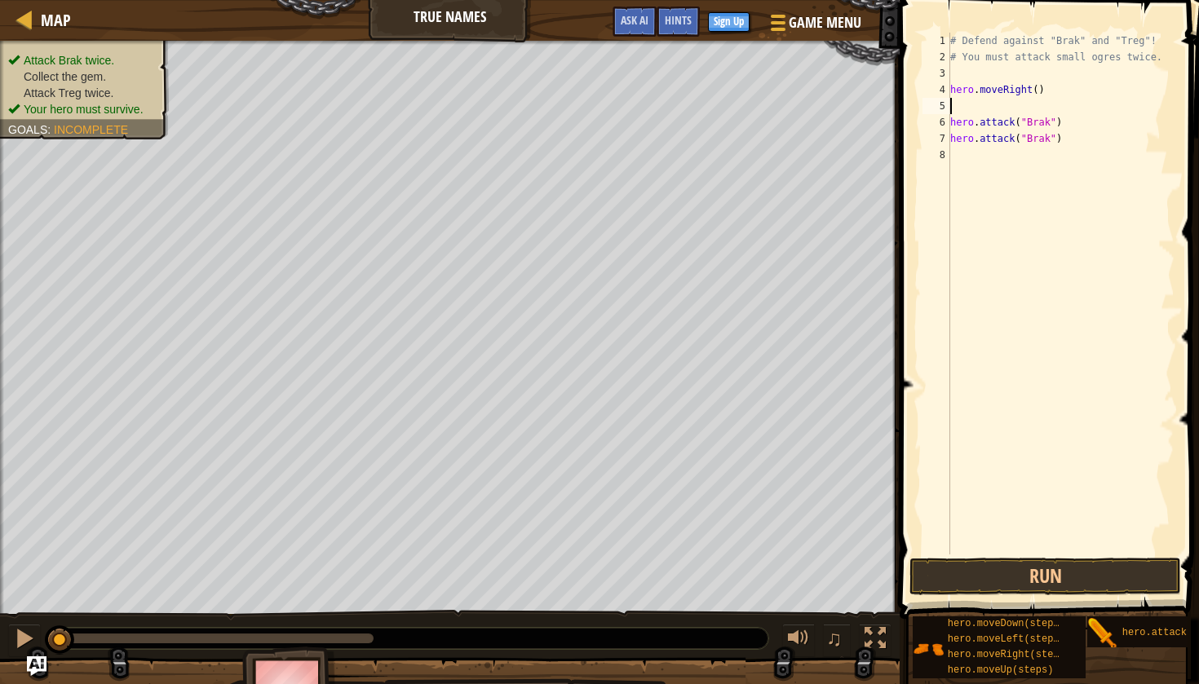
type textarea "h"
type textarea "hero.attack("Brak")"
type textarea "h"
type textarea "g"
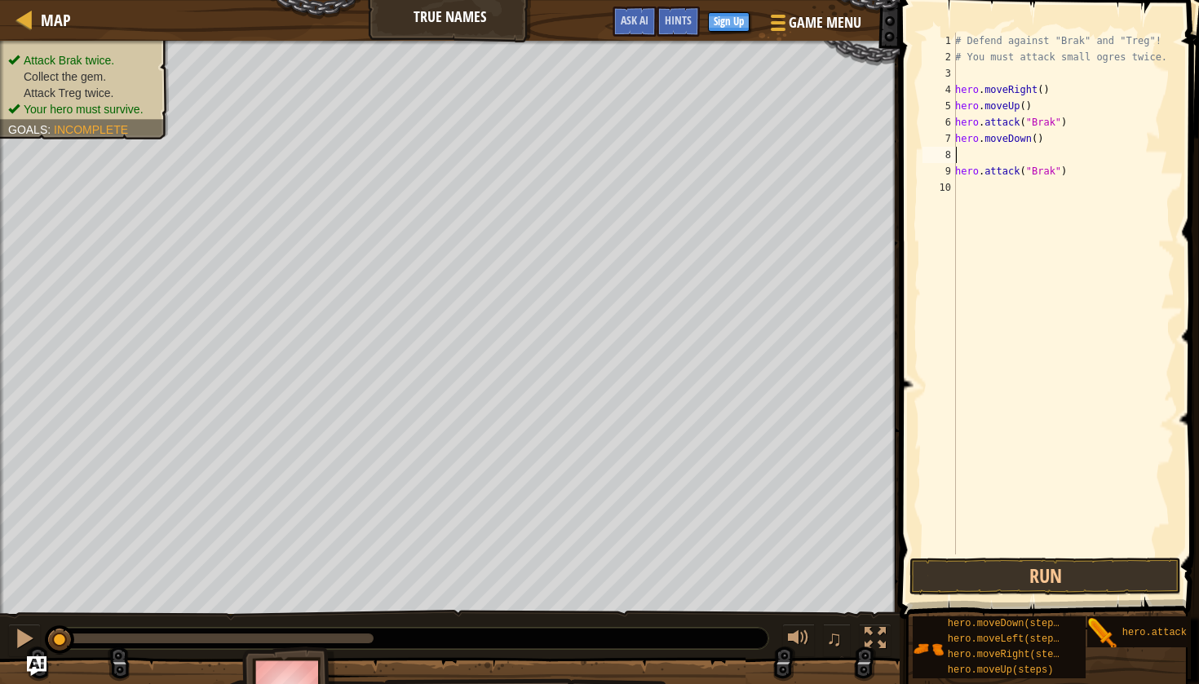
type textarea "h"
click at [1042, 152] on div "# Defend against "Brak" and "Treg"! # You must attack small ogres twice. hero .…" at bounding box center [1063, 310] width 223 height 555
type textarea "hero.moveRight(3)"
click at [1027, 171] on div "# Defend against "Brak" and "Treg"! # You must attack small ogres twice. hero .…" at bounding box center [1063, 310] width 223 height 555
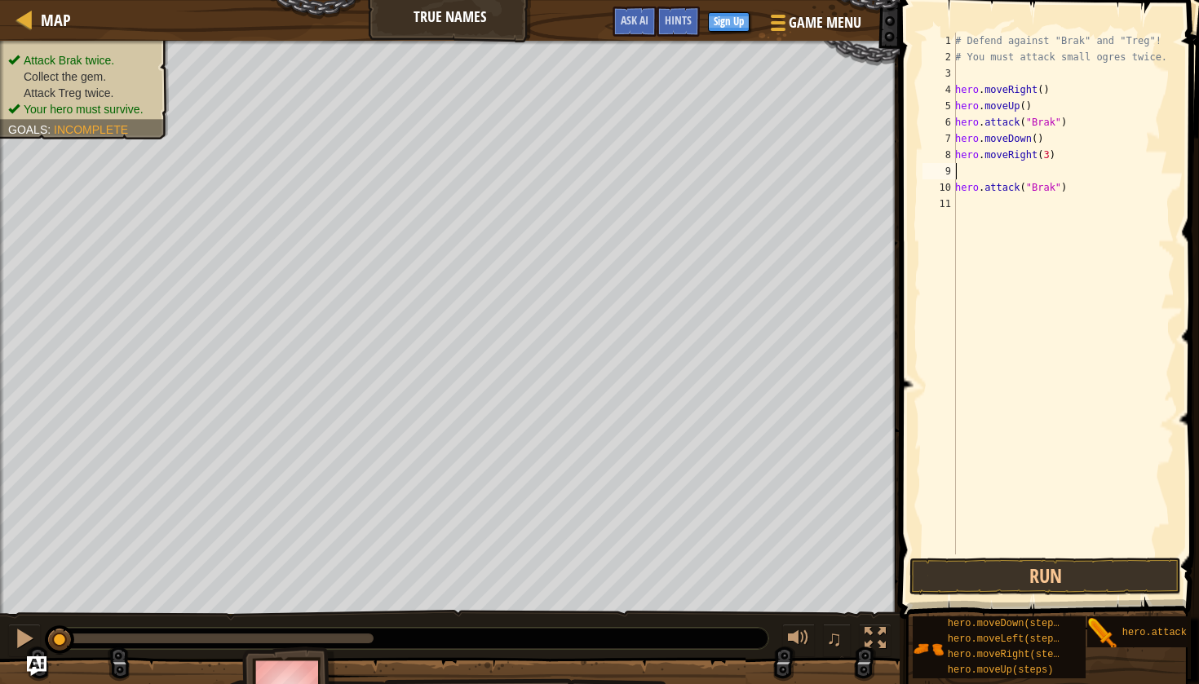
scroll to position [7, 0]
click at [1105, 584] on button "Run" at bounding box center [1045, 577] width 272 height 38
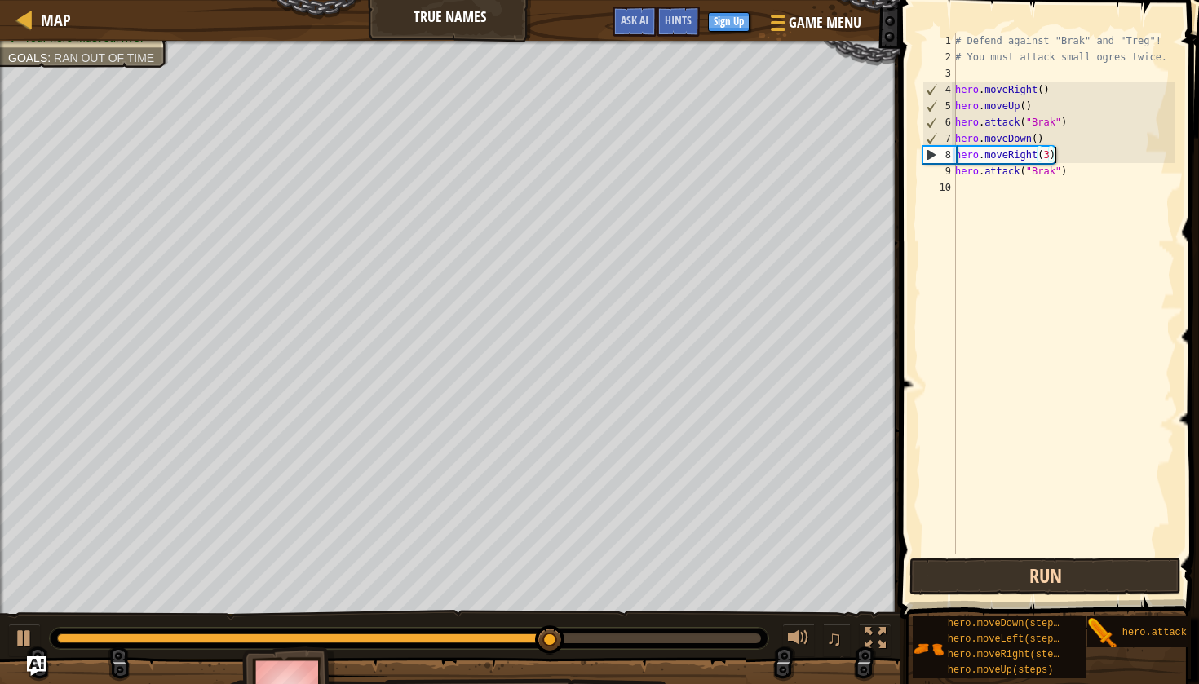
click at [1105, 584] on button "Run" at bounding box center [1045, 577] width 272 height 38
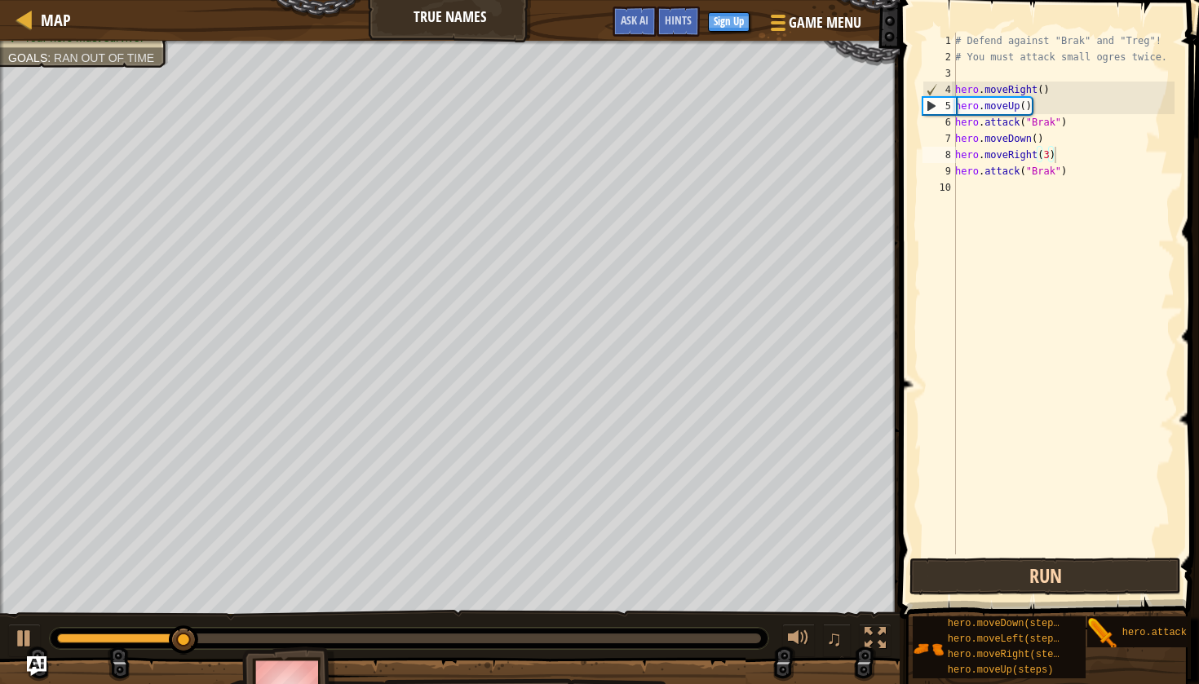
click at [1105, 584] on button "Run" at bounding box center [1045, 577] width 272 height 38
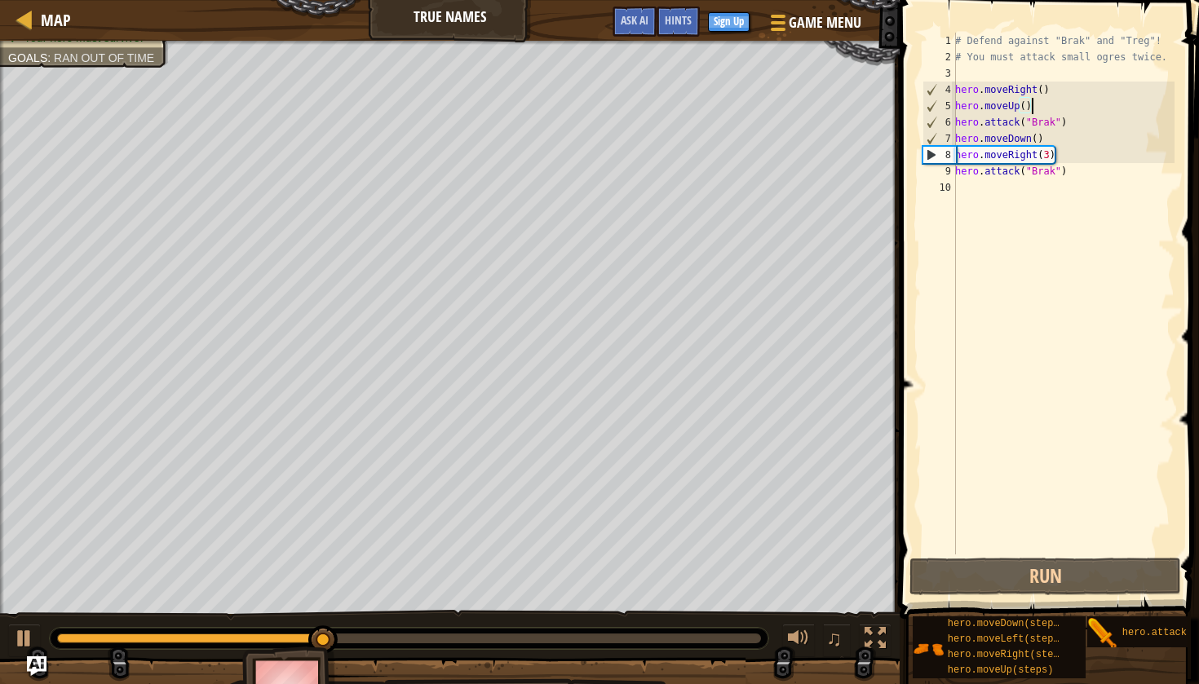
click at [1055, 106] on div "# Defend against "Brak" and "Treg"! # You must attack small ogres twice. hero .…" at bounding box center [1063, 310] width 223 height 555
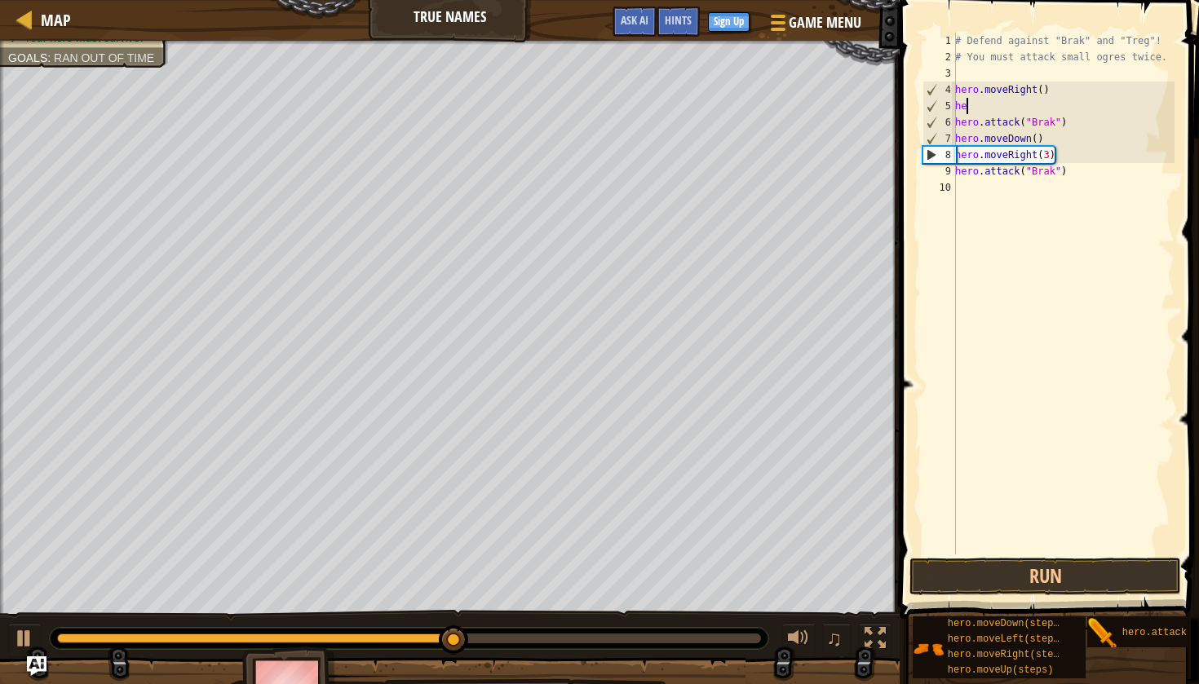
type textarea "h"
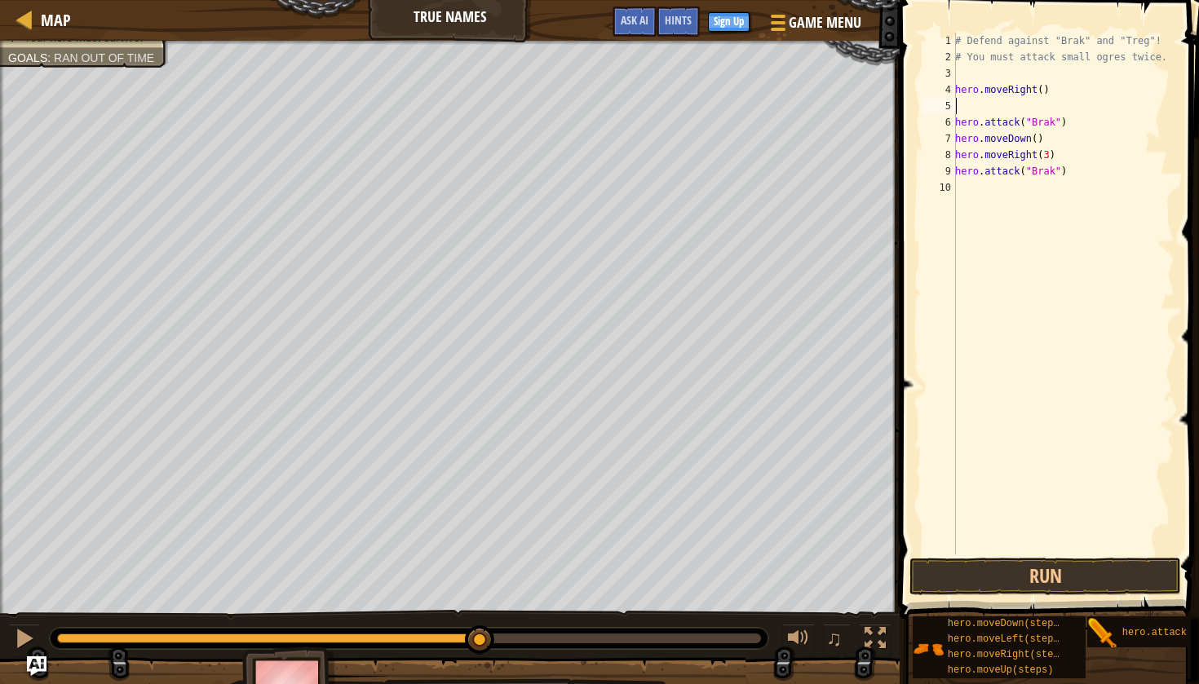
click at [1062, 109] on div "# Defend against "Brak" and "Treg"! # You must attack small ogres twice. hero .…" at bounding box center [1063, 310] width 223 height 555
click at [1060, 148] on div "# Defend against "Brak" and "Treg"! # You must attack small ogres twice. hero .…" at bounding box center [1063, 310] width 223 height 555
type textarea "h"
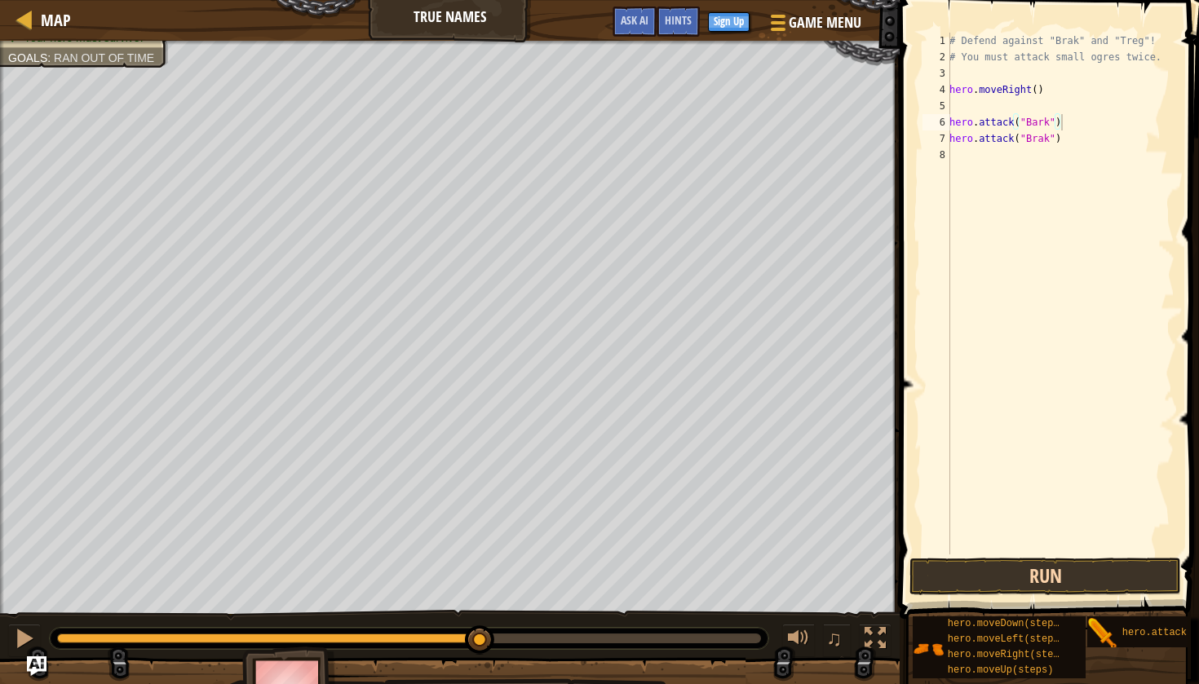
click at [1042, 588] on button "Run" at bounding box center [1045, 577] width 272 height 38
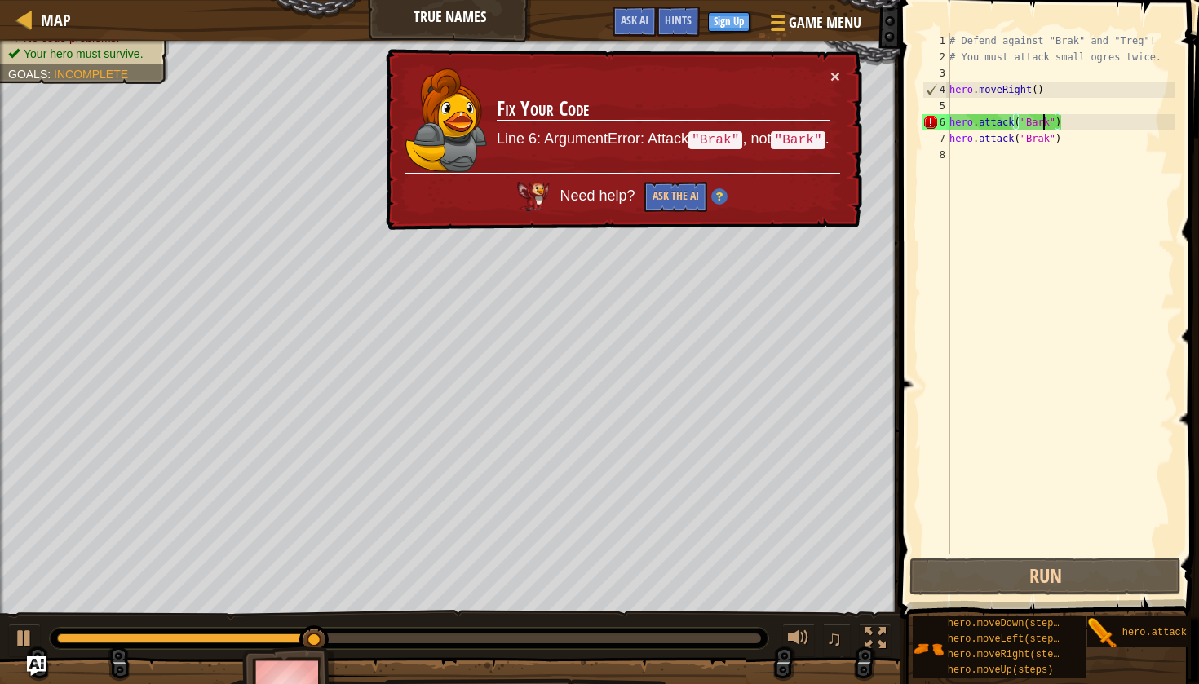
click at [1044, 129] on div "# Defend against "Brak" and "Treg"! # You must attack small ogres twice. hero .…" at bounding box center [1060, 310] width 228 height 555
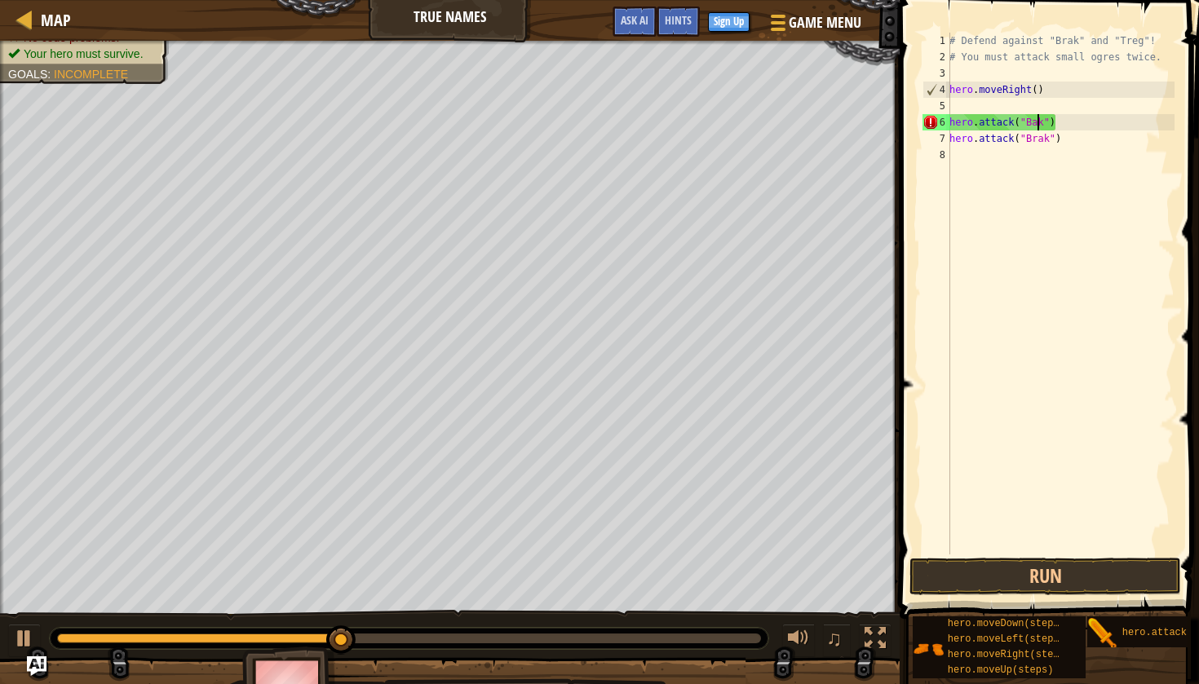
scroll to position [7, 7]
type textarea "hero.attack("Brak")"
click at [1030, 591] on button "Run" at bounding box center [1045, 577] width 272 height 38
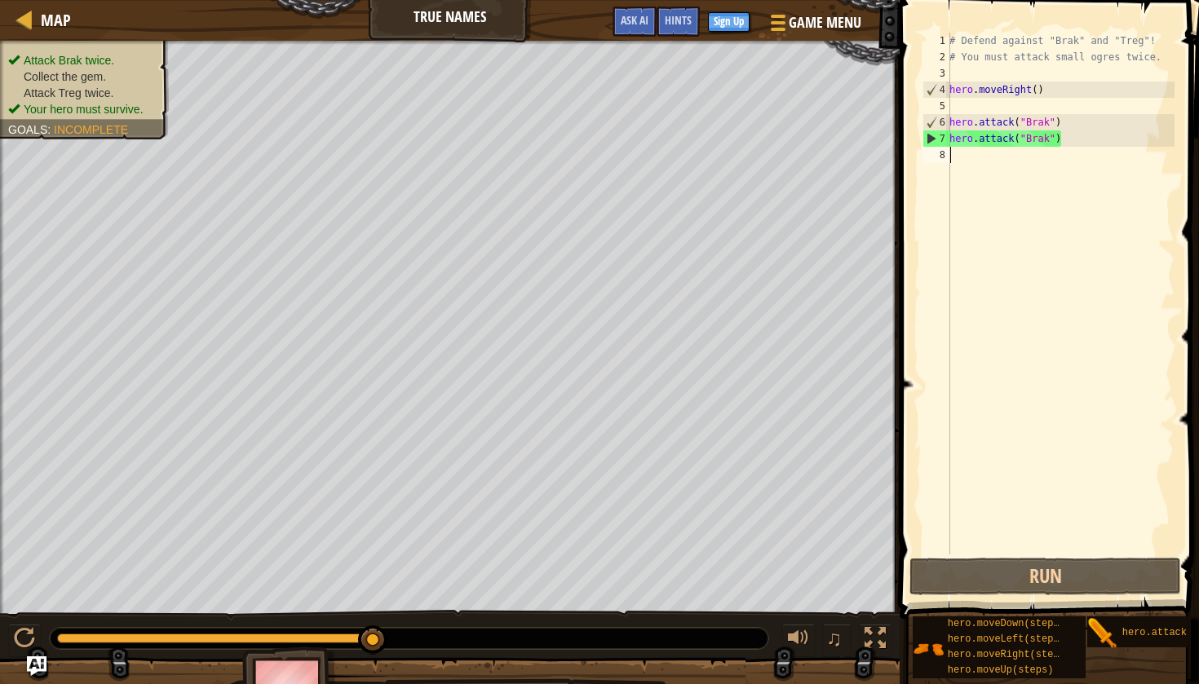
click at [1038, 158] on div "# Defend against "Brak" and "Treg"! # You must attack small ogres twice. hero .…" at bounding box center [1060, 310] width 228 height 555
click at [931, 143] on div "7" at bounding box center [936, 139] width 27 height 16
click at [1064, 144] on div "# Defend against "Brak" and "Treg"! # You must attack small ogres twice. hero .…" at bounding box center [1060, 310] width 228 height 555
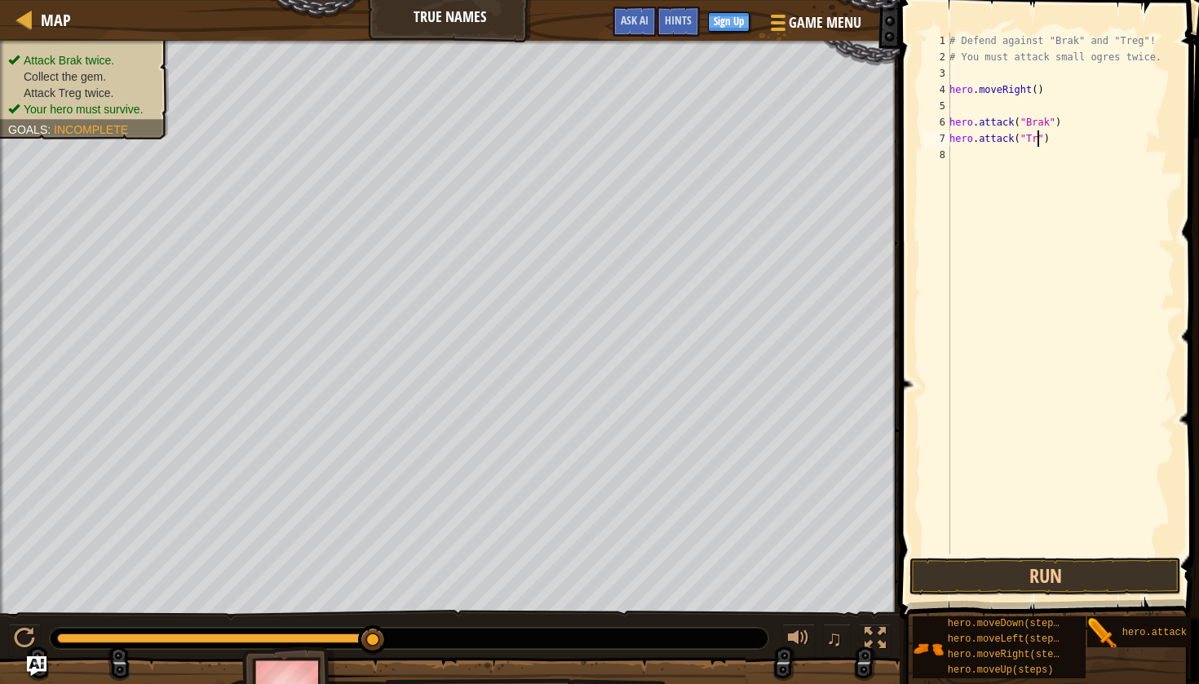
scroll to position [7, 7]
type textarea "hero.attack("Brak")"
type textarea "h"
click at [1042, 135] on div "# Defend against "Brak" and "Treg"! # You must attack small ogres twice. hero .…" at bounding box center [1063, 310] width 223 height 555
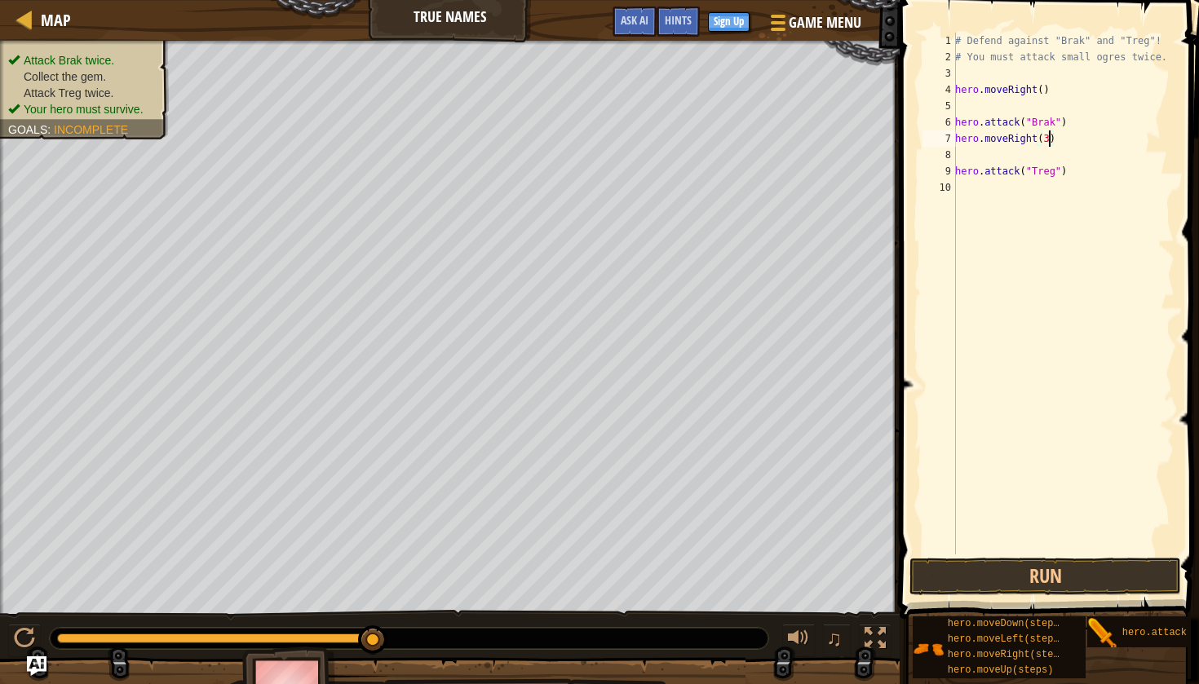
scroll to position [7, 7]
click at [1073, 583] on button "Run" at bounding box center [1045, 577] width 272 height 38
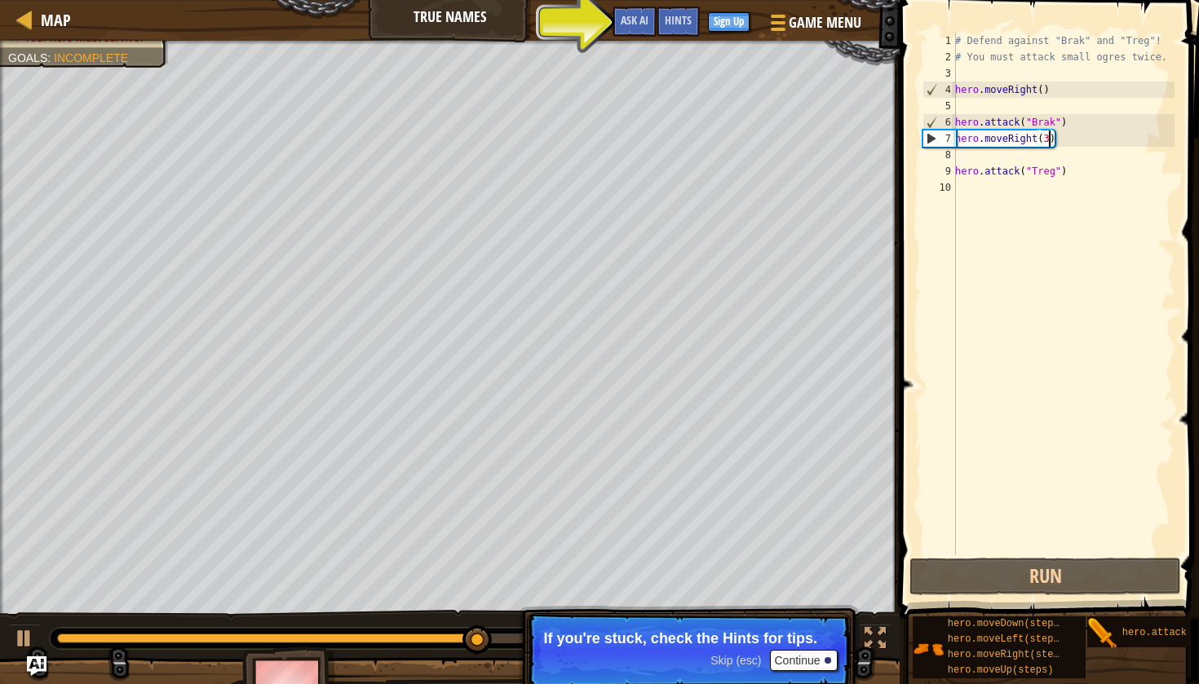
click at [816, 660] on button "Continue" at bounding box center [804, 660] width 68 height 21
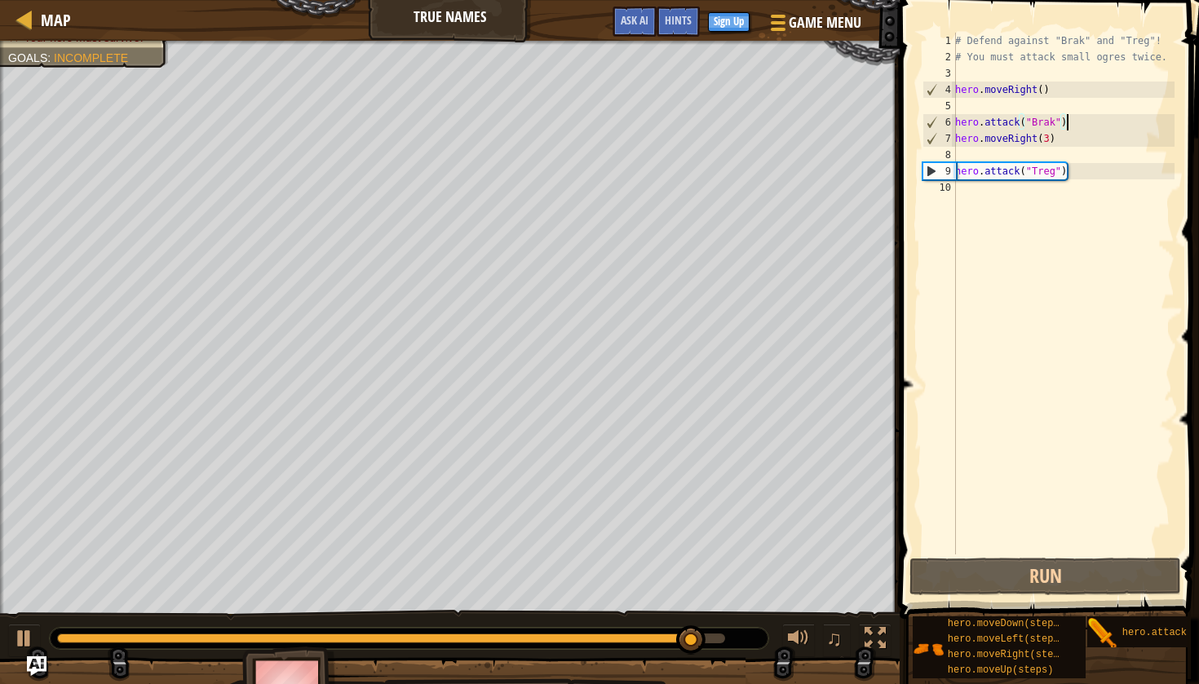
click at [1069, 122] on div "# Defend against "Brak" and "Treg"! # You must attack small ogres twice. hero .…" at bounding box center [1063, 310] width 223 height 555
type textarea "hero.attack("Brak")"
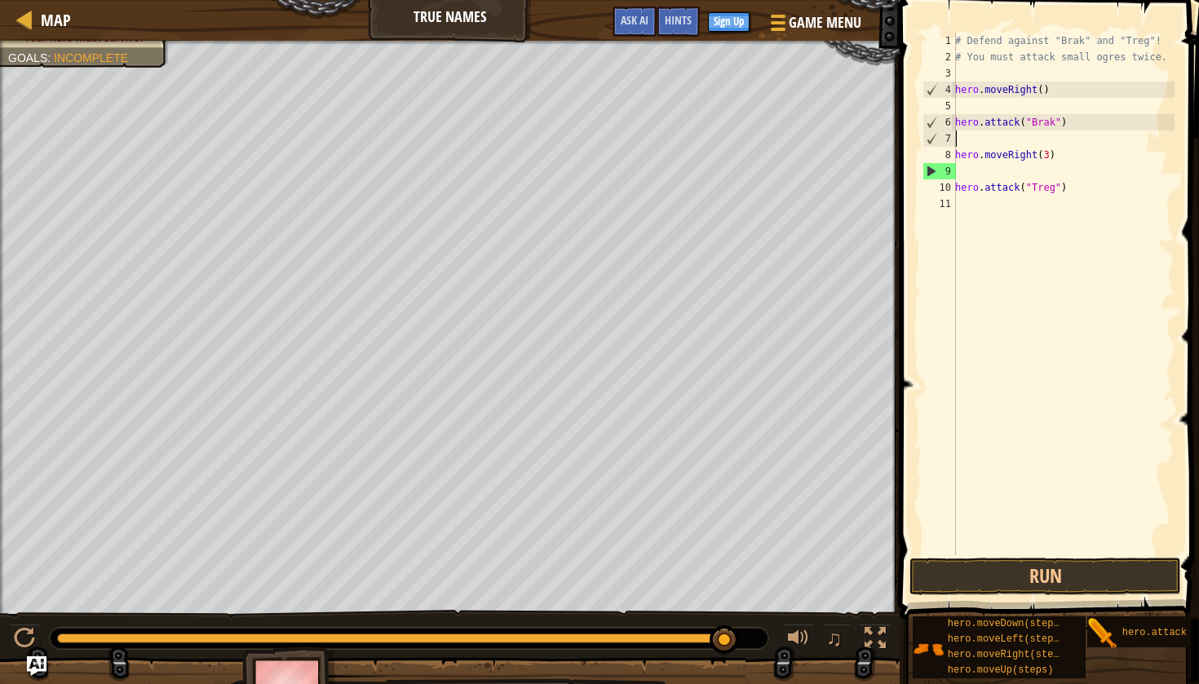
scroll to position [7, 0]
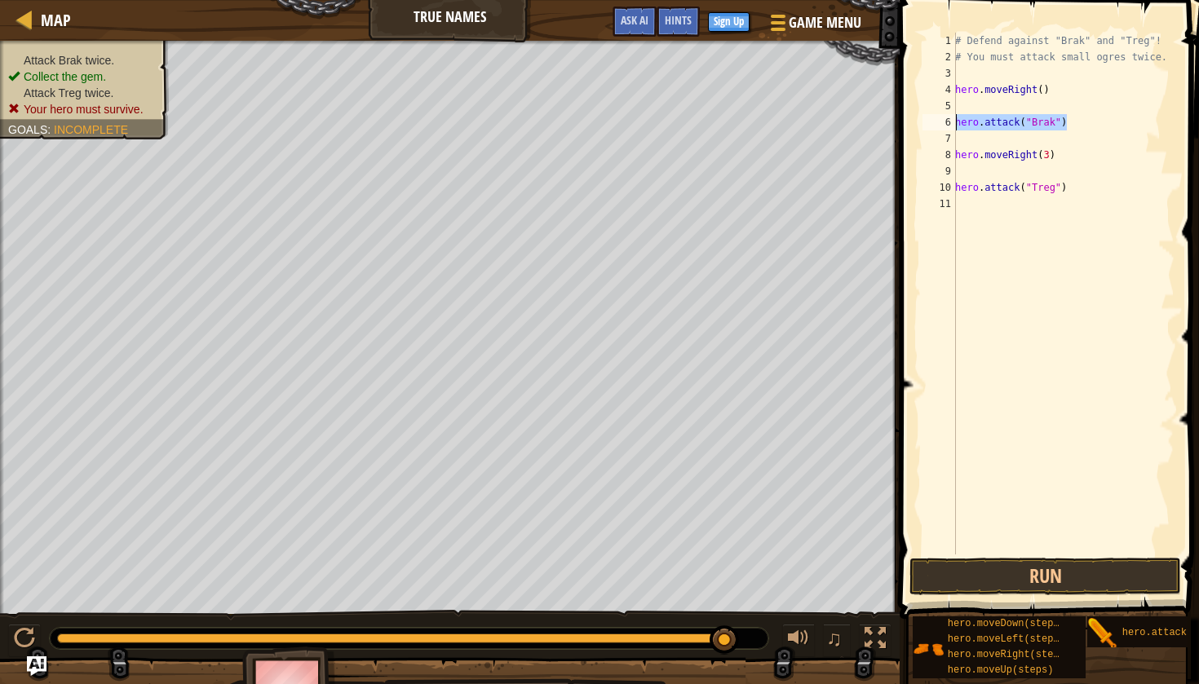
drag, startPoint x: 1075, startPoint y: 126, endPoint x: 958, endPoint y: 125, distance: 117.5
click at [958, 125] on div "# Defend against "Brak" and "Treg"! # You must attack small ogres twice. hero .…" at bounding box center [1063, 310] width 223 height 555
type textarea "hero.attack("Brak")"
click at [965, 140] on div "# Defend against "Brak" and "Treg"! # You must attack small ogres twice. hero .…" at bounding box center [1063, 310] width 223 height 555
paste textarea "hero.attack("Brak")"
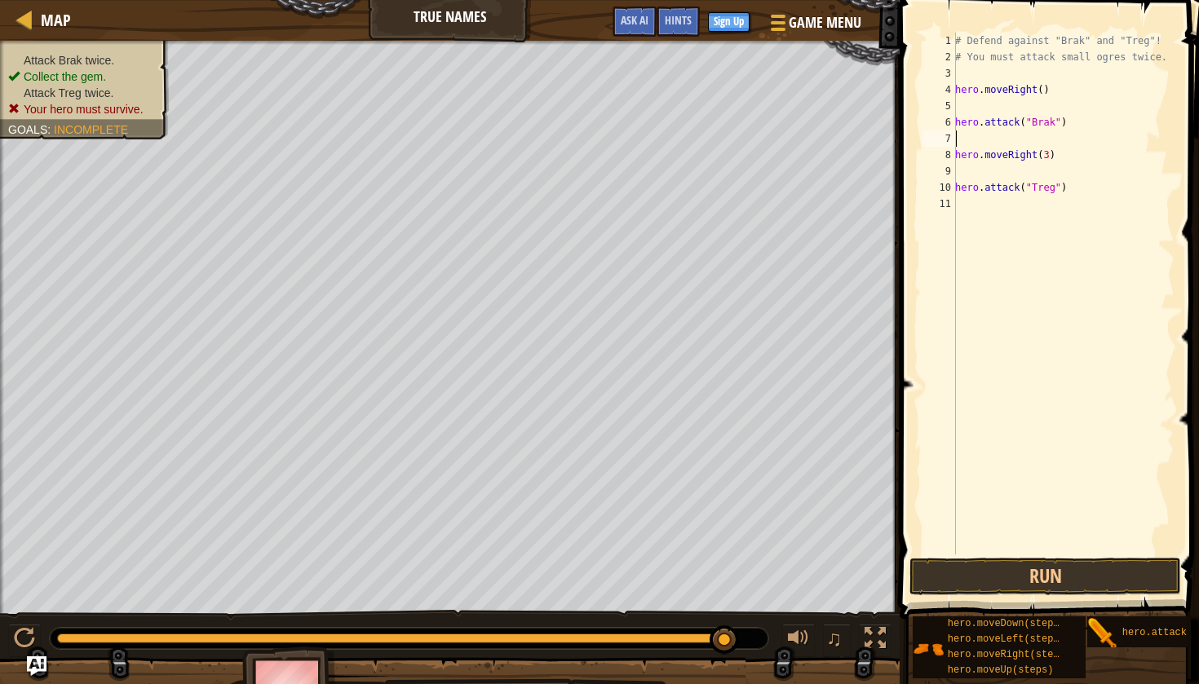
type textarea "hero.attack("Brak")"
click at [975, 171] on div "# Defend against "Brak" and "Treg"! # You must attack small ogres twice. hero .…" at bounding box center [1063, 310] width 223 height 555
paste textarea "hero.attack("Brak")"
click at [1047, 151] on div "# Defend against "Brak" and "Treg"! # You must attack small ogres twice. hero .…" at bounding box center [1063, 310] width 223 height 555
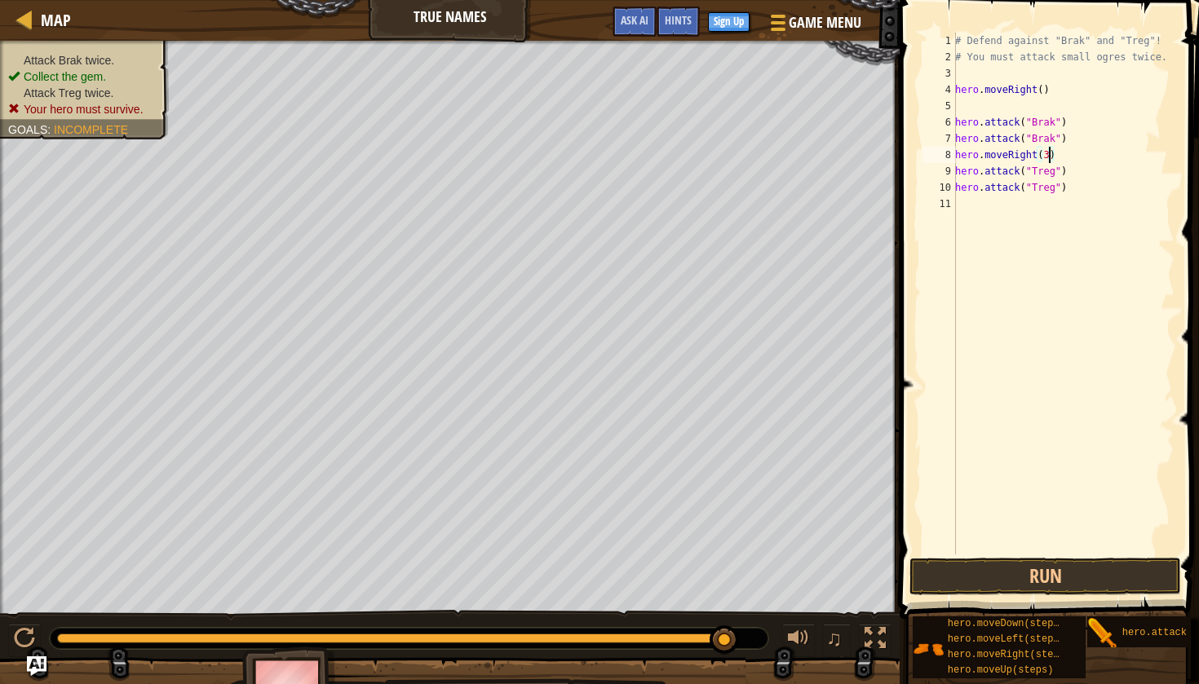
type textarea "hero.moveRight(2)"
click at [1109, 208] on div "# Defend against "Brak" and "Treg"! # You must attack small ogres twice. hero .…" at bounding box center [1063, 310] width 223 height 555
type textarea "h"
click at [1084, 582] on button "Run" at bounding box center [1045, 577] width 272 height 38
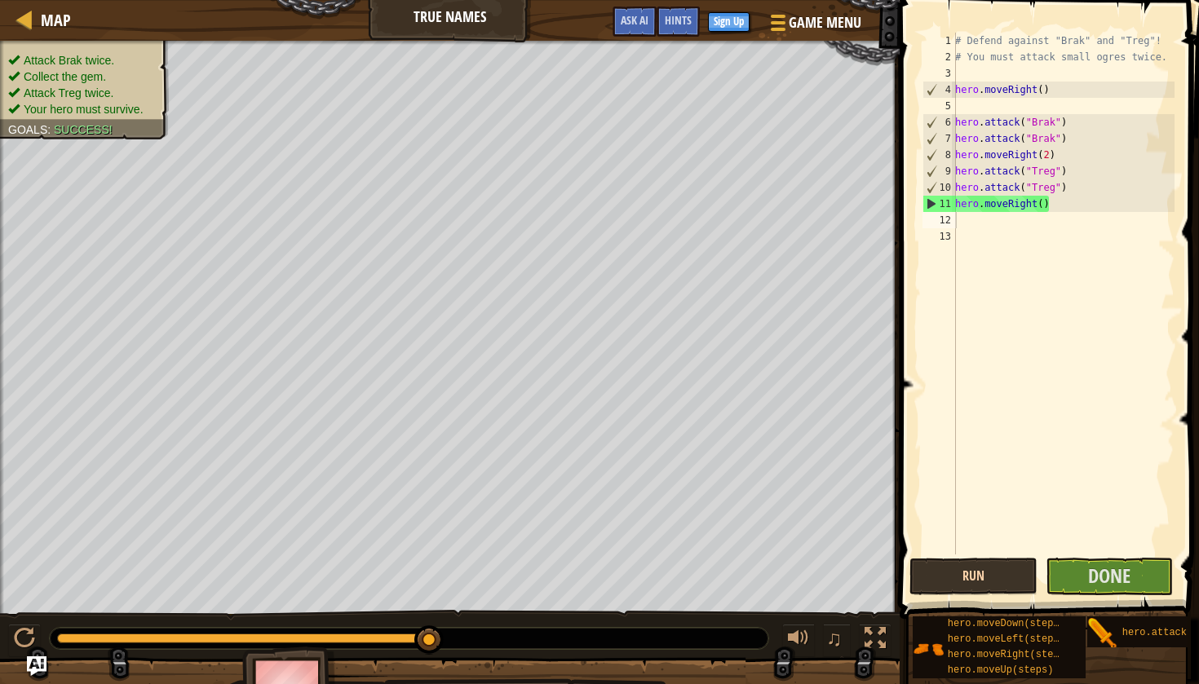
click at [1084, 582] on button "Done" at bounding box center [1110, 577] width 128 height 38
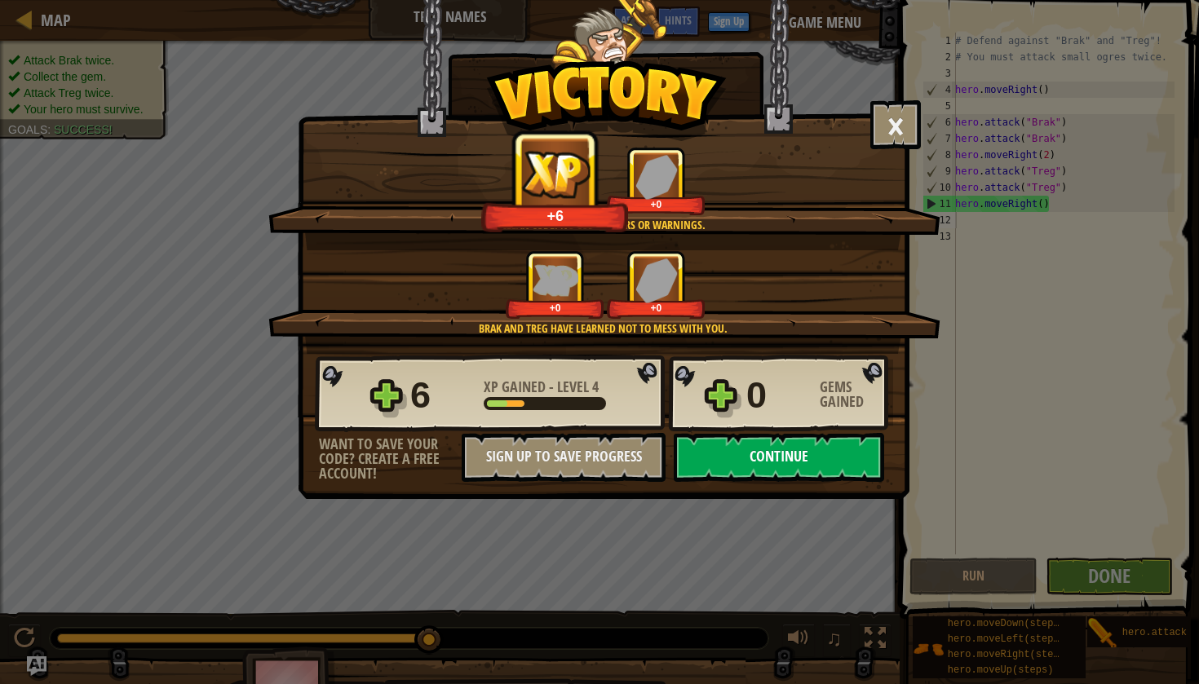
click at [825, 467] on button "Continue" at bounding box center [779, 457] width 210 height 49
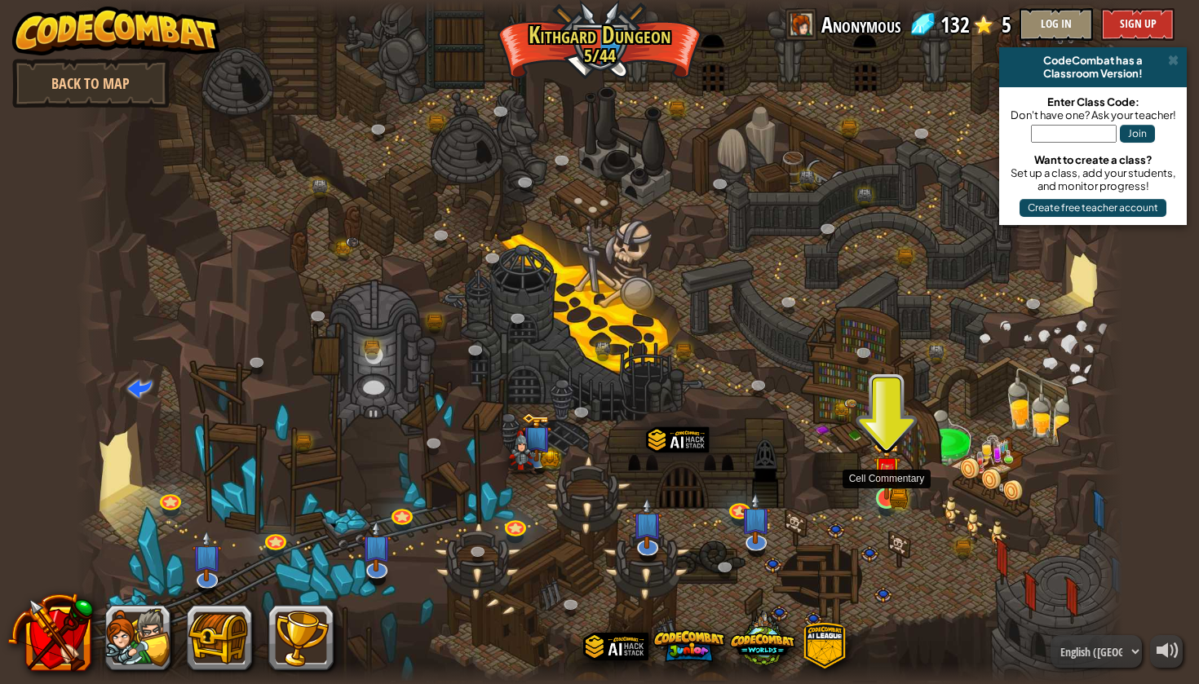
click at [883, 500] on img at bounding box center [886, 470] width 27 height 60
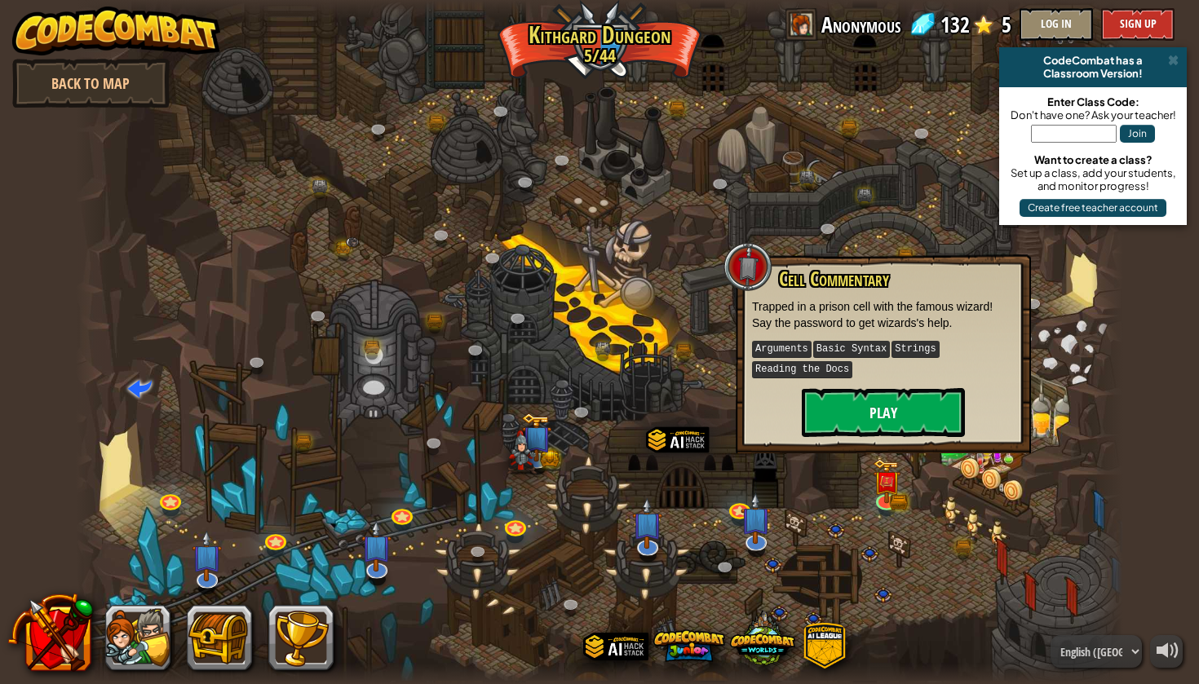
click at [883, 423] on button "Play" at bounding box center [883, 412] width 163 height 49
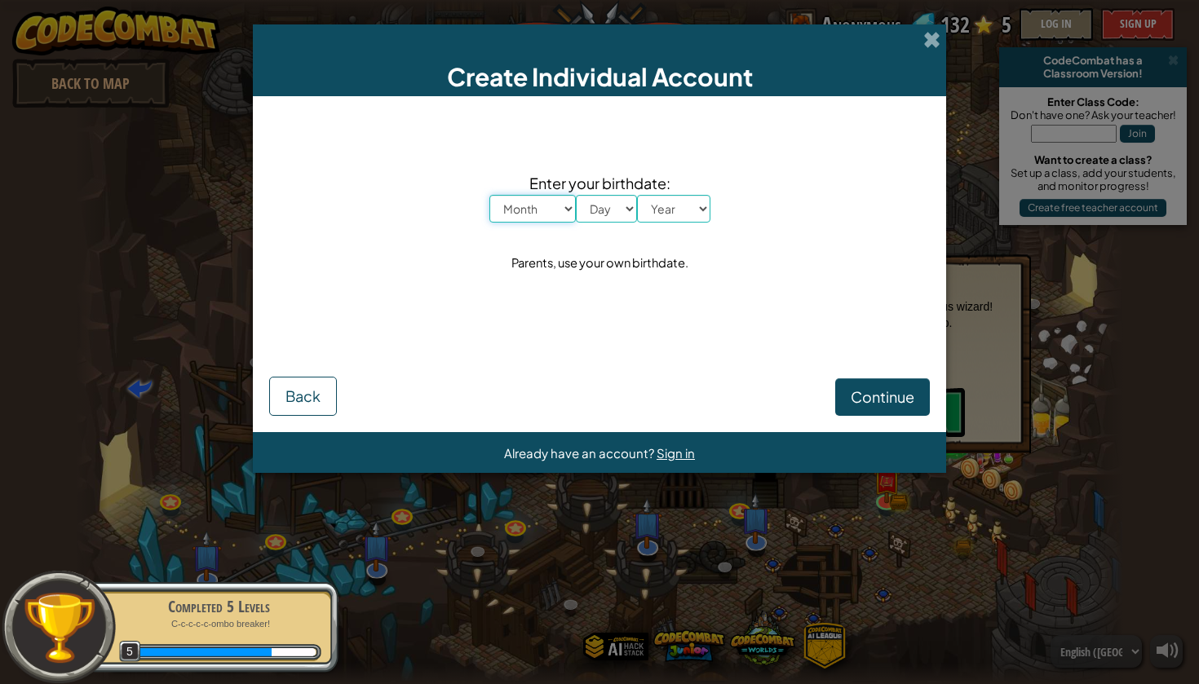
select select "5"
select select "11"
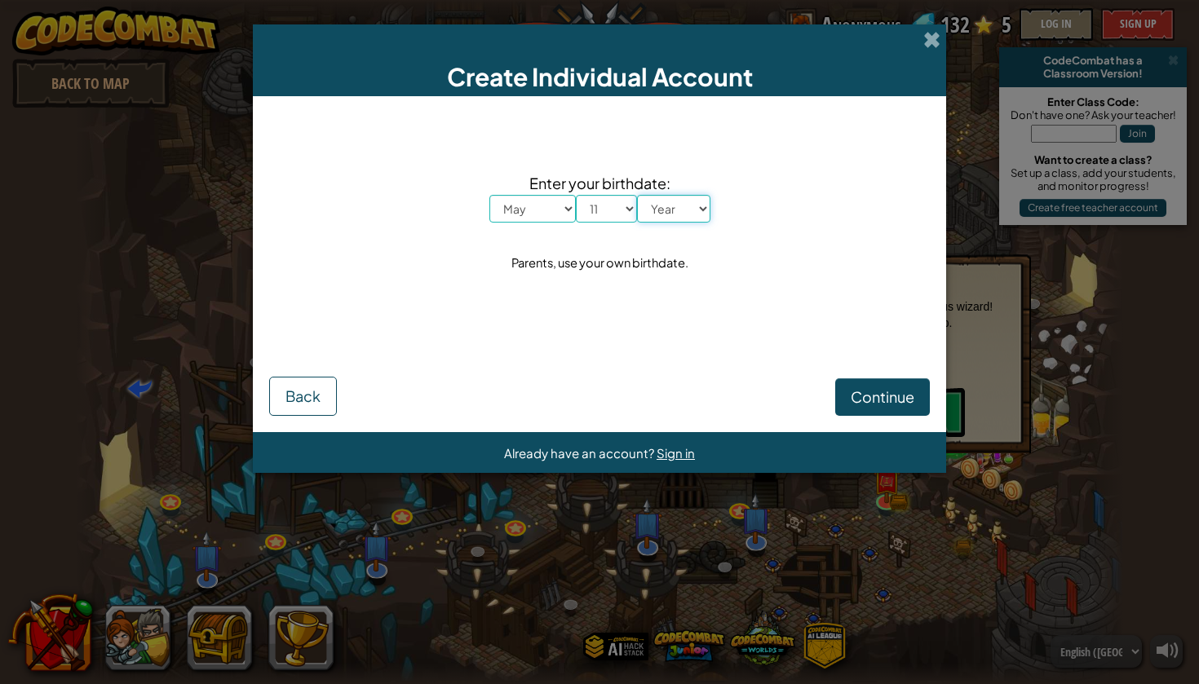
select select "2003"
click at [878, 398] on span "Continue" at bounding box center [883, 396] width 64 height 19
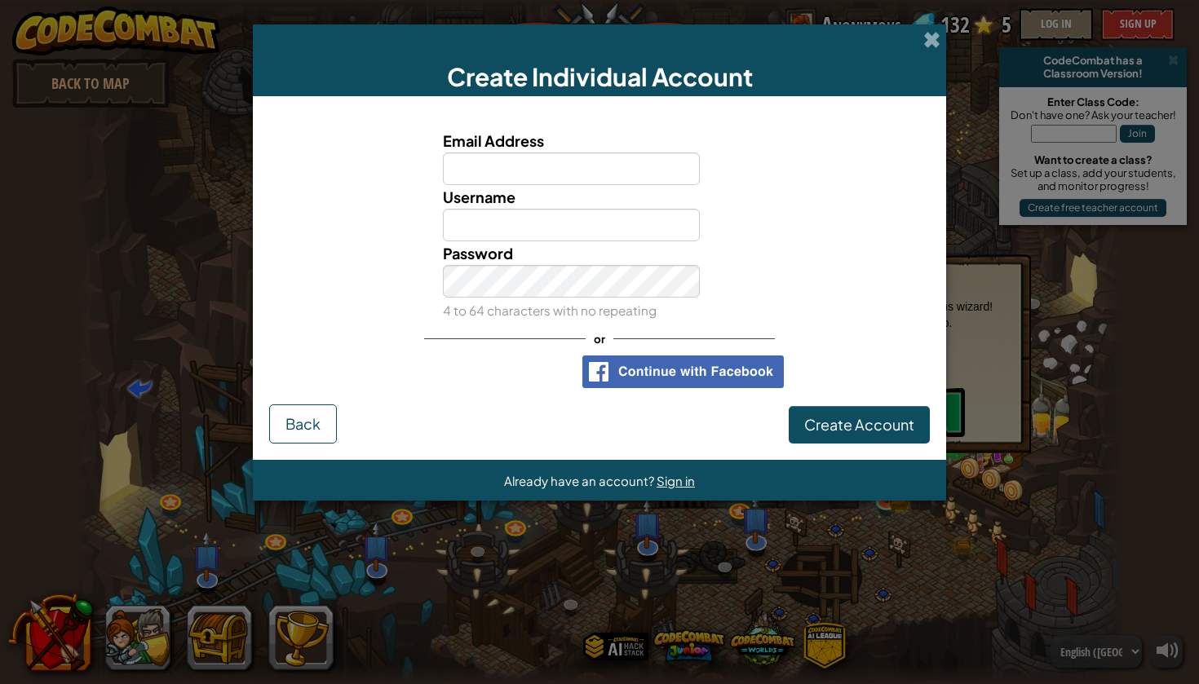
drag, startPoint x: 711, startPoint y: 6, endPoint x: 1121, endPoint y: -11, distance: 409.8
click at [1121, 0] on html "powered by Back to Map CodeCombat has a Classroom Version! Enter Class Code: Do…" at bounding box center [599, 1] width 1199 height 2
